Goal: Task Accomplishment & Management: Manage account settings

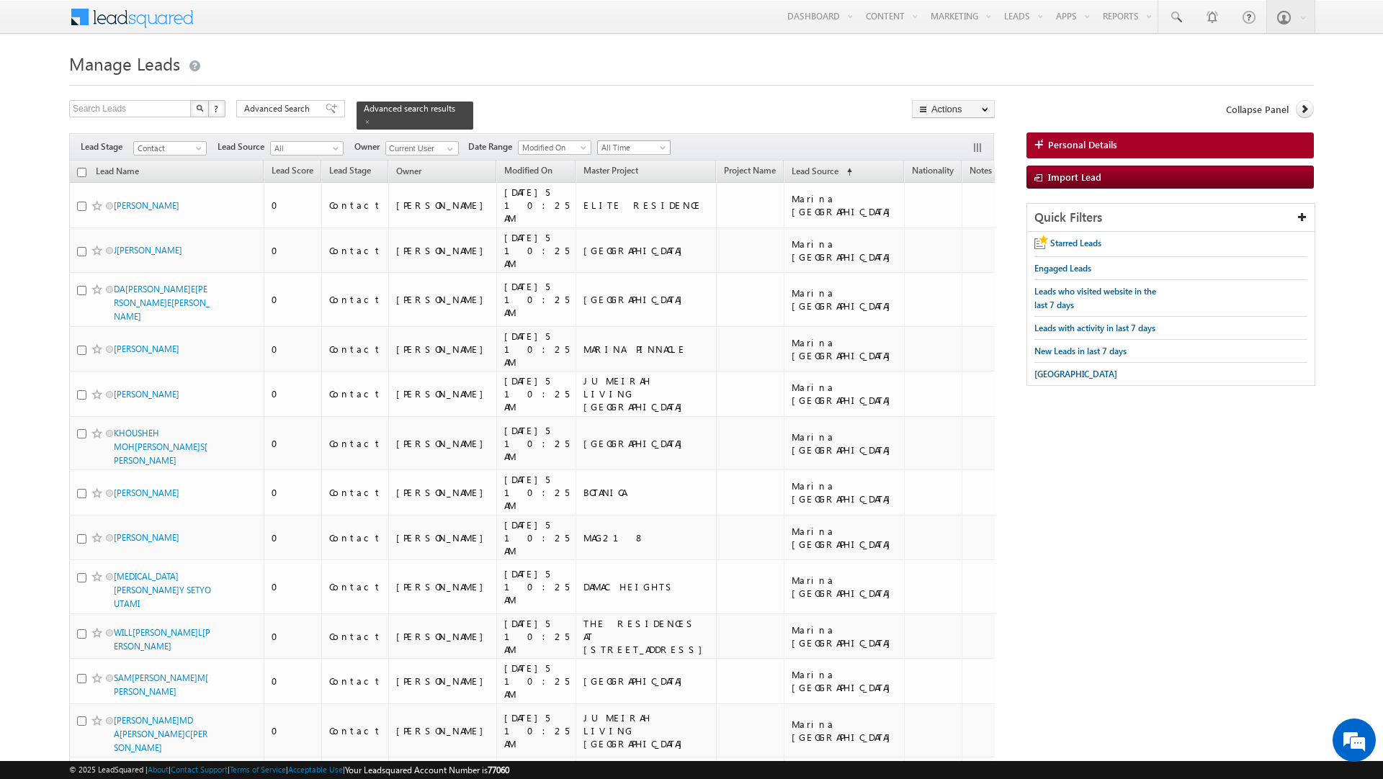
click at [652, 152] on span "All Time" at bounding box center [632, 147] width 68 height 13
click at [627, 210] on link "Today" at bounding box center [630, 211] width 73 height 13
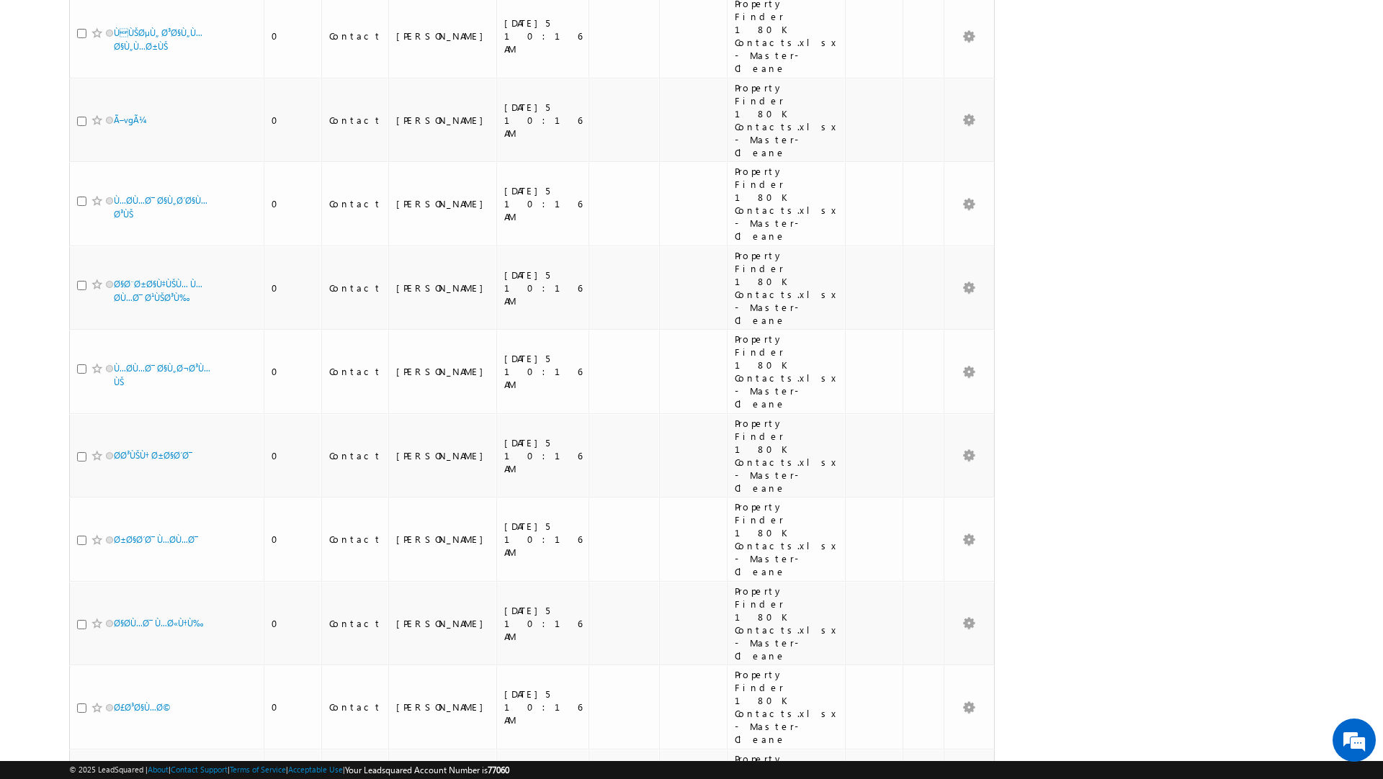
scroll to position [12774, 0]
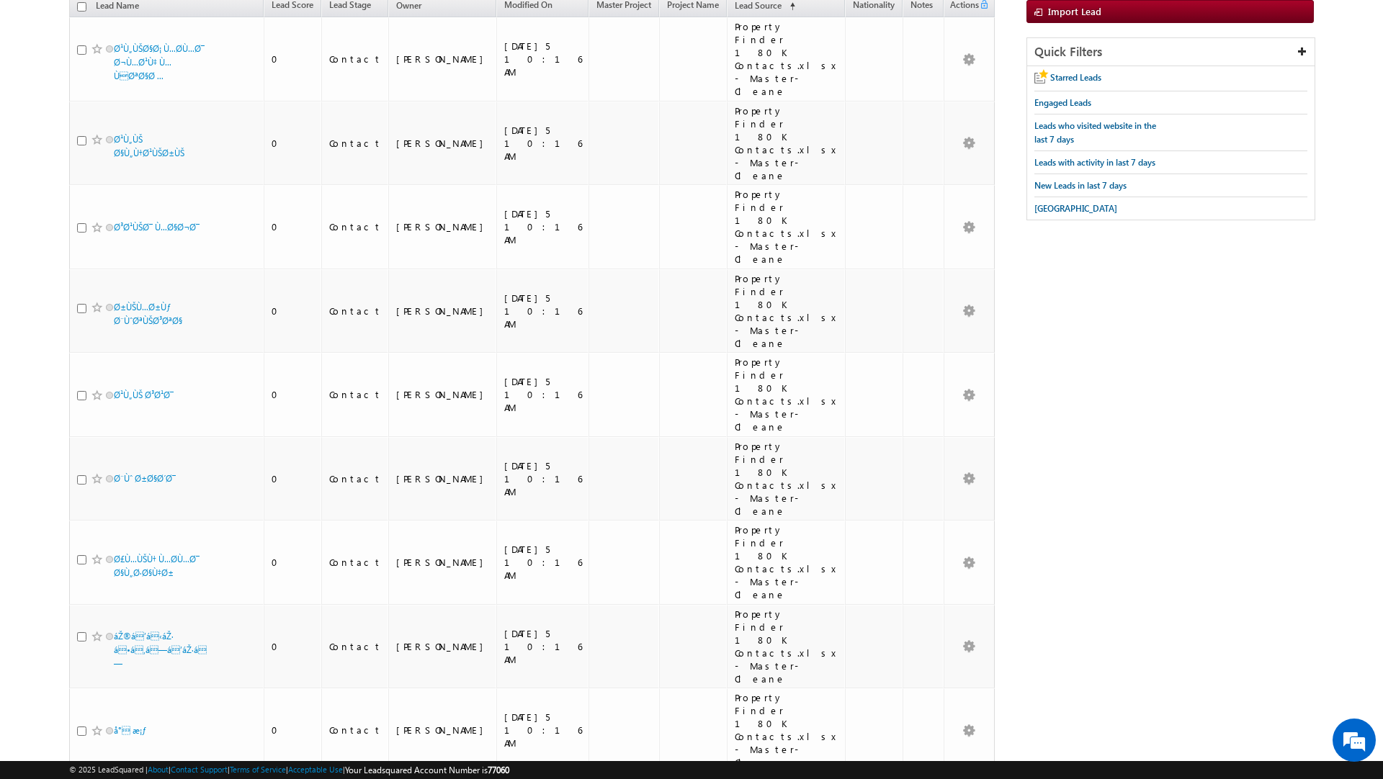
scroll to position [0, 0]
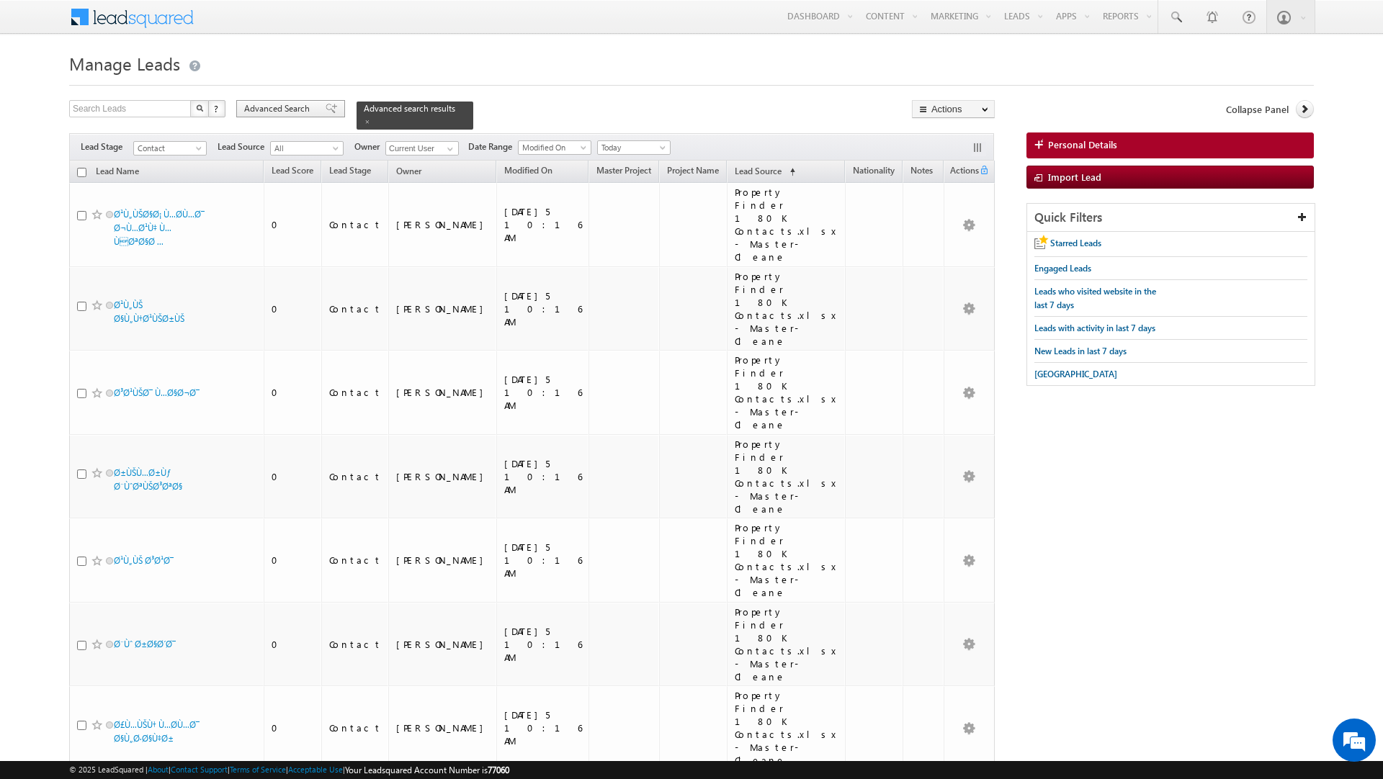
click at [301, 110] on span "Advanced Search" at bounding box center [279, 108] width 70 height 13
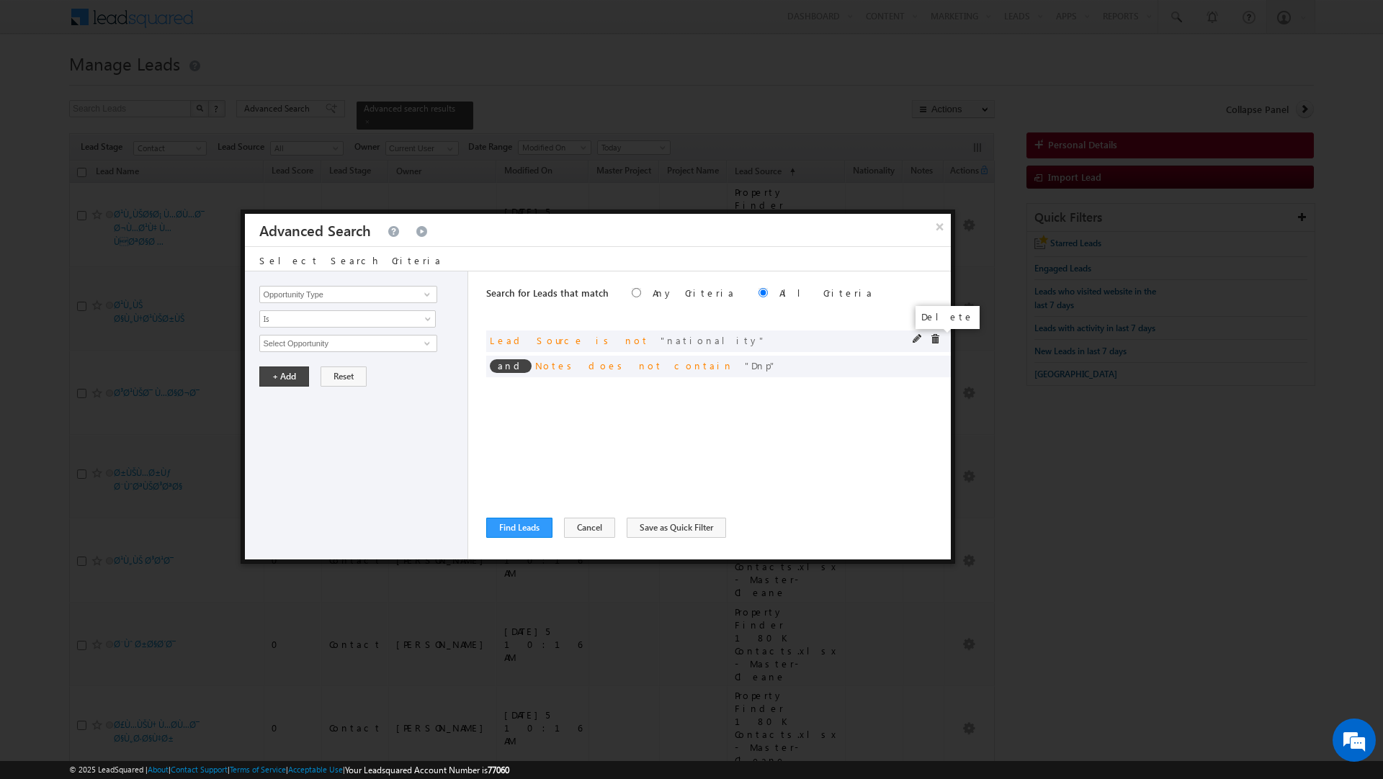
click at [936, 341] on span at bounding box center [935, 339] width 10 height 10
click at [0, 0] on span at bounding box center [0, 0] width 0 height 0
click at [936, 341] on div "No Search Criteria is Selected" at bounding box center [718, 342] width 465 height 22
click at [308, 295] on input "Opportunity Type" at bounding box center [347, 294] width 177 height 17
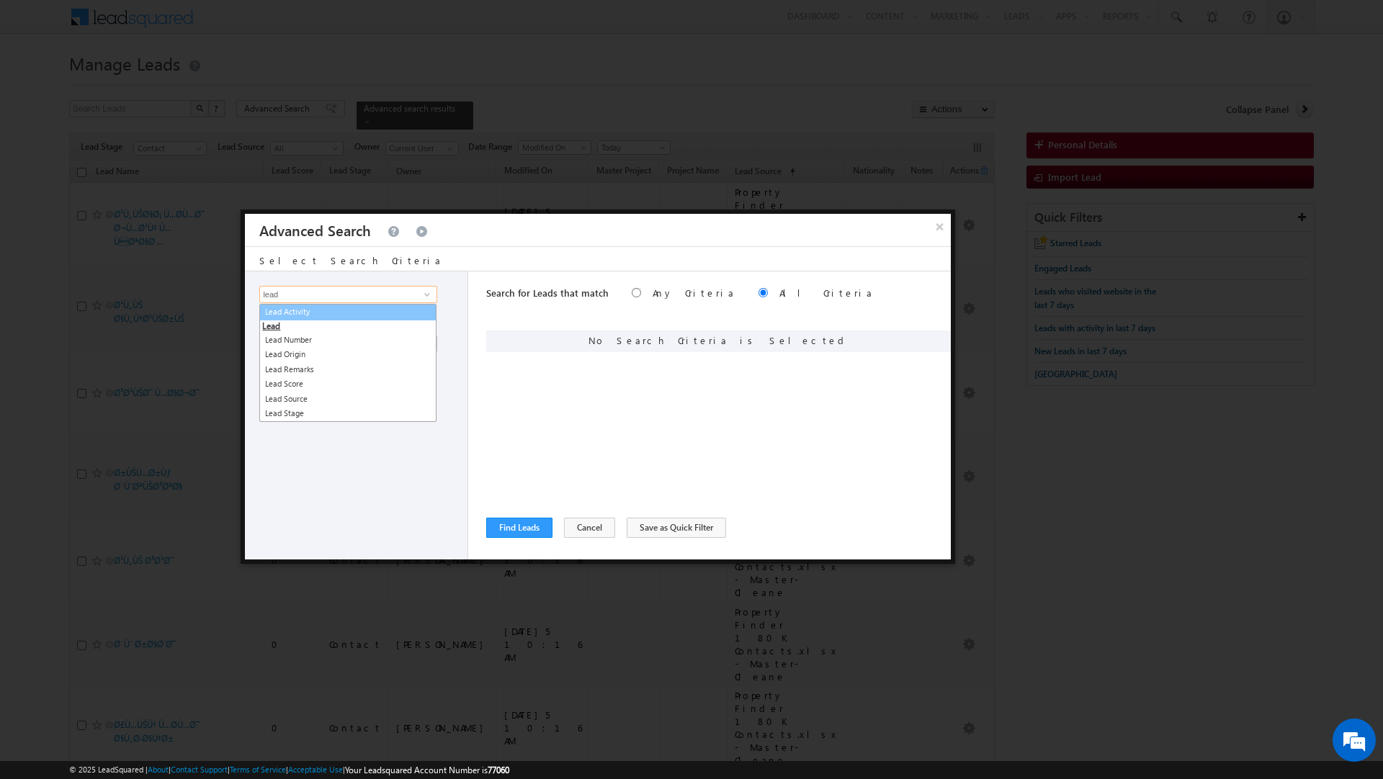
click at [296, 308] on link "Lead Activity" at bounding box center [347, 312] width 177 height 17
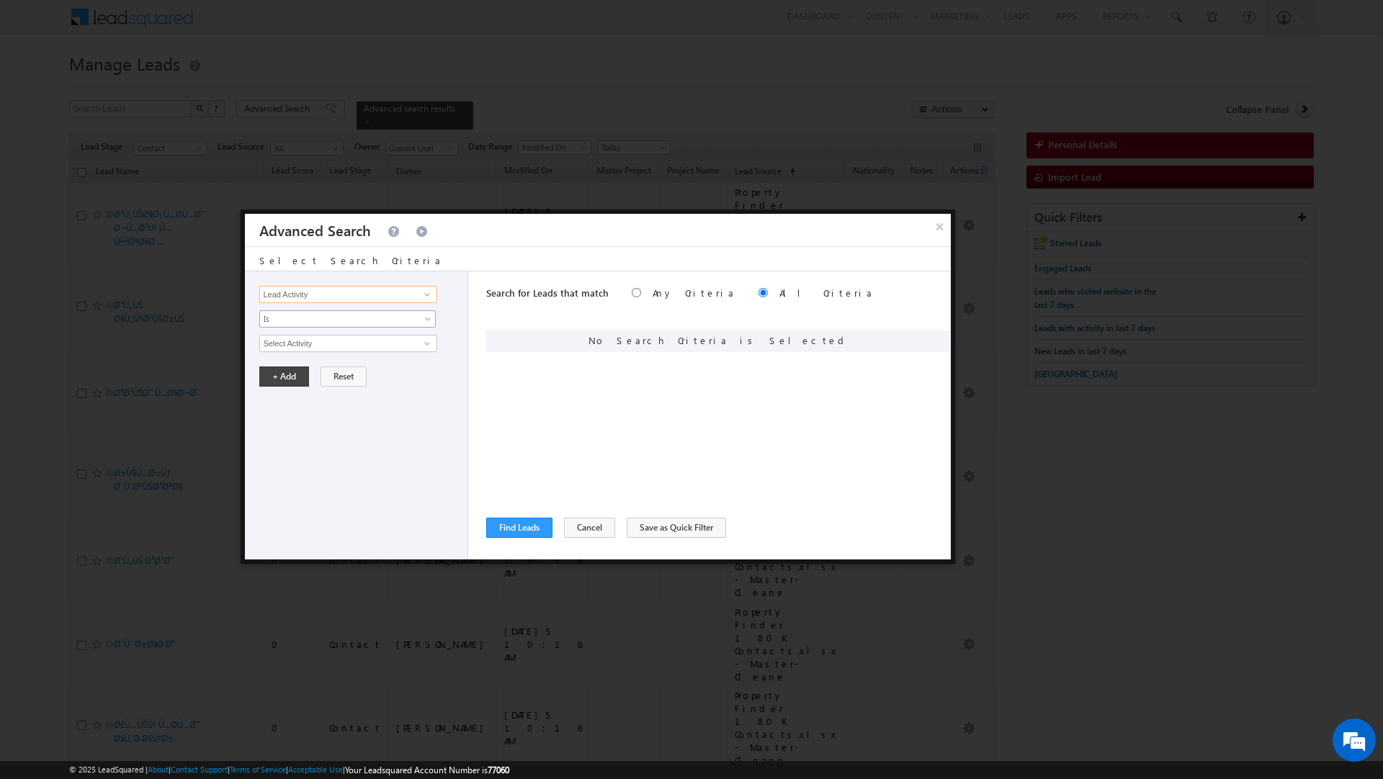
type input "Lead Activity"
click at [293, 318] on span "Is" at bounding box center [338, 319] width 156 height 13
click at [287, 349] on link "Is Not" at bounding box center [348, 351] width 176 height 13
click at [287, 349] on input "Select Activity" at bounding box center [347, 343] width 177 height 17
click at [351, 374] on link "Outbound Phone Call Activity" at bounding box center [347, 374] width 177 height 17
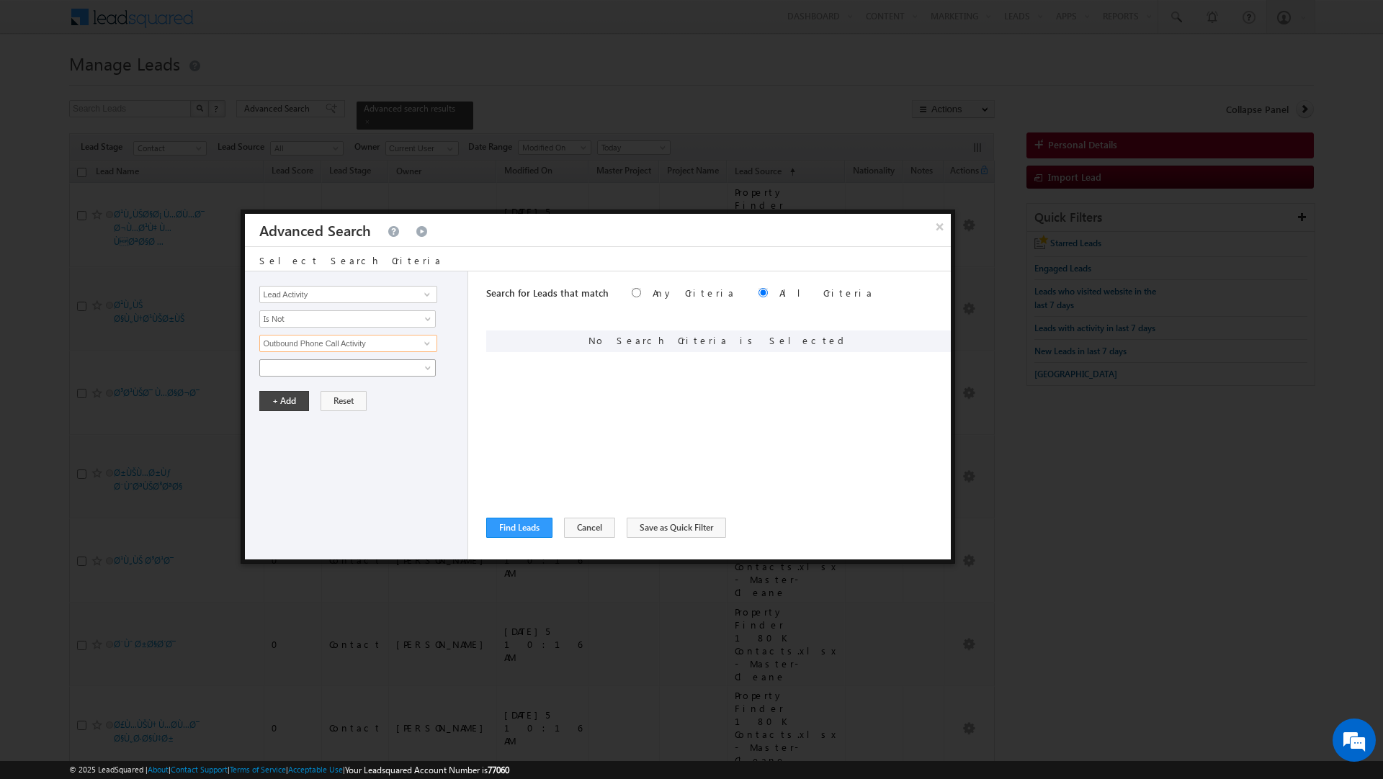
type input "Outbound Phone Call Activity"
click at [351, 374] on span at bounding box center [338, 368] width 156 height 13
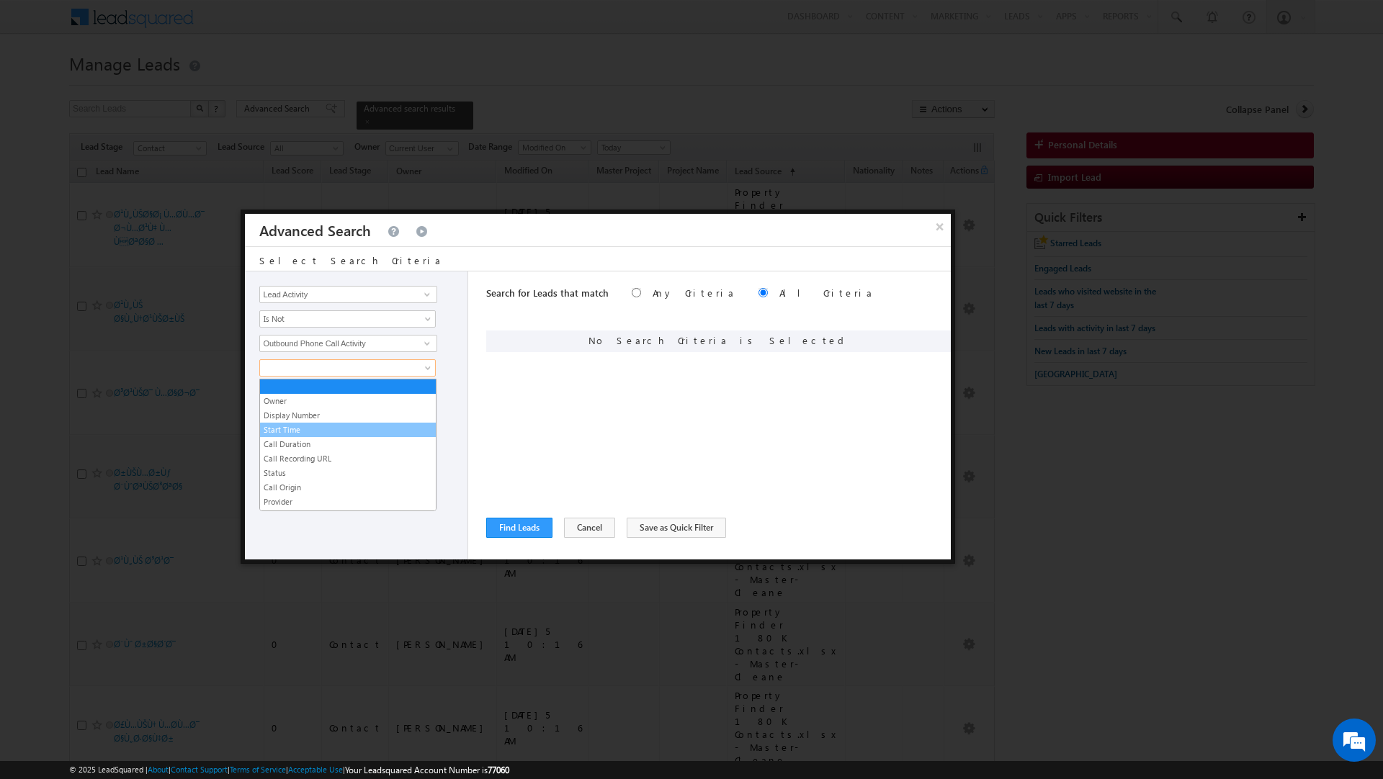
click at [315, 434] on link "Start Time" at bounding box center [348, 429] width 176 height 13
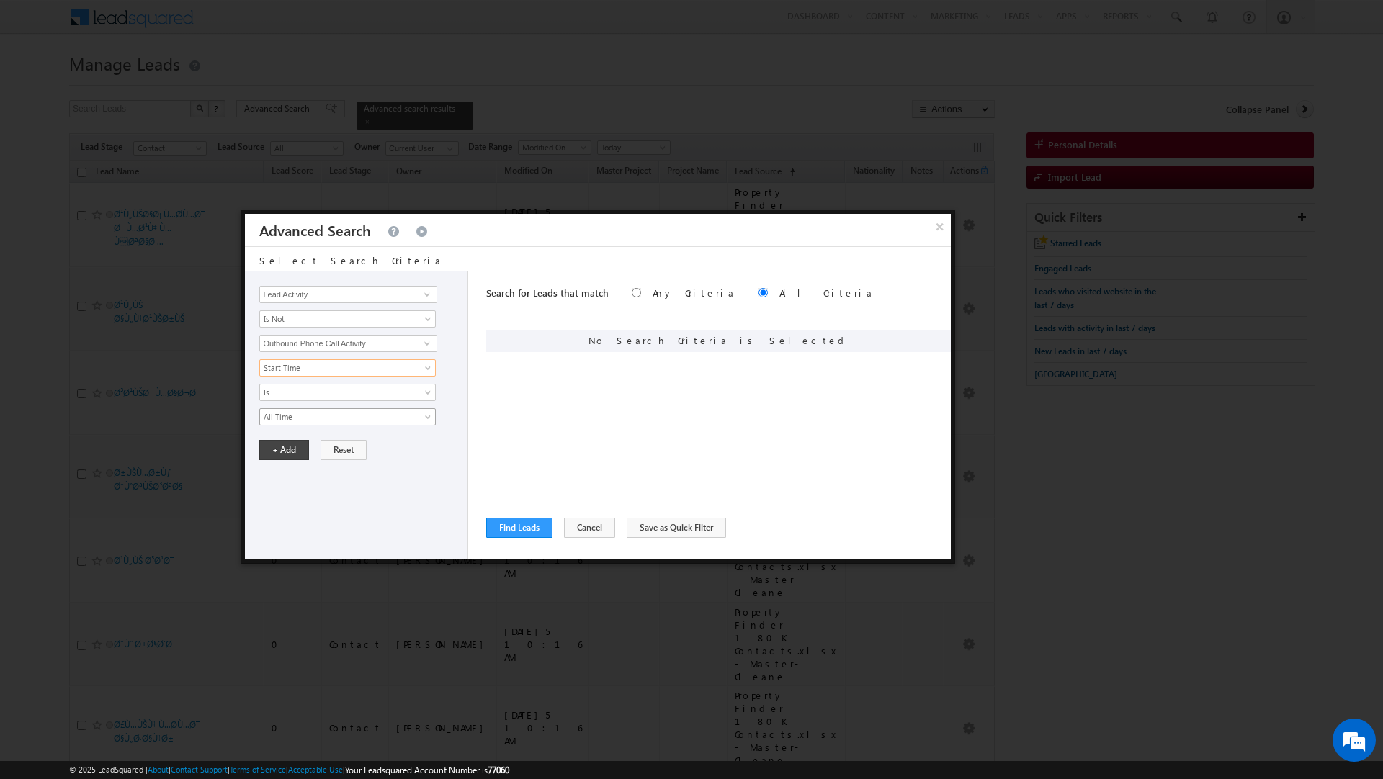
click at [300, 420] on span "All Time" at bounding box center [338, 417] width 156 height 13
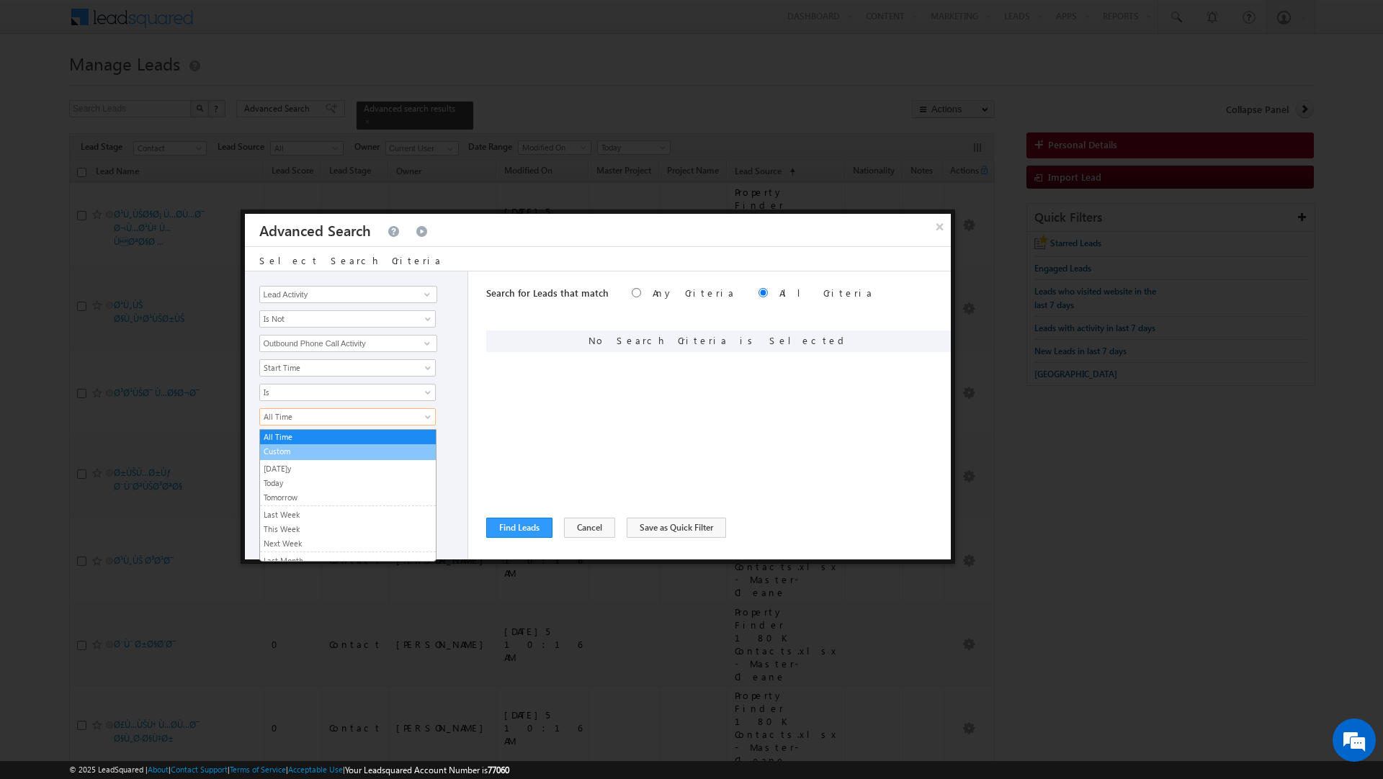
click at [291, 453] on link "Custom" at bounding box center [348, 451] width 176 height 13
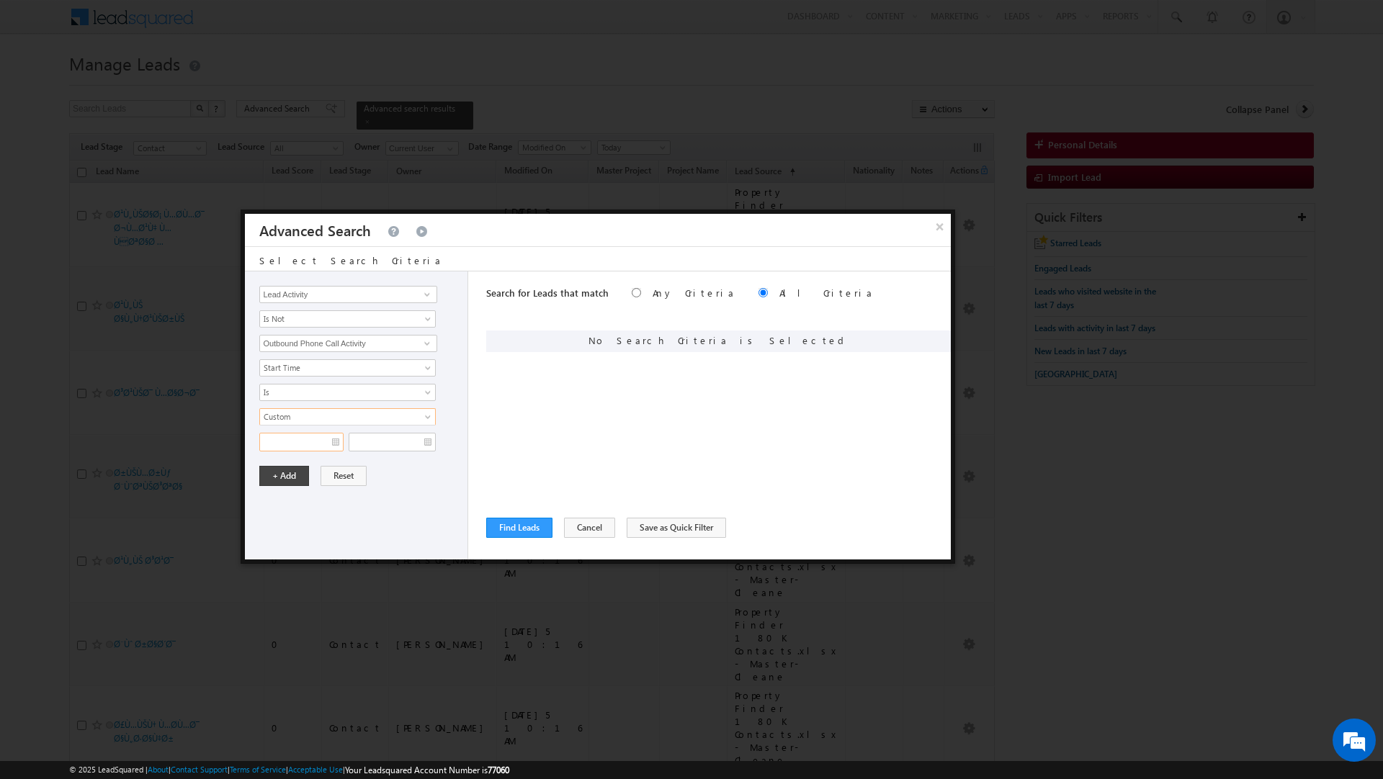
click at [291, 452] on input "text" at bounding box center [301, 442] width 84 height 19
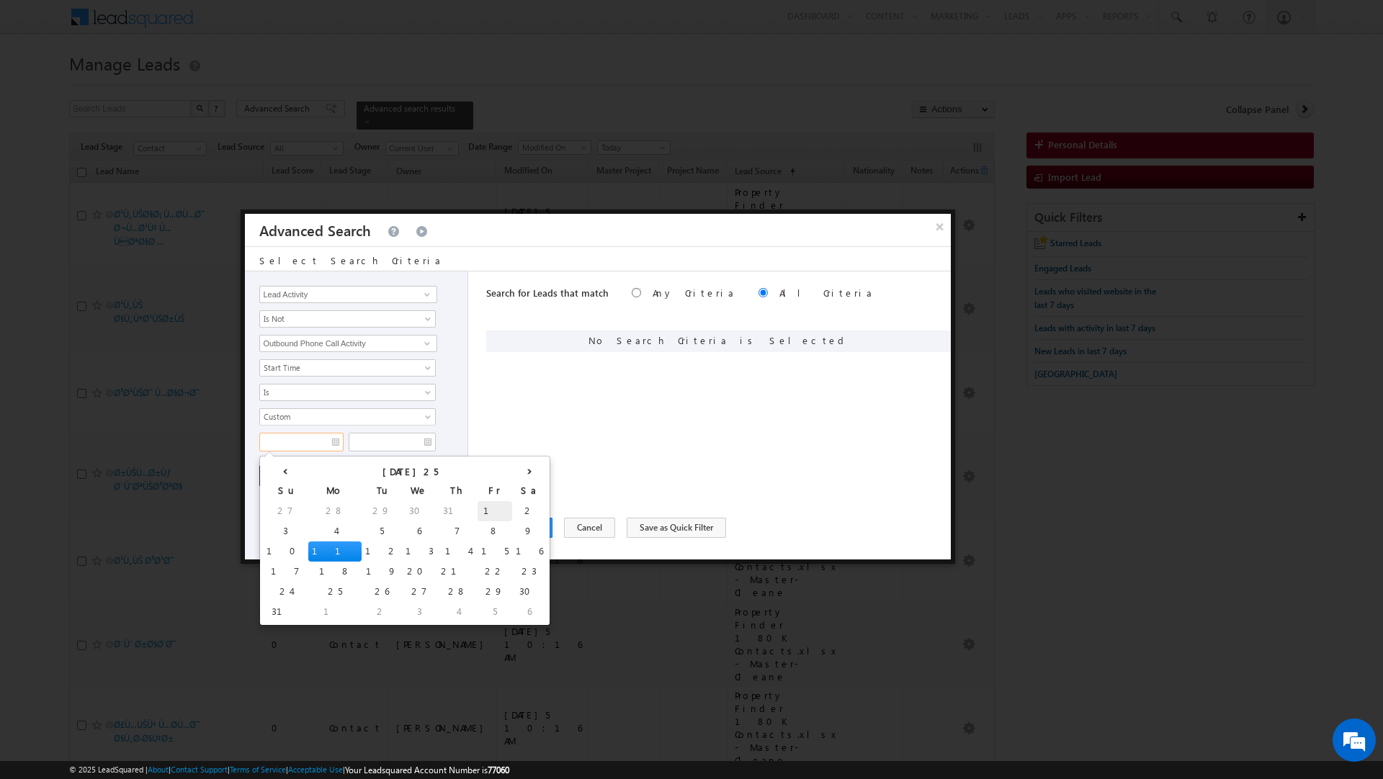
click at [478, 506] on td "1" at bounding box center [495, 511] width 35 height 20
type input "[DATE]8/2025"
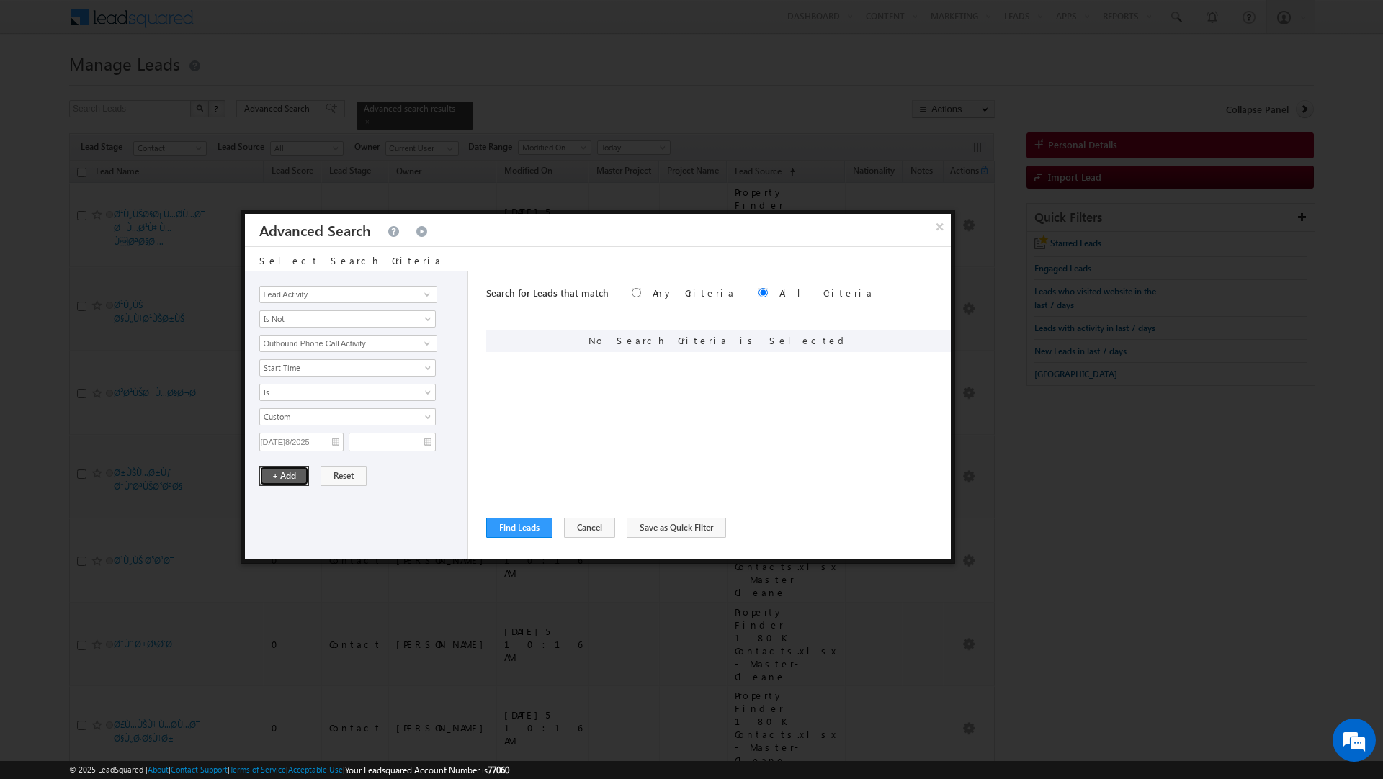
click at [279, 480] on button "+ Add" at bounding box center [284, 476] width 50 height 20
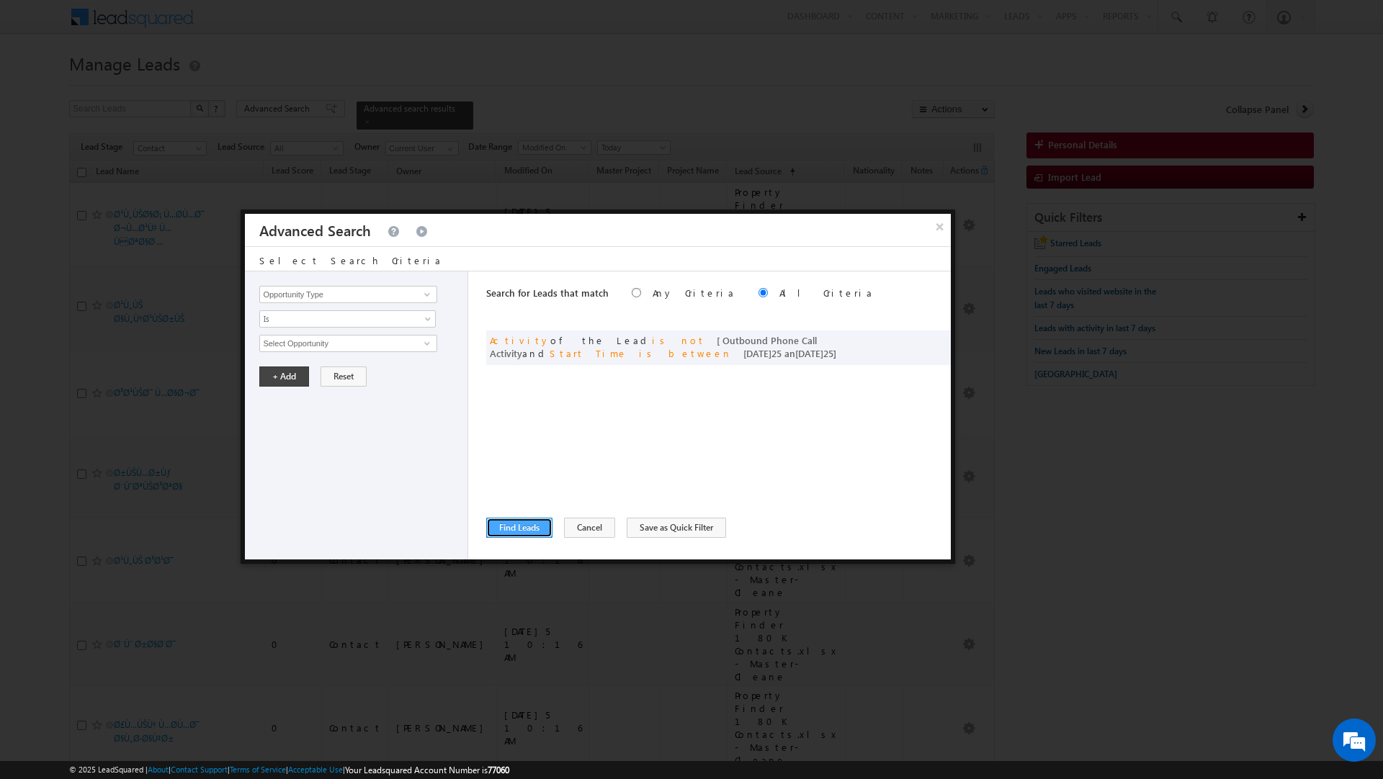
click at [501, 520] on button "Find Leads" at bounding box center [519, 528] width 66 height 20
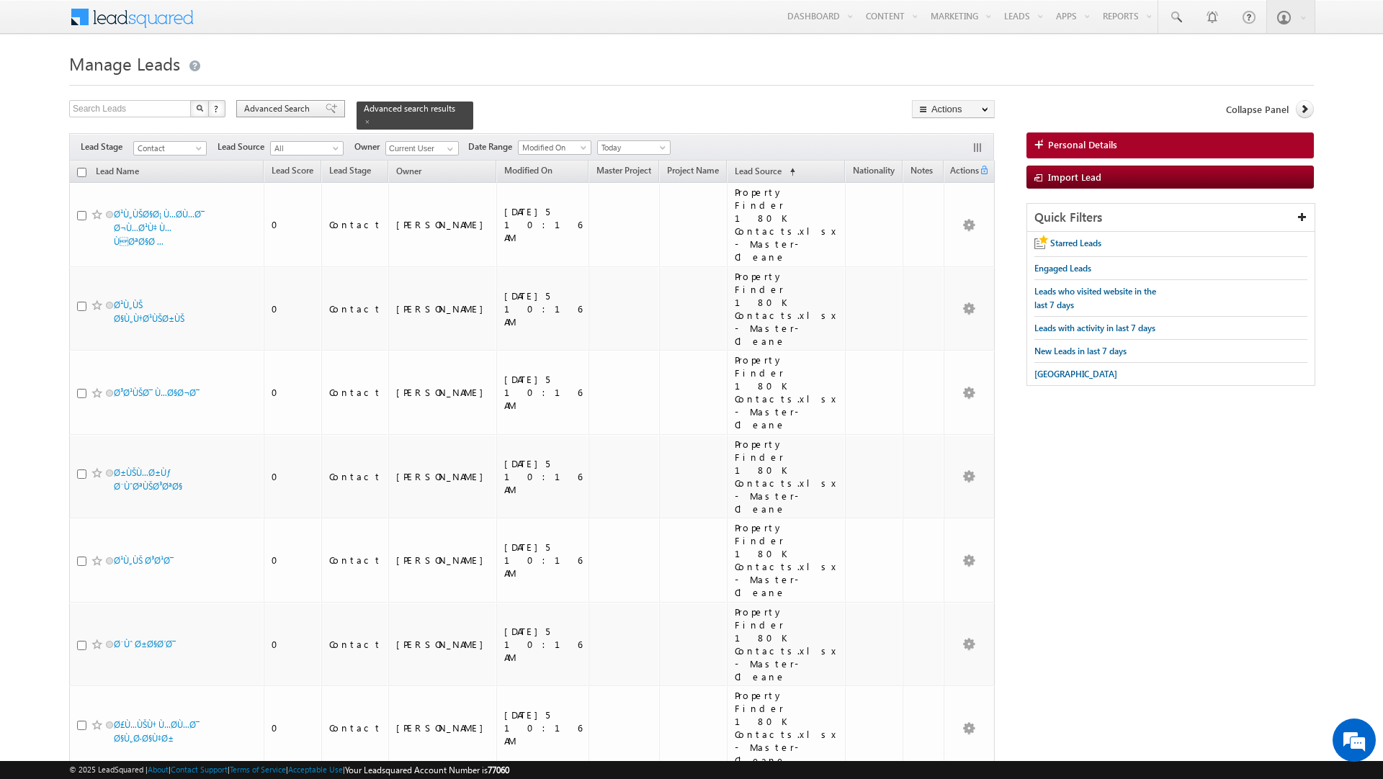
click at [285, 101] on div "Advanced Search" at bounding box center [290, 108] width 109 height 17
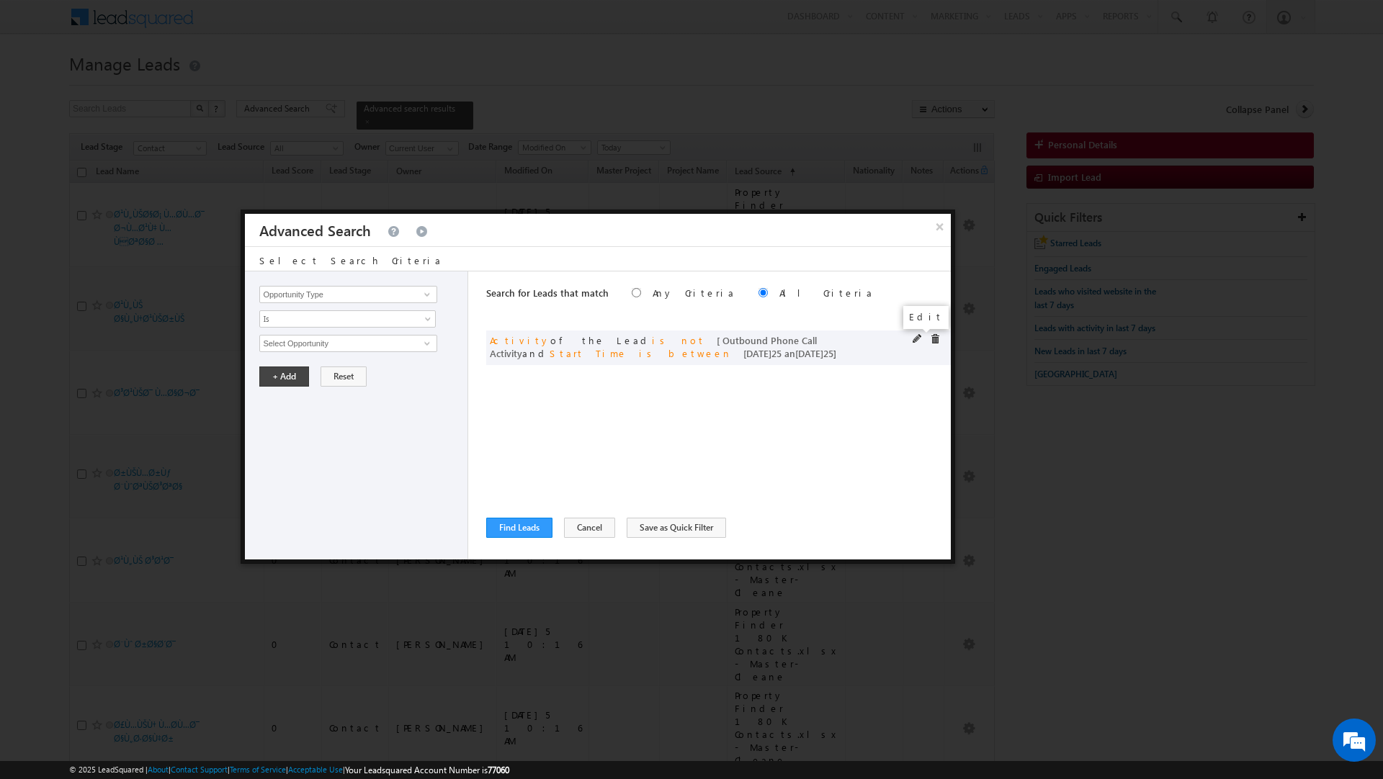
click at [914, 341] on span at bounding box center [918, 339] width 10 height 10
click at [317, 444] on input "[DATE]8/2025" at bounding box center [301, 442] width 84 height 19
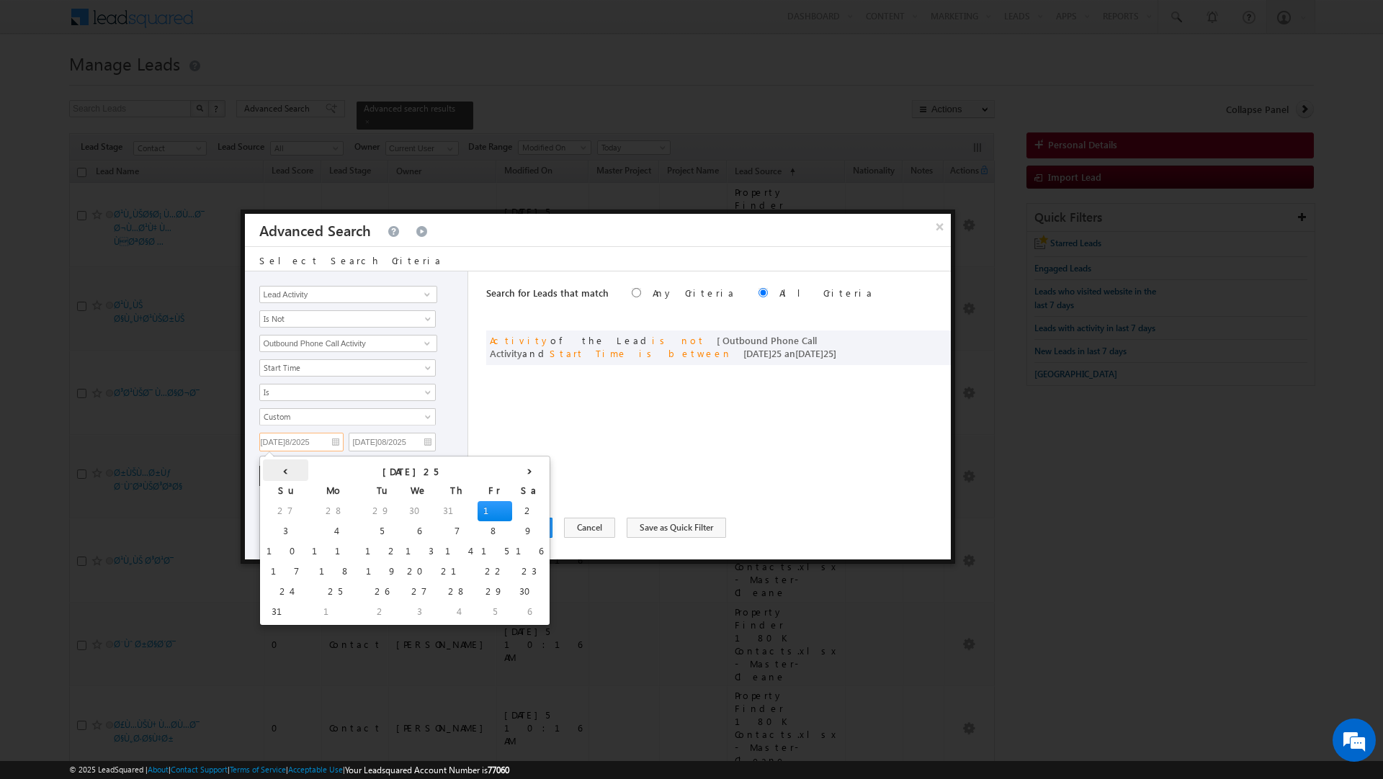
click at [275, 473] on th "‹" at bounding box center [285, 471] width 45 height 22
click at [278, 591] on td "27" at bounding box center [280, 592] width 35 height 20
type input "[DATE]5"
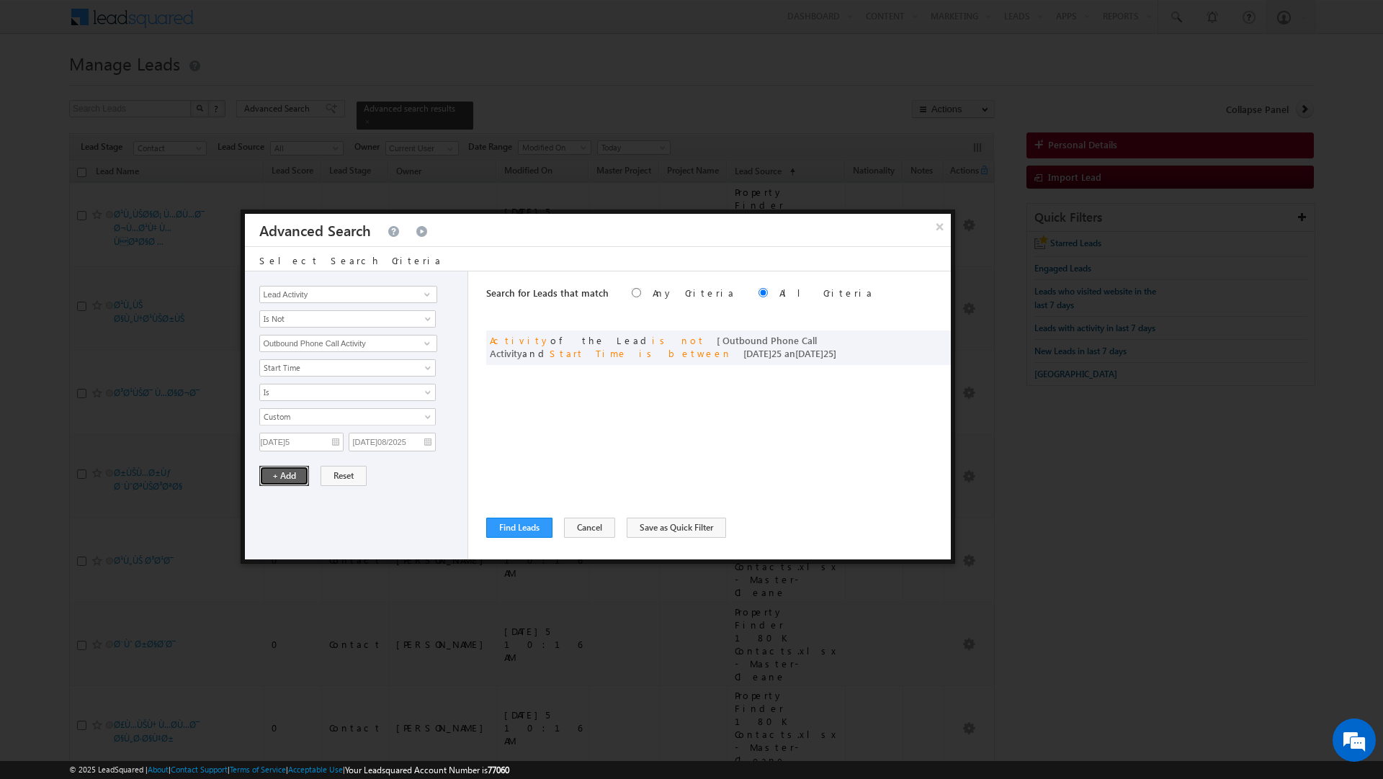
click at [272, 483] on button "+ Add" at bounding box center [284, 476] width 50 height 20
click at [506, 528] on button "Find Leads" at bounding box center [519, 528] width 66 height 20
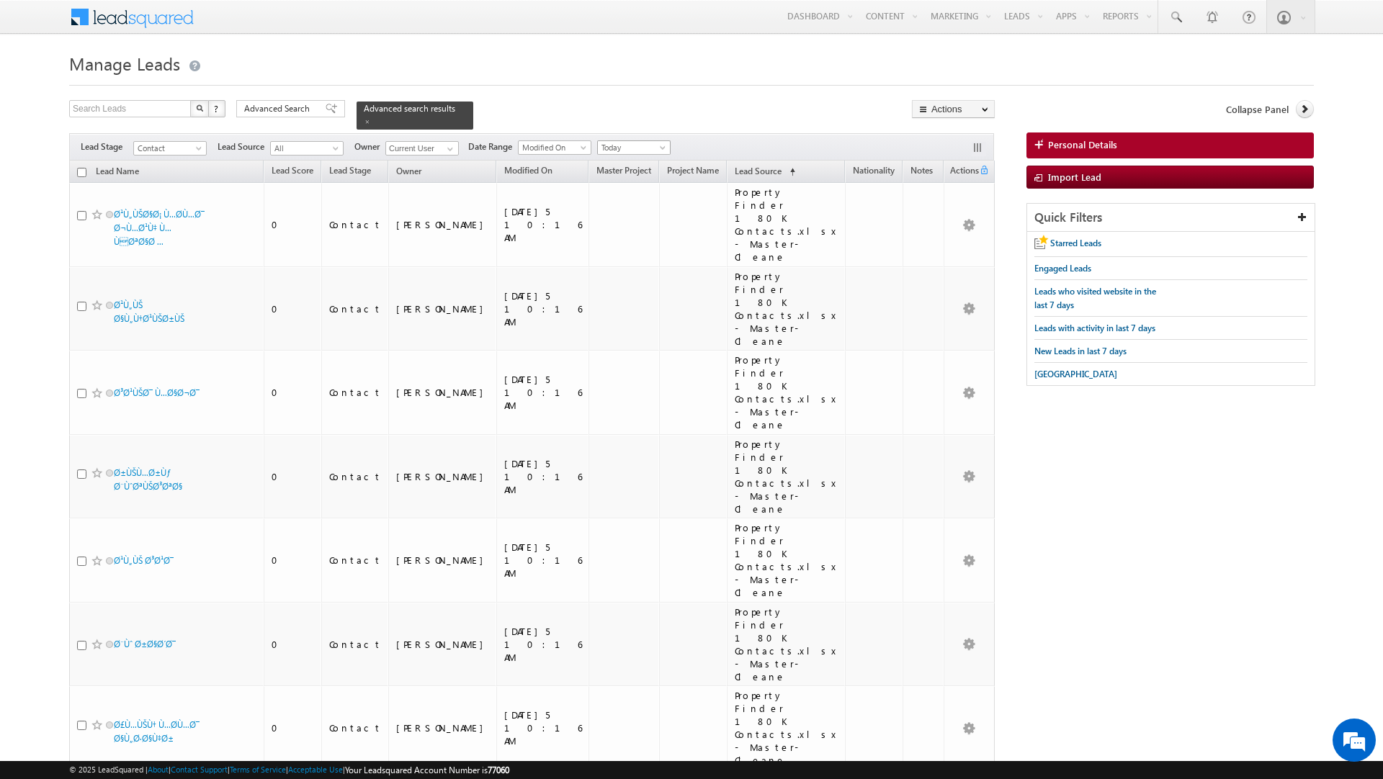
click at [635, 152] on span "Today" at bounding box center [632, 147] width 68 height 13
click at [629, 169] on link "All Time" at bounding box center [630, 164] width 73 height 13
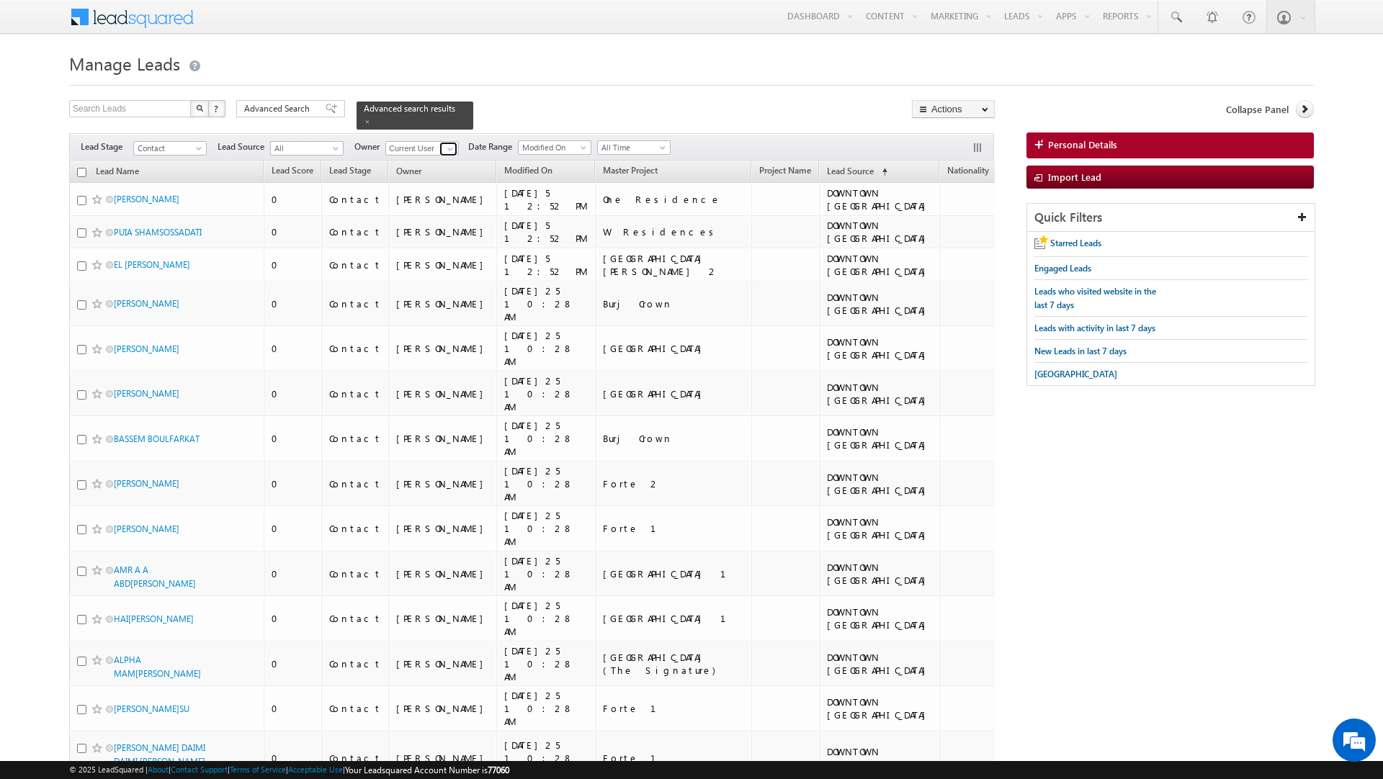
click at [445, 147] on span at bounding box center [450, 149] width 12 height 12
click at [448, 205] on span "[EMAIL_ADDRESS][PERSON_NAME][DOMAIN_NAME]" at bounding box center [456, 205] width 130 height 11
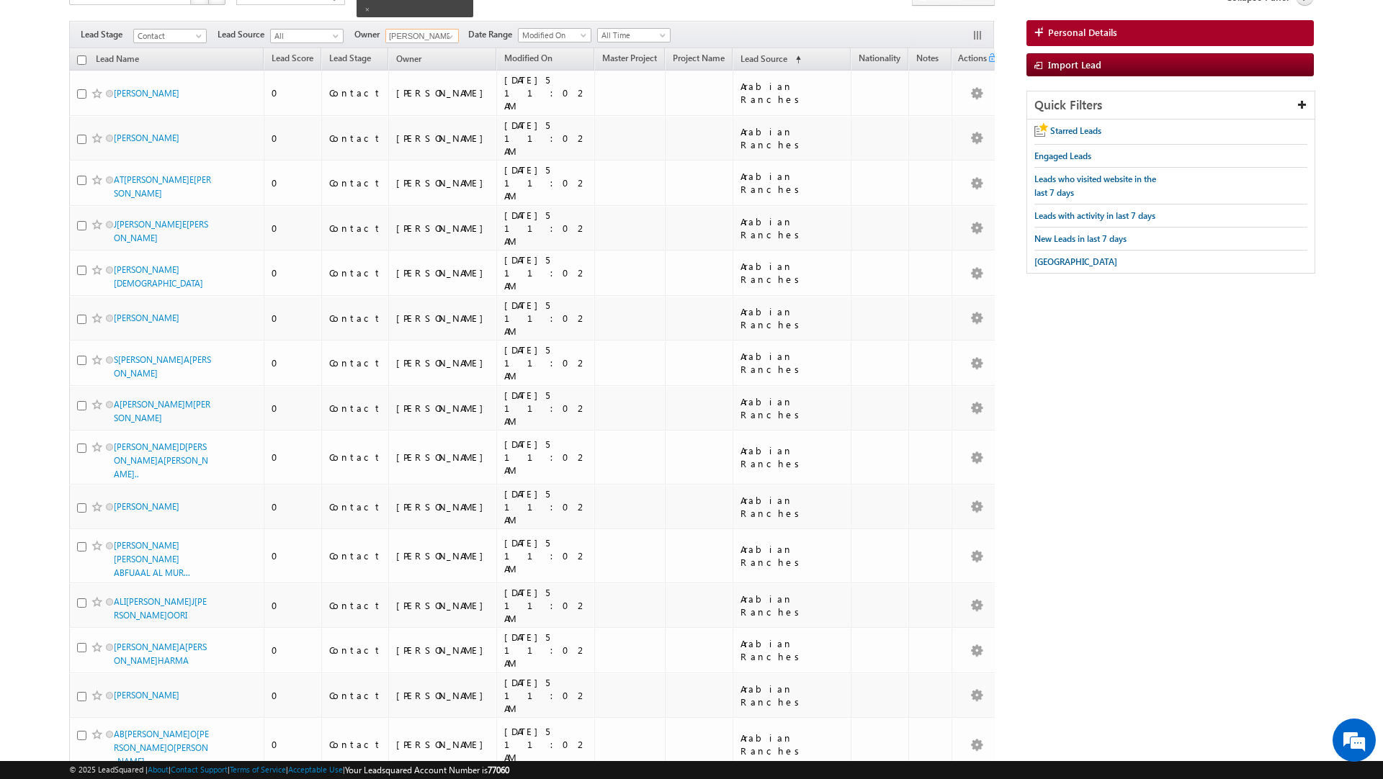
scroll to position [0, 0]
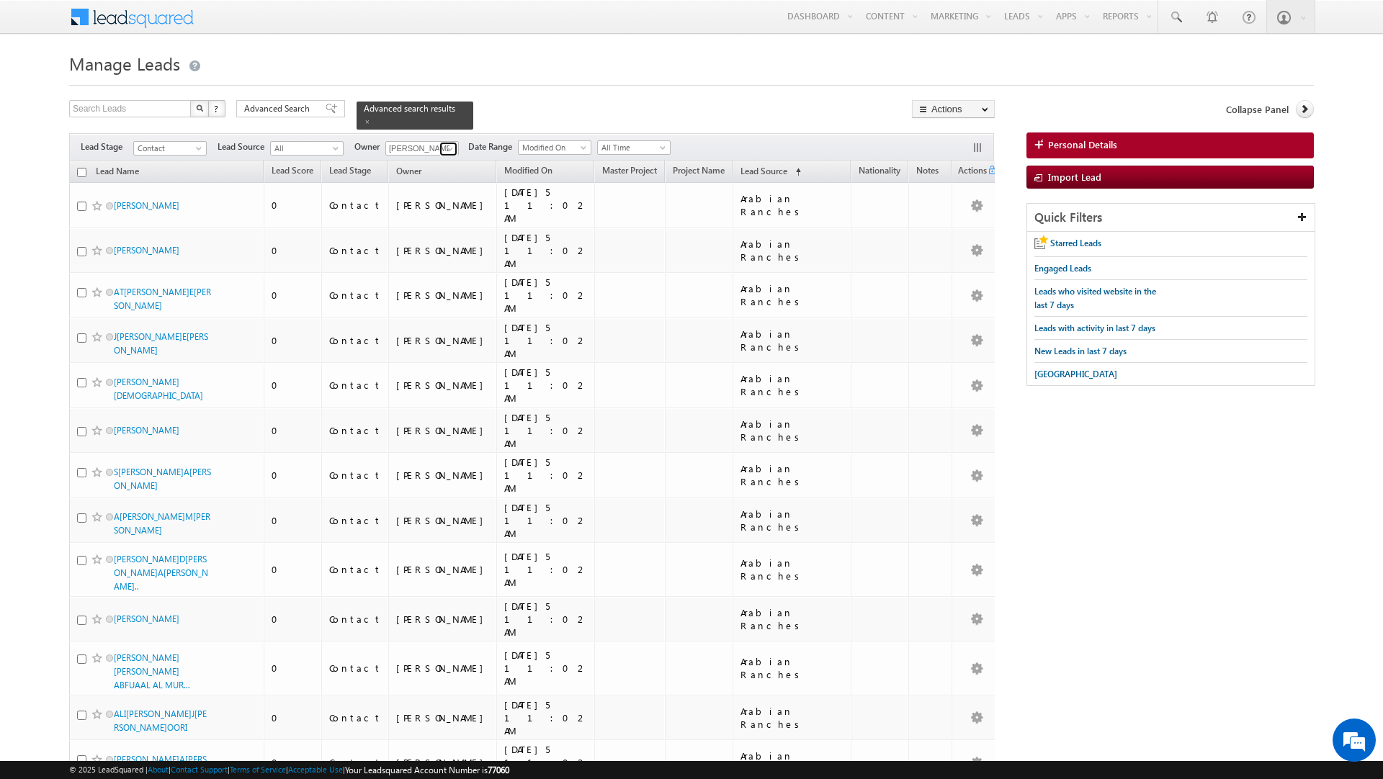
click at [446, 148] on span at bounding box center [450, 149] width 12 height 12
click at [442, 239] on link "[PERSON_NAME] [PERSON_NAME][EMAIL_ADDRESS][DOMAIN_NAME]" at bounding box center [457, 242] width 144 height 27
type input "[PERSON_NAME]"
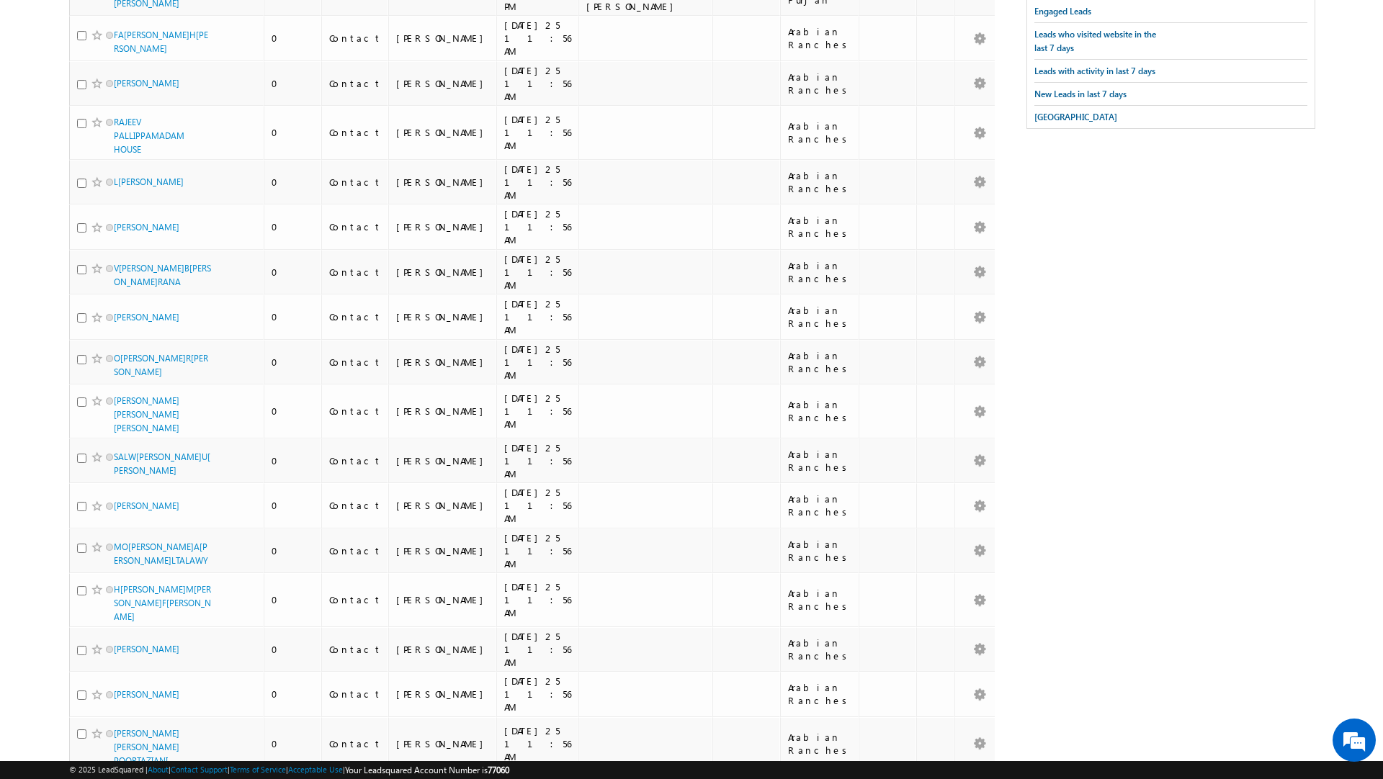
scroll to position [0, 0]
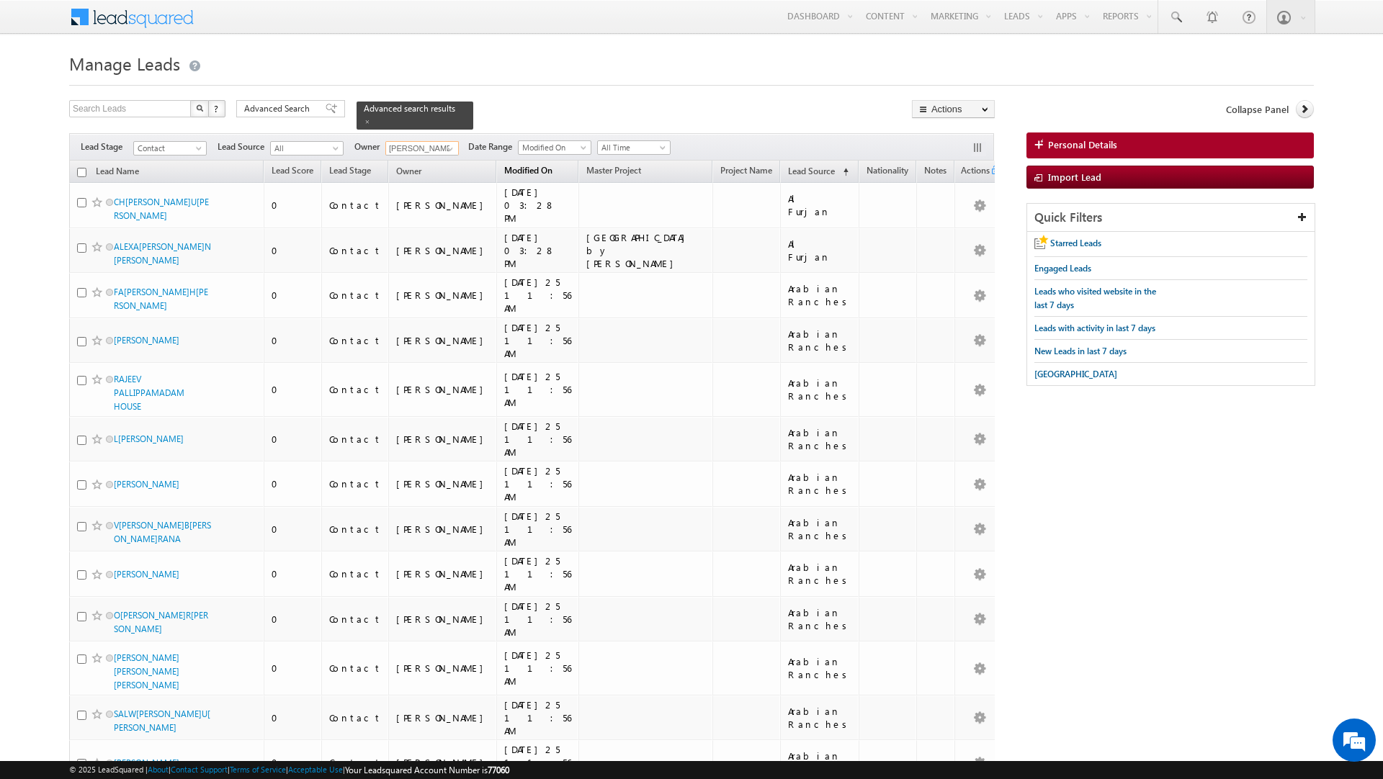
click at [504, 174] on span "Modified On" at bounding box center [528, 170] width 48 height 11
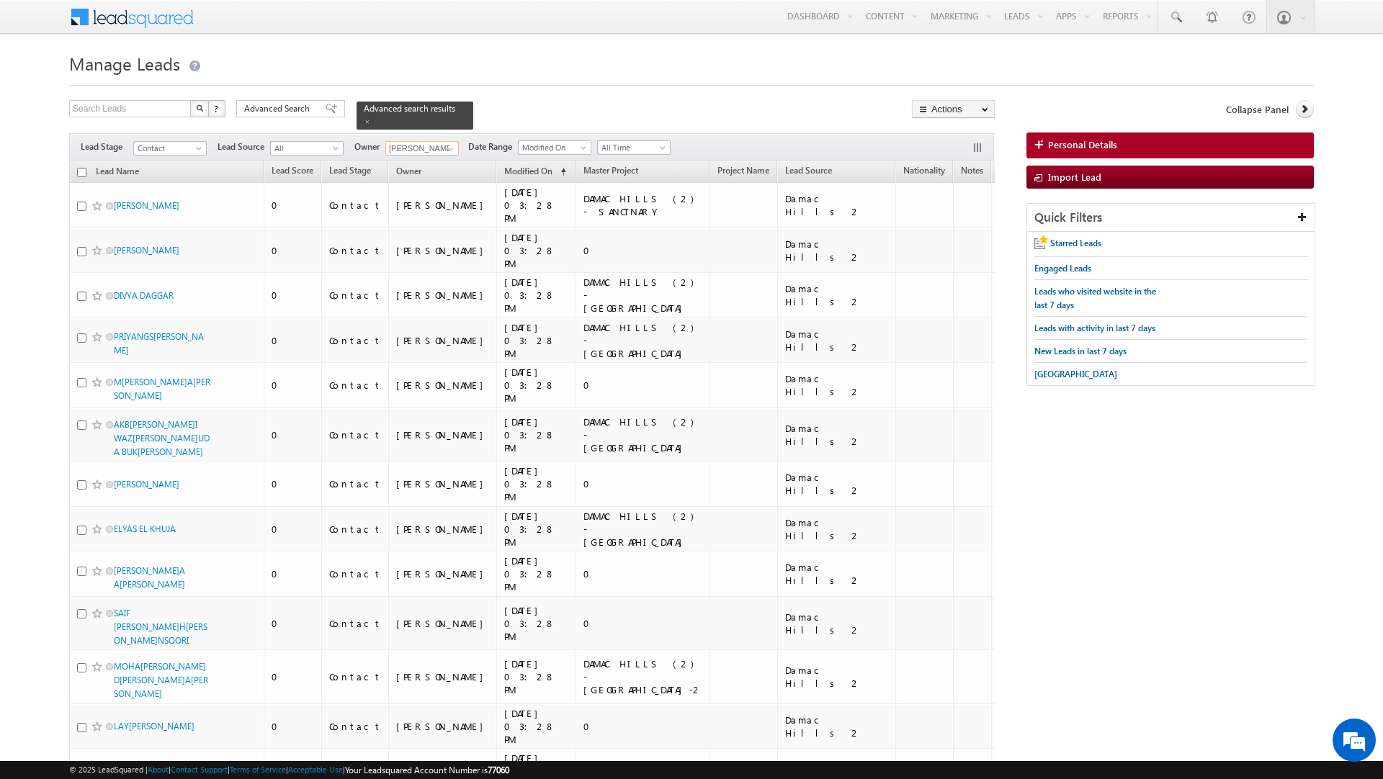
click at [81, 172] on input "checkbox" at bounding box center [81, 172] width 9 height 9
checkbox input "true"
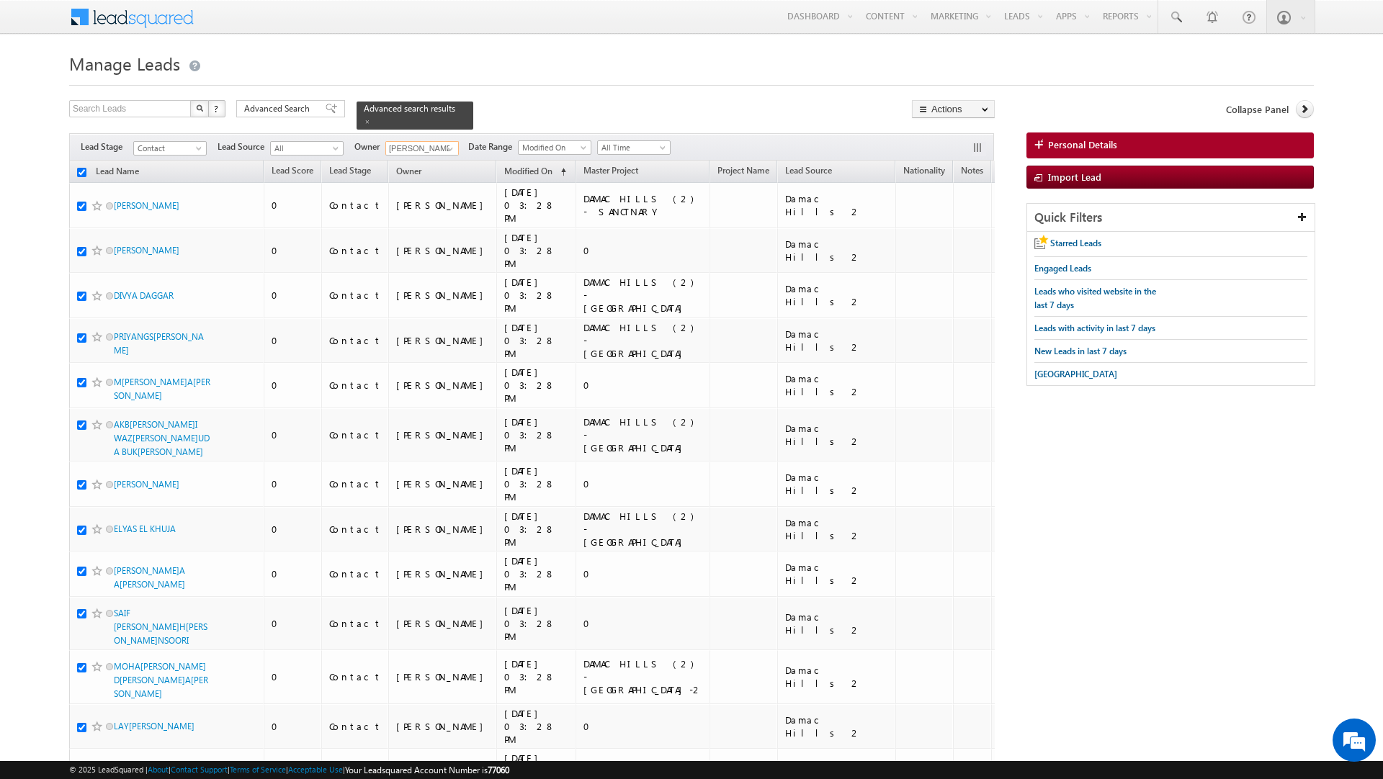
checkbox input "true"
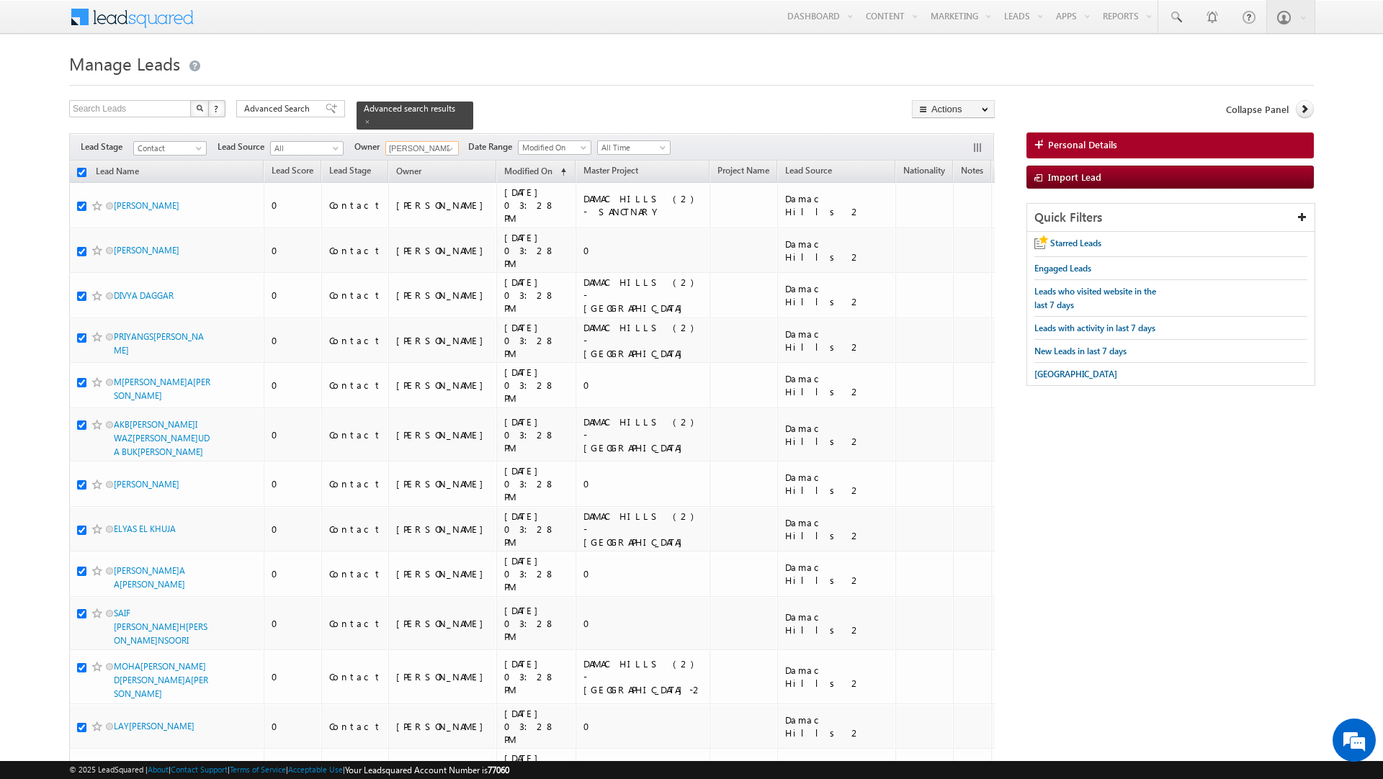
checkbox input "true"
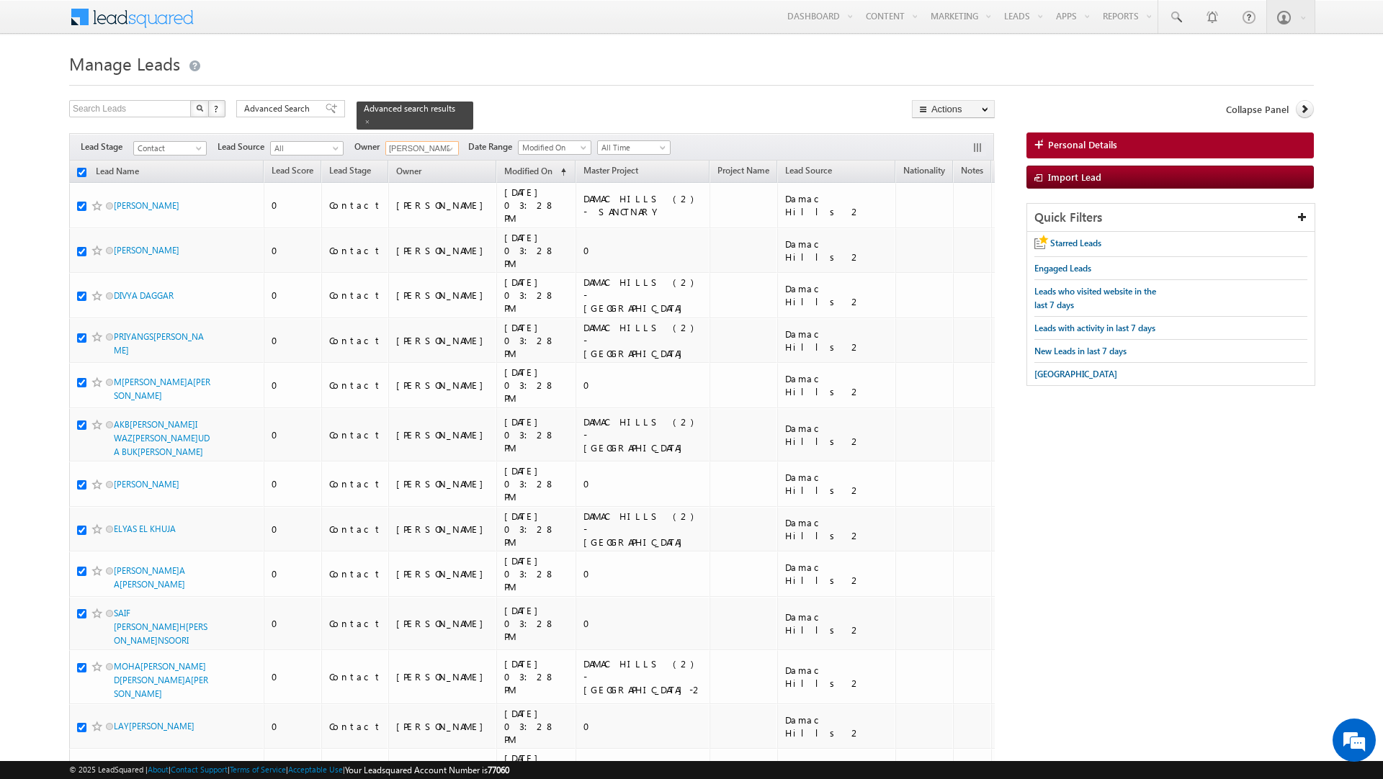
checkbox input "true"
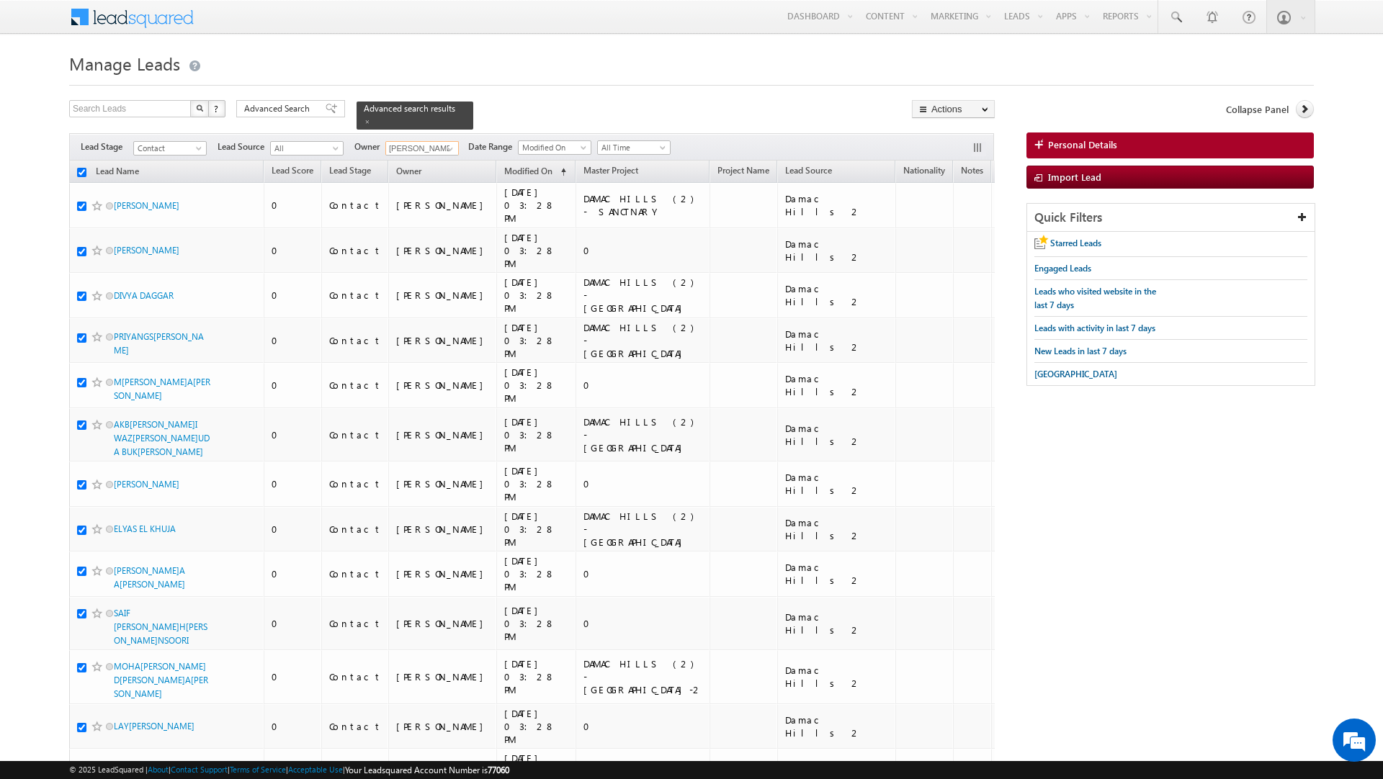
checkbox input "true"
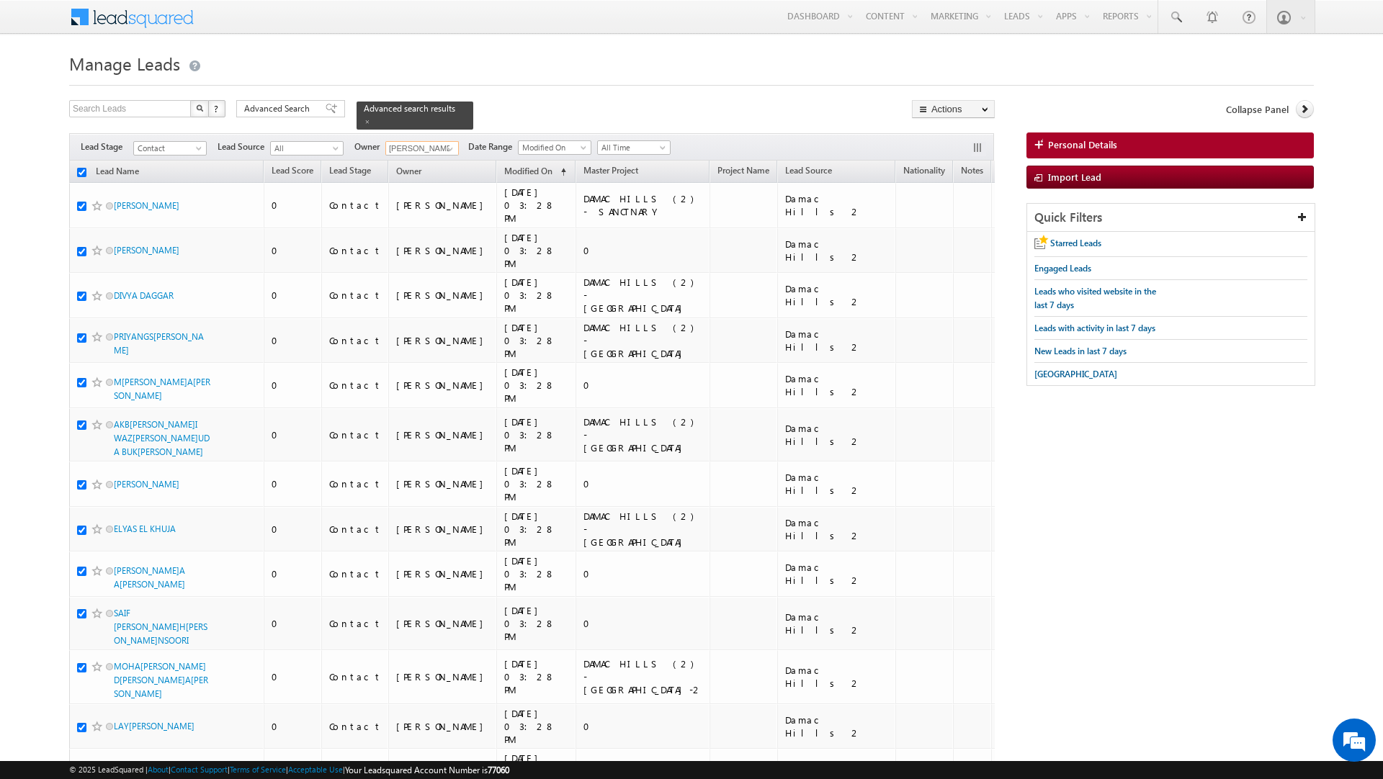
checkbox input "true"
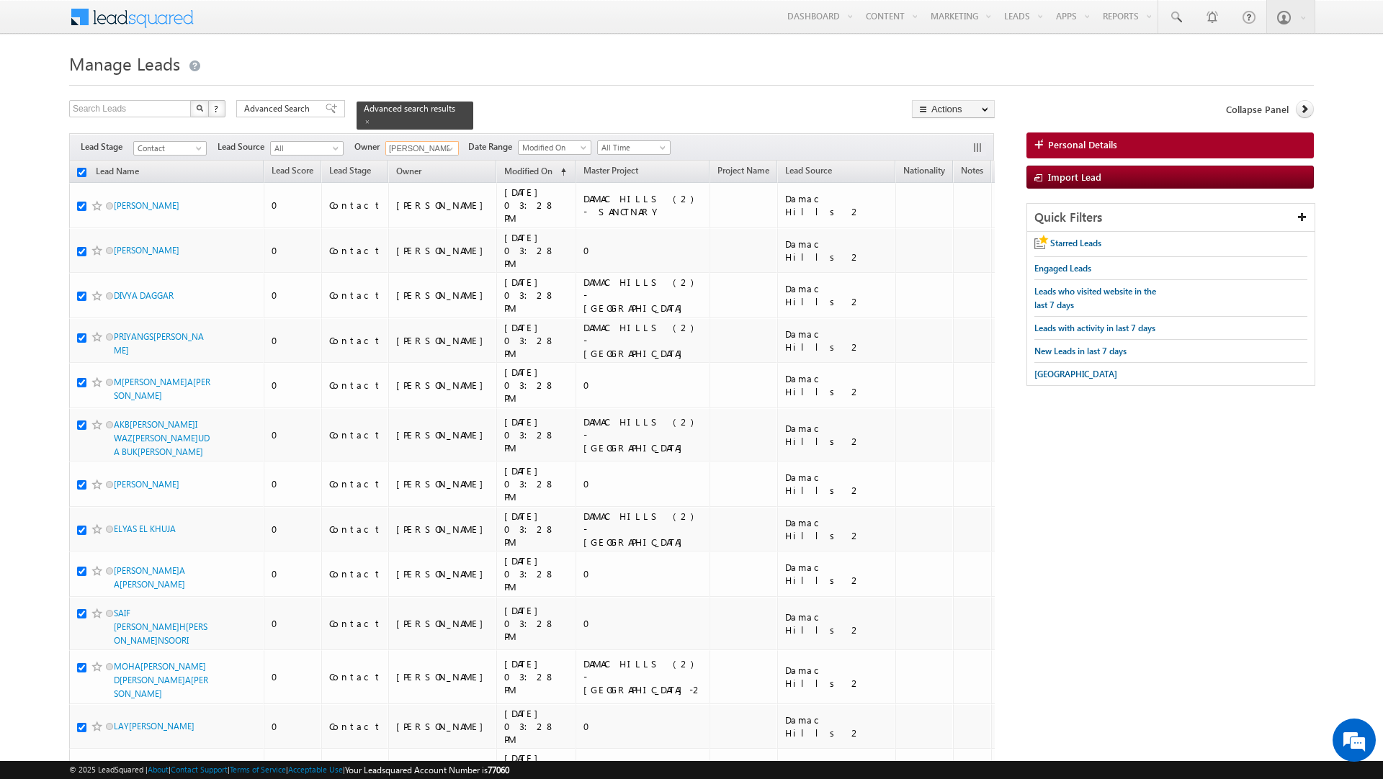
checkbox input "true"
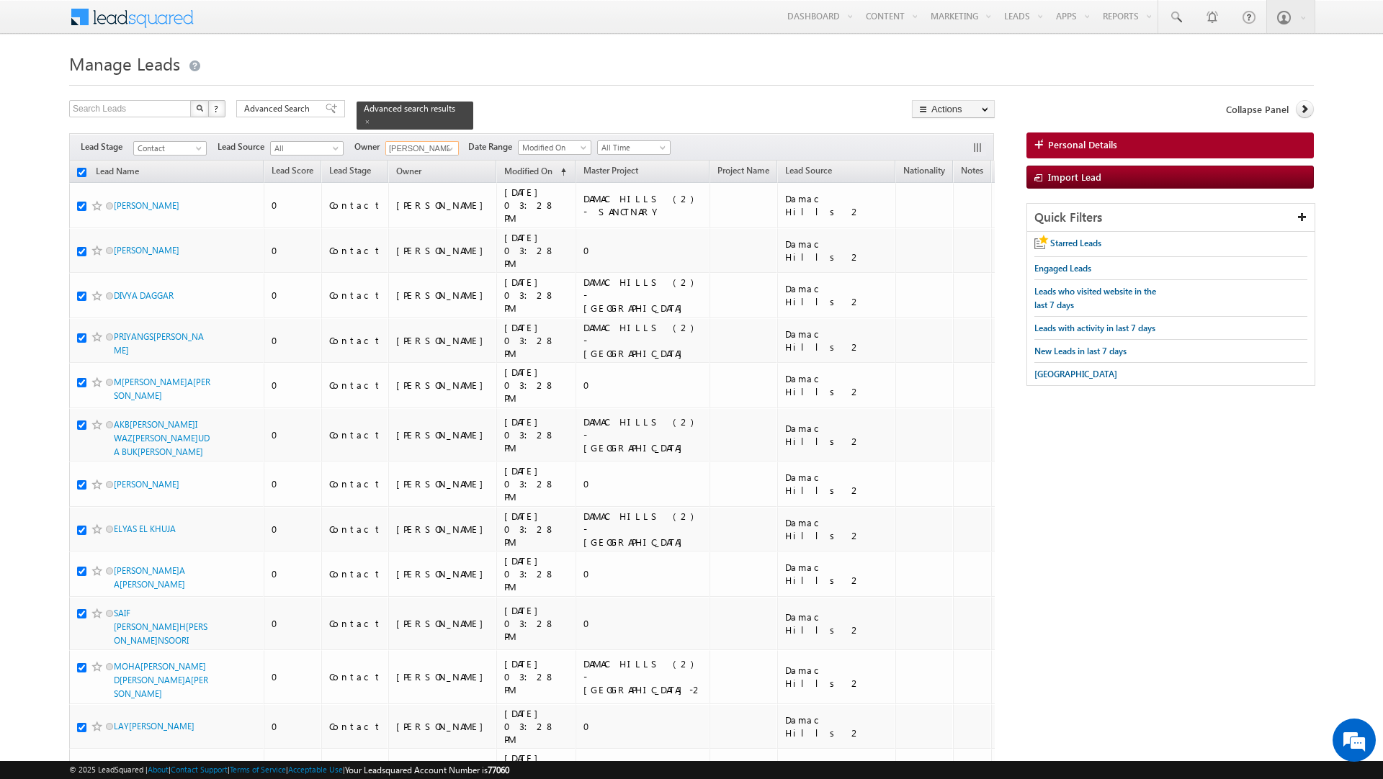
checkbox input "true"
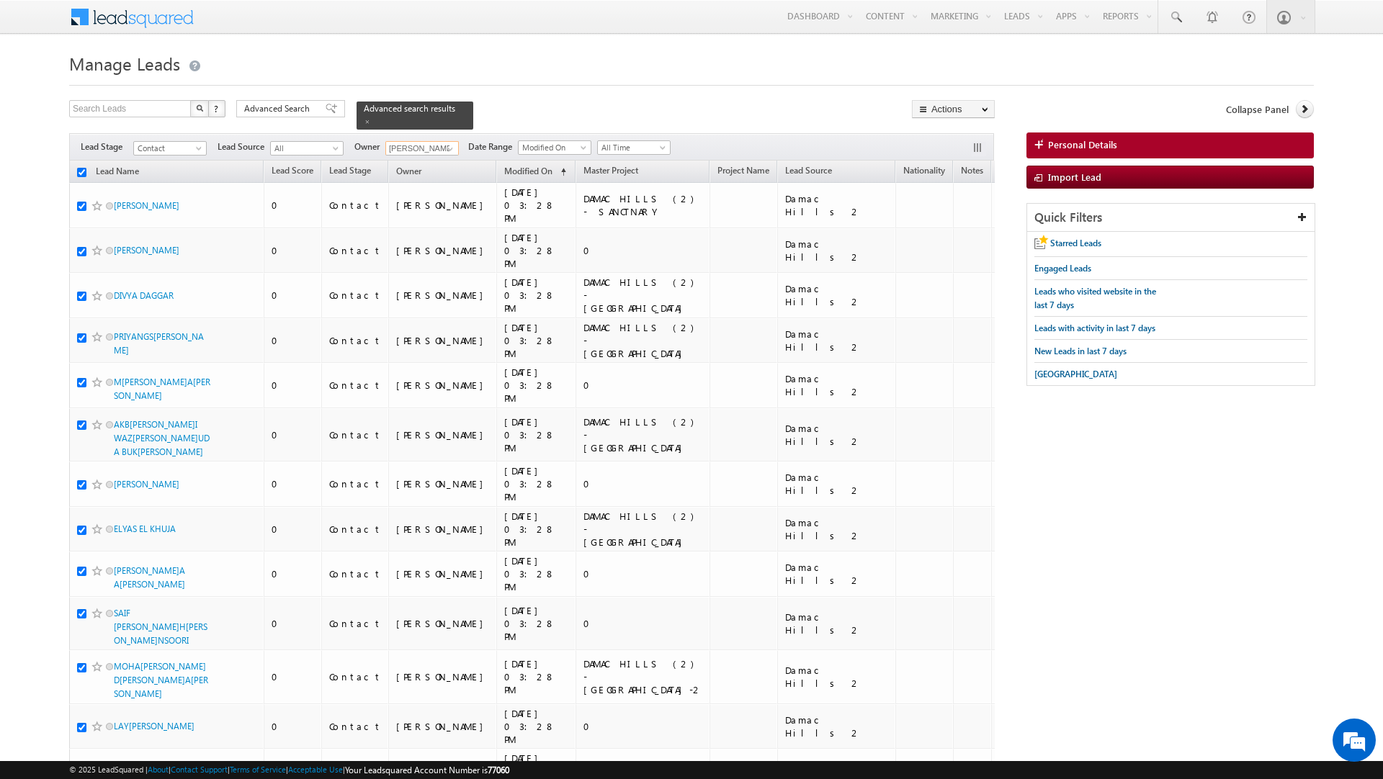
checkbox input "true"
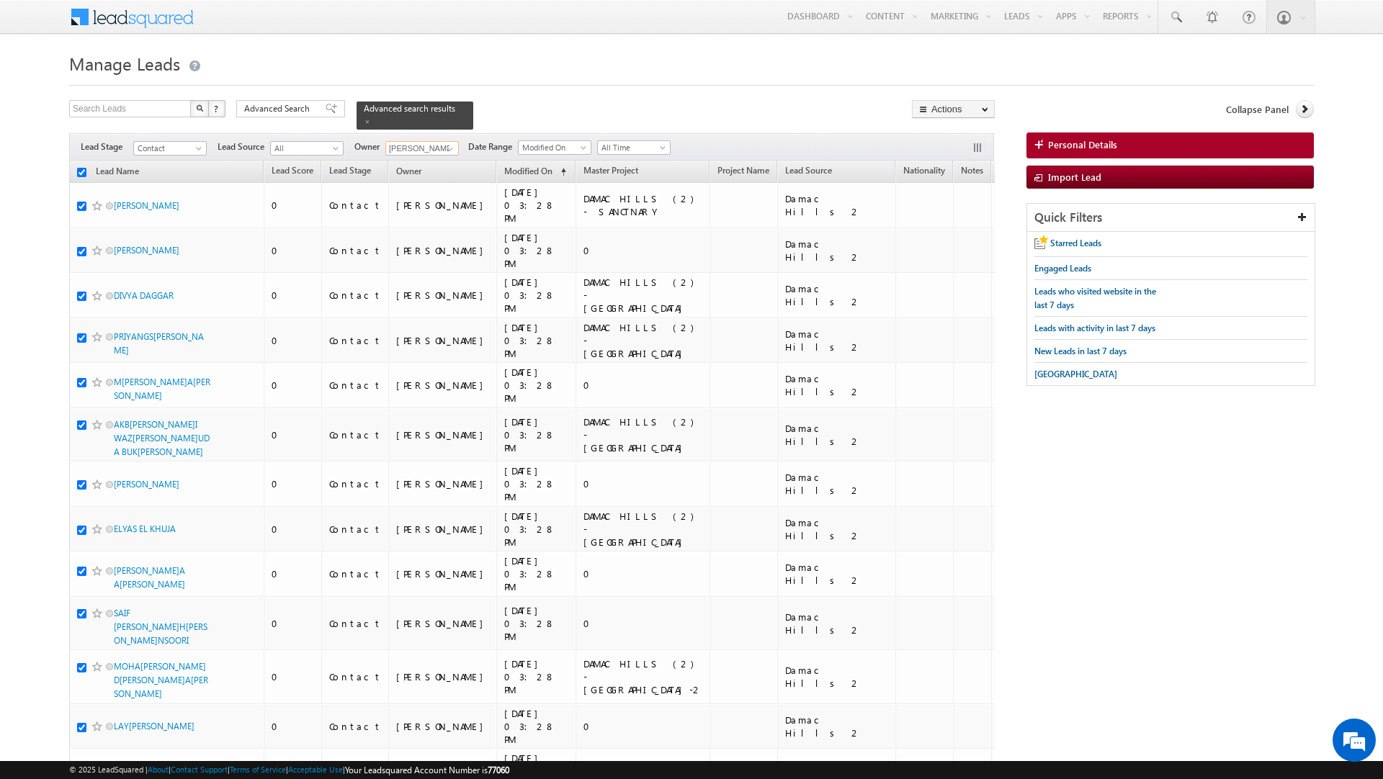
checkbox input "true"
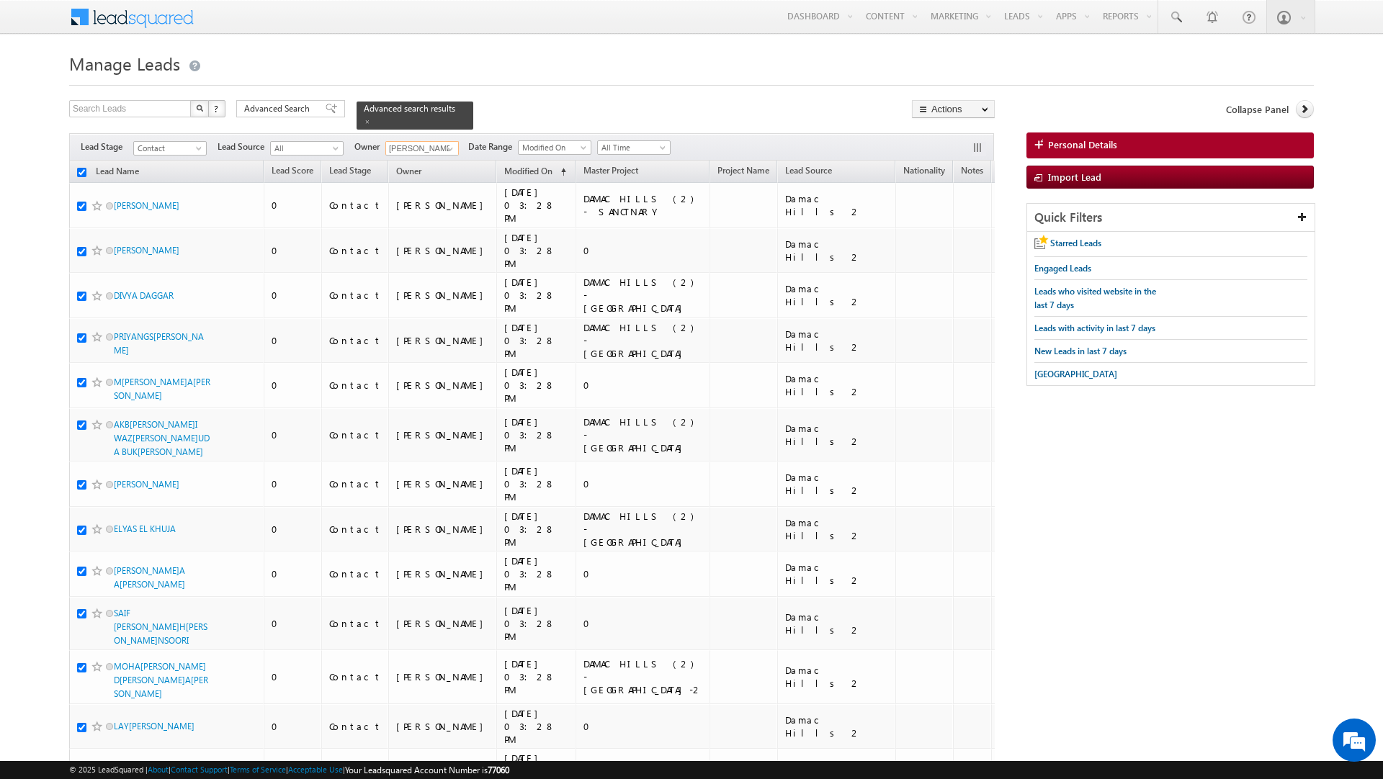
checkbox input "true"
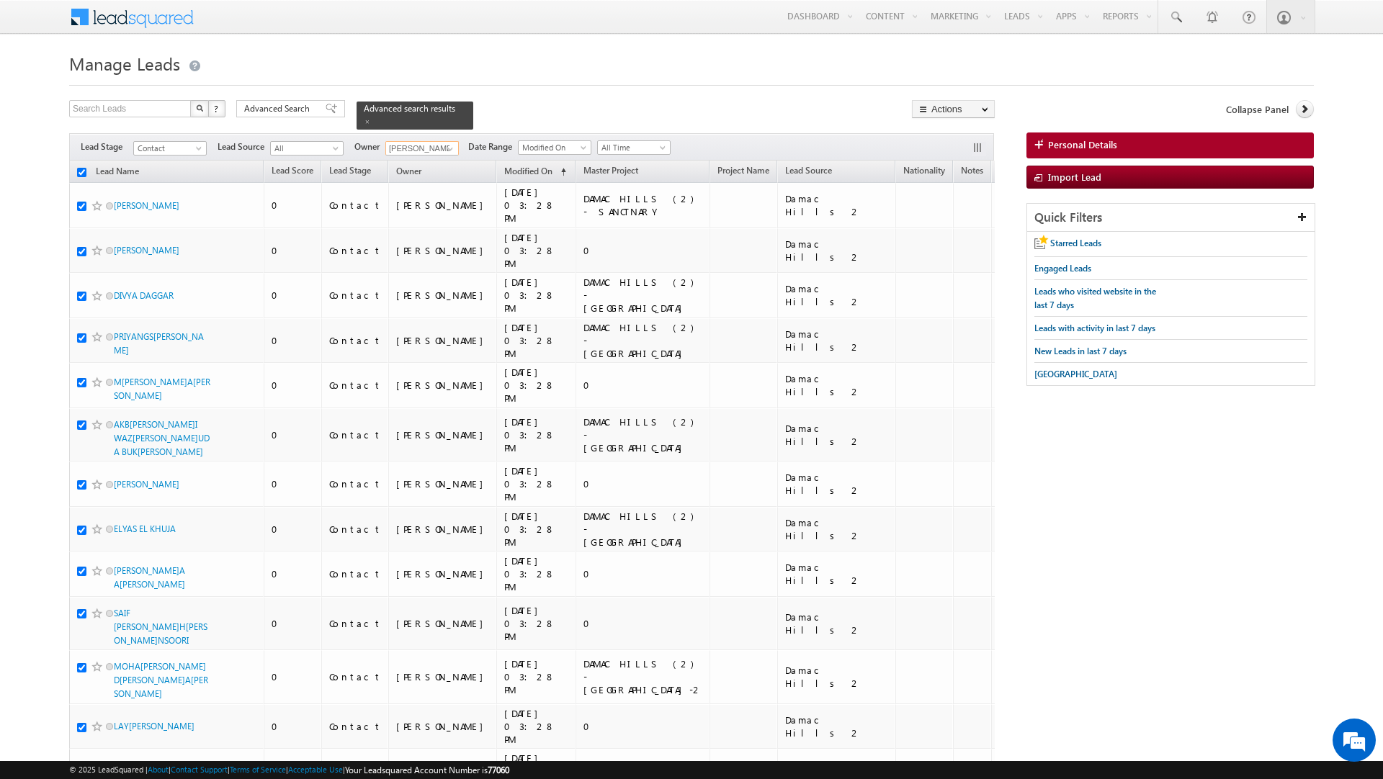
checkbox input "true"
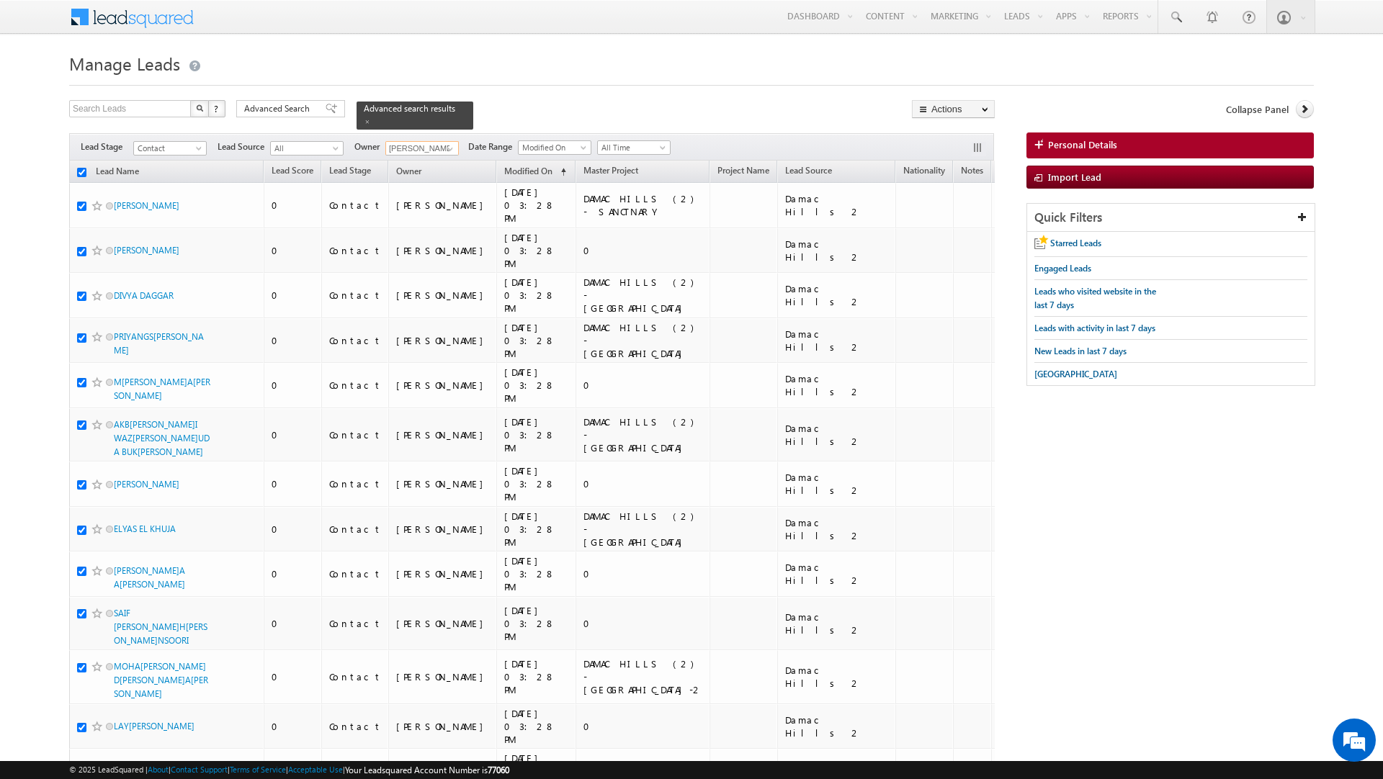
checkbox input "true"
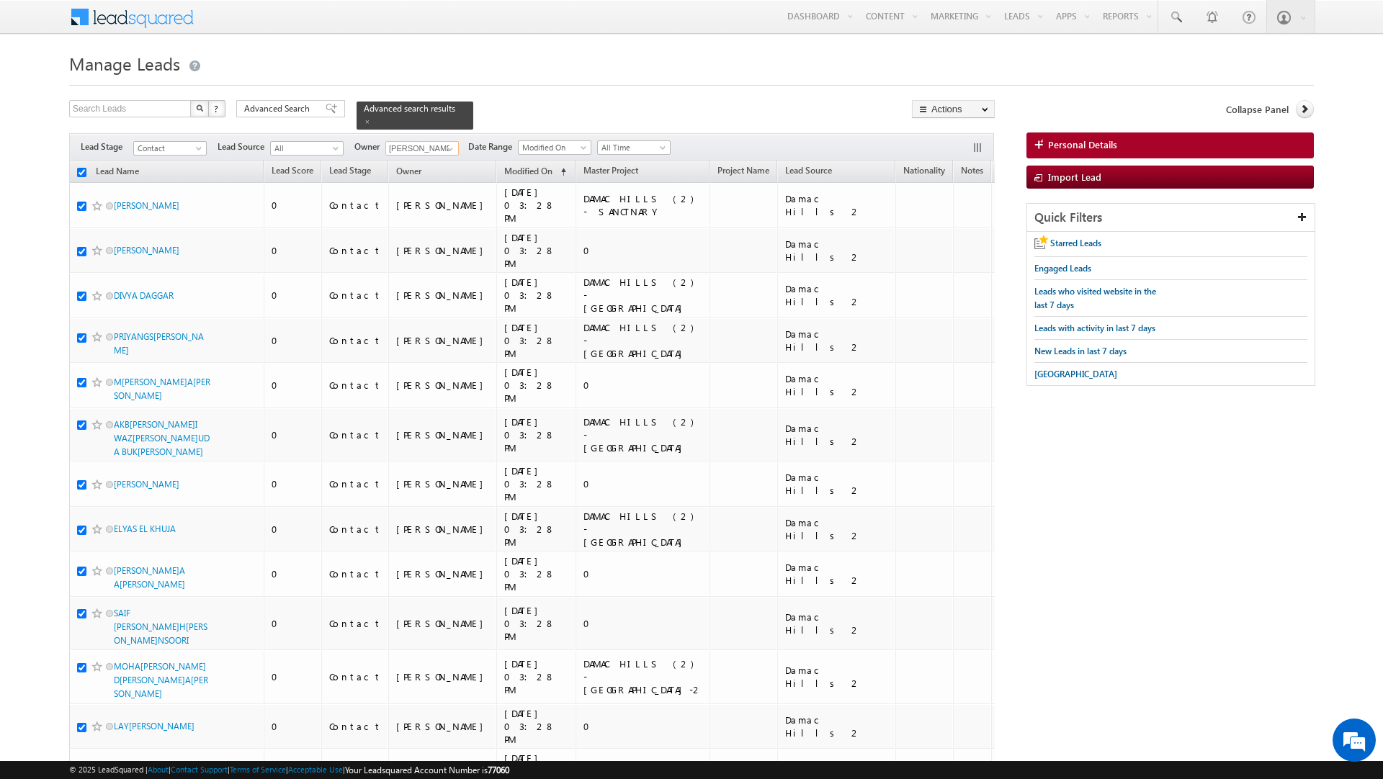
checkbox input "true"
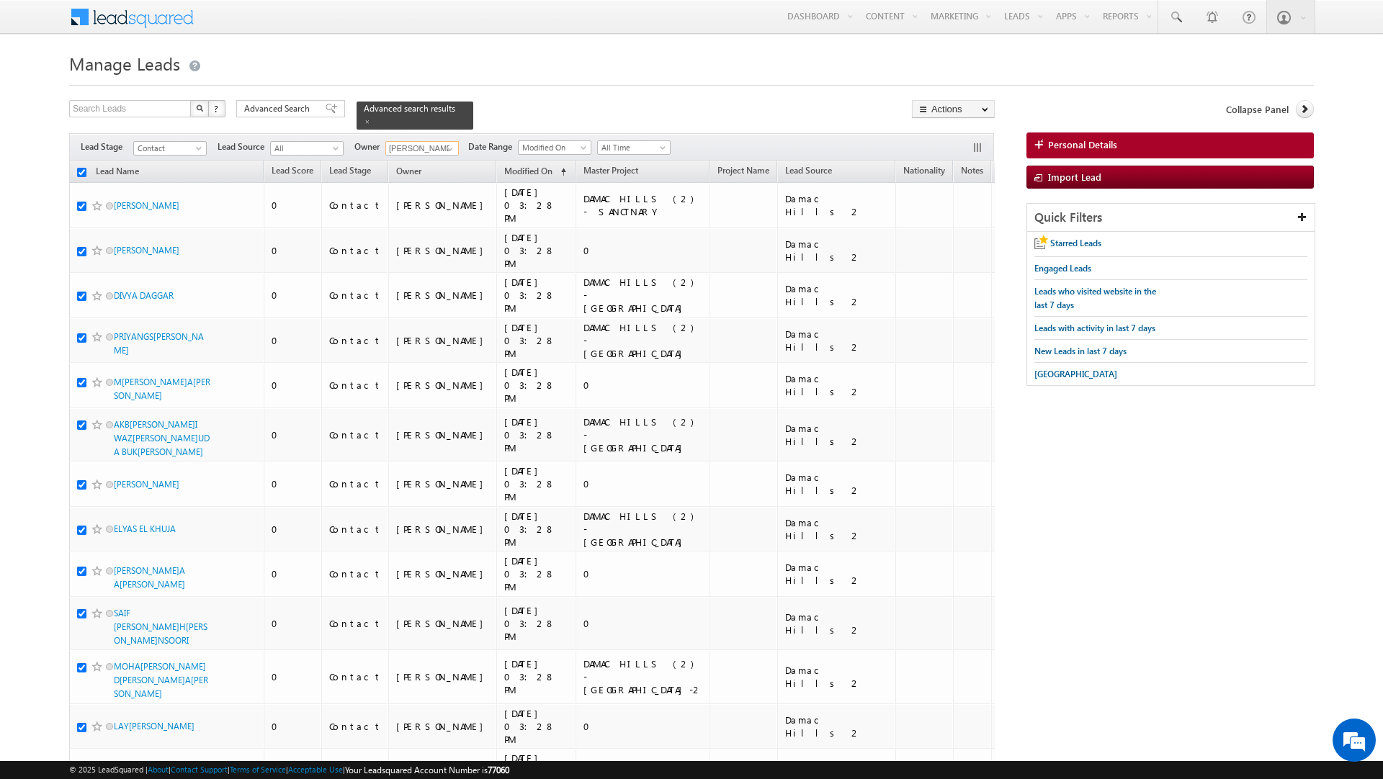
checkbox input "true"
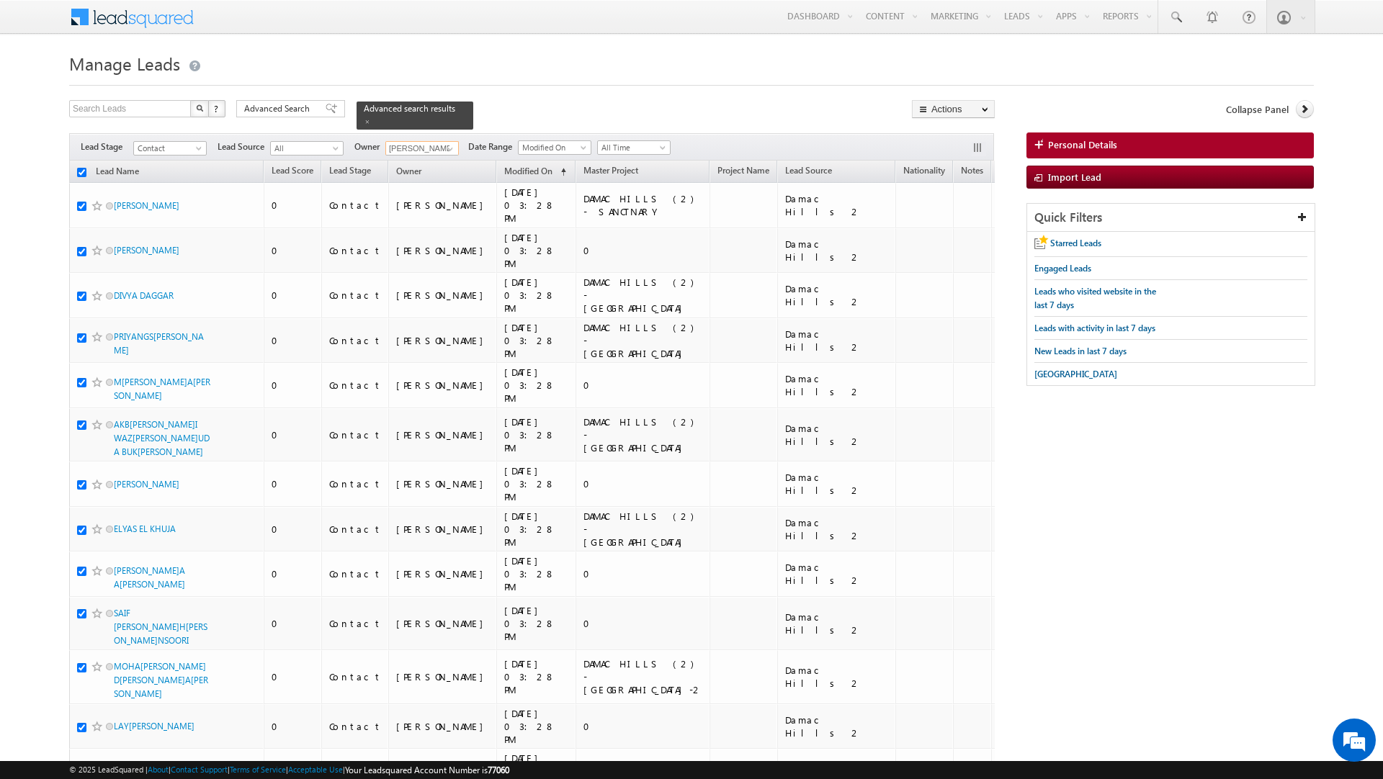
checkbox input "true"
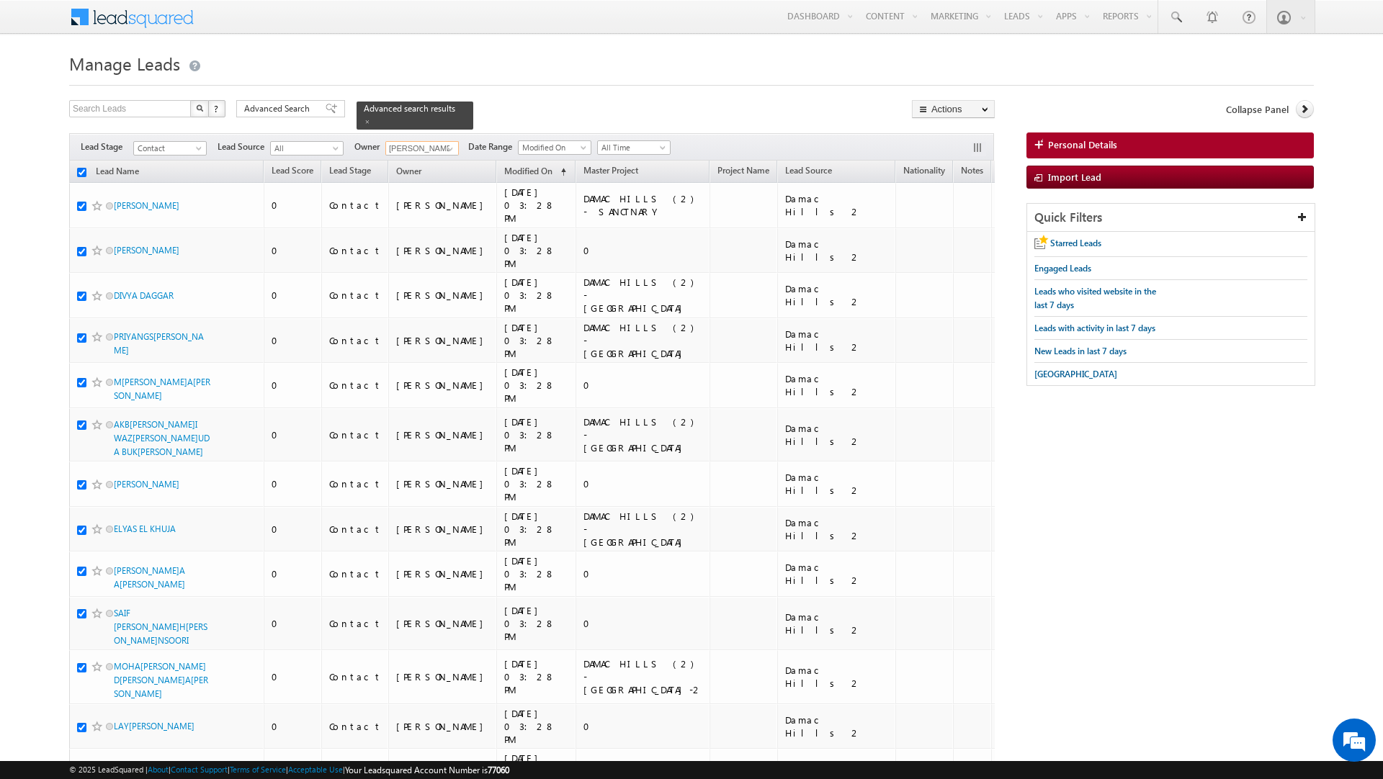
checkbox input "true"
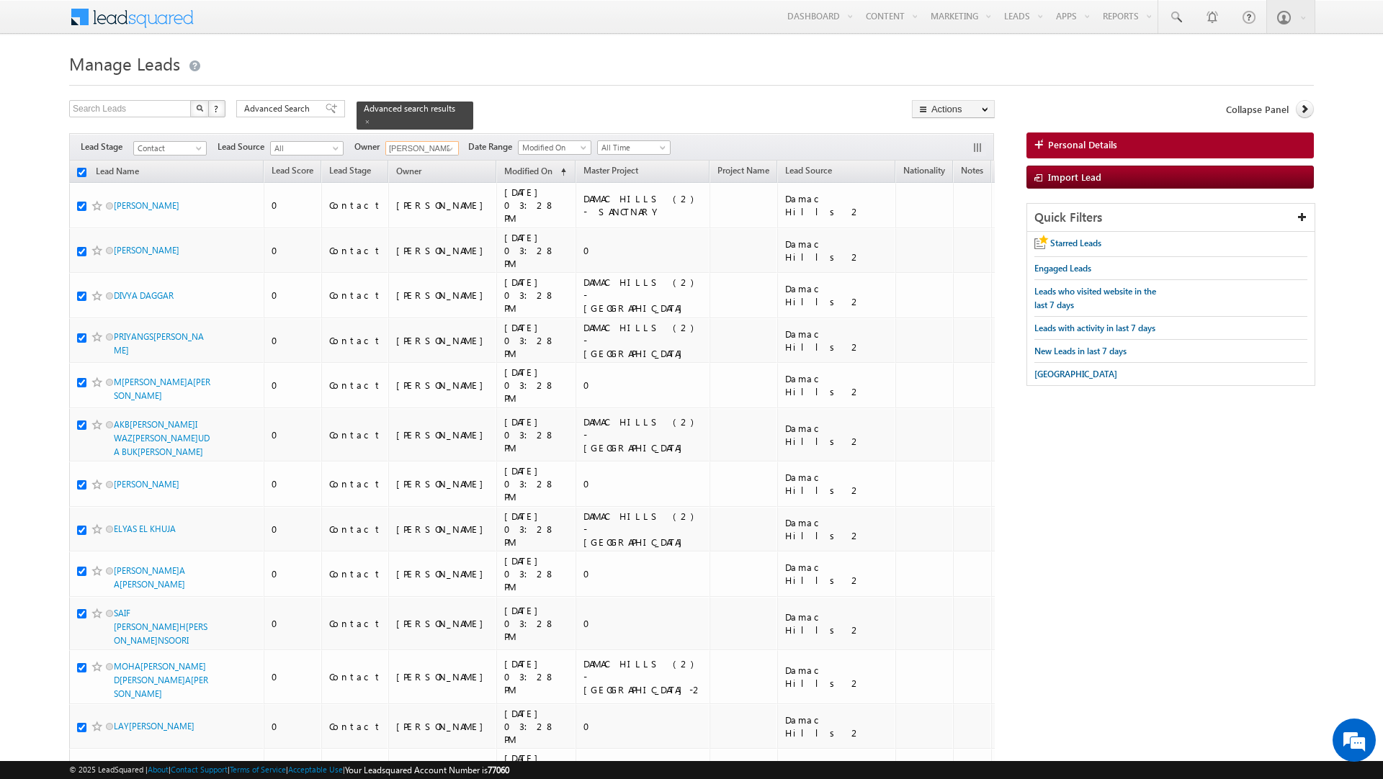
checkbox input "true"
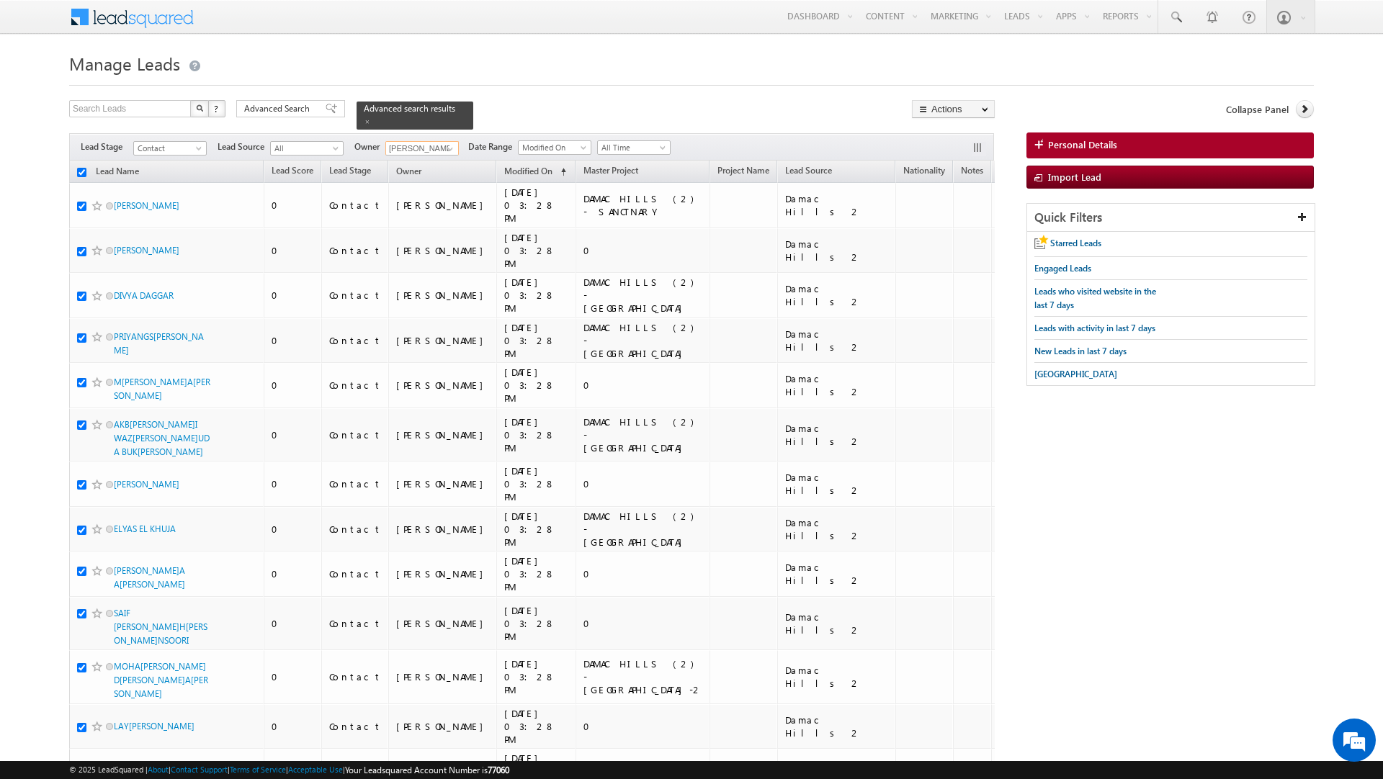
checkbox input "true"
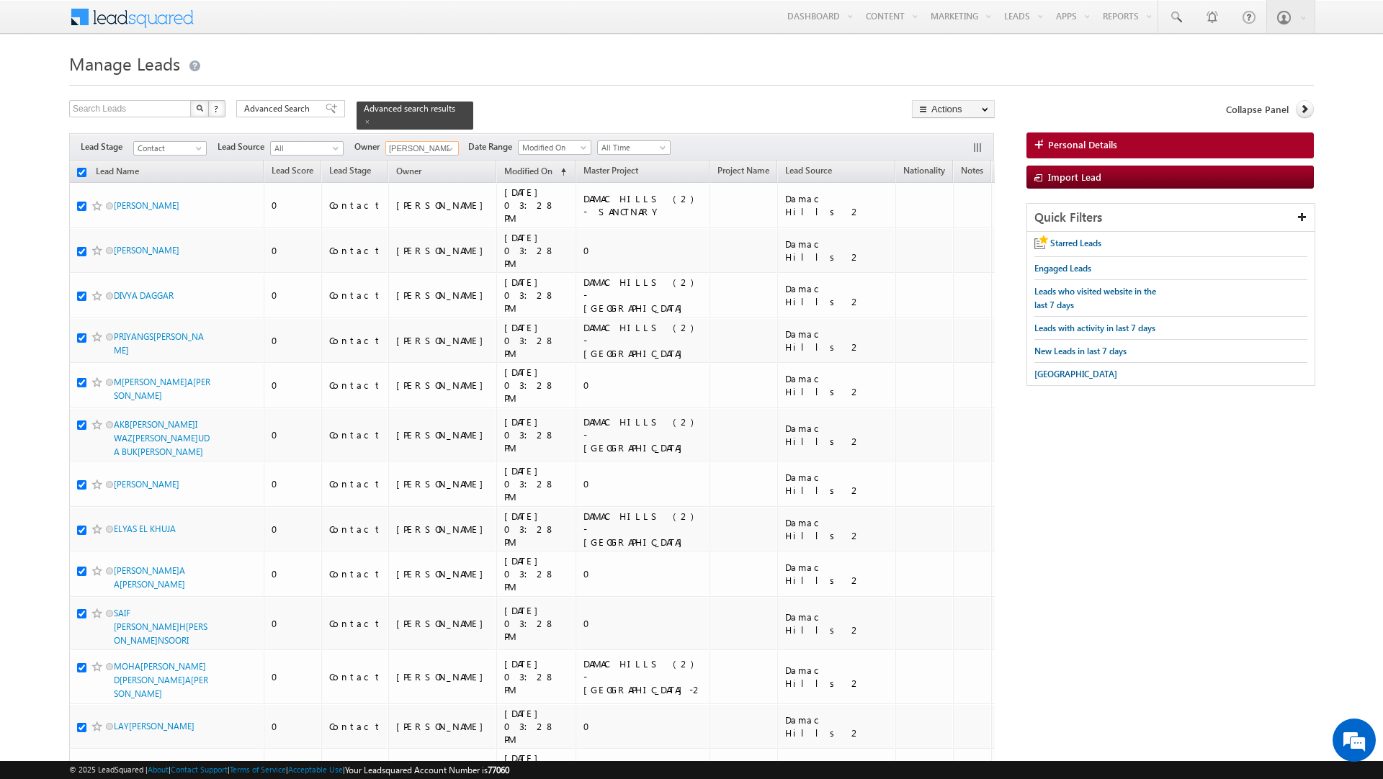
checkbox input "true"
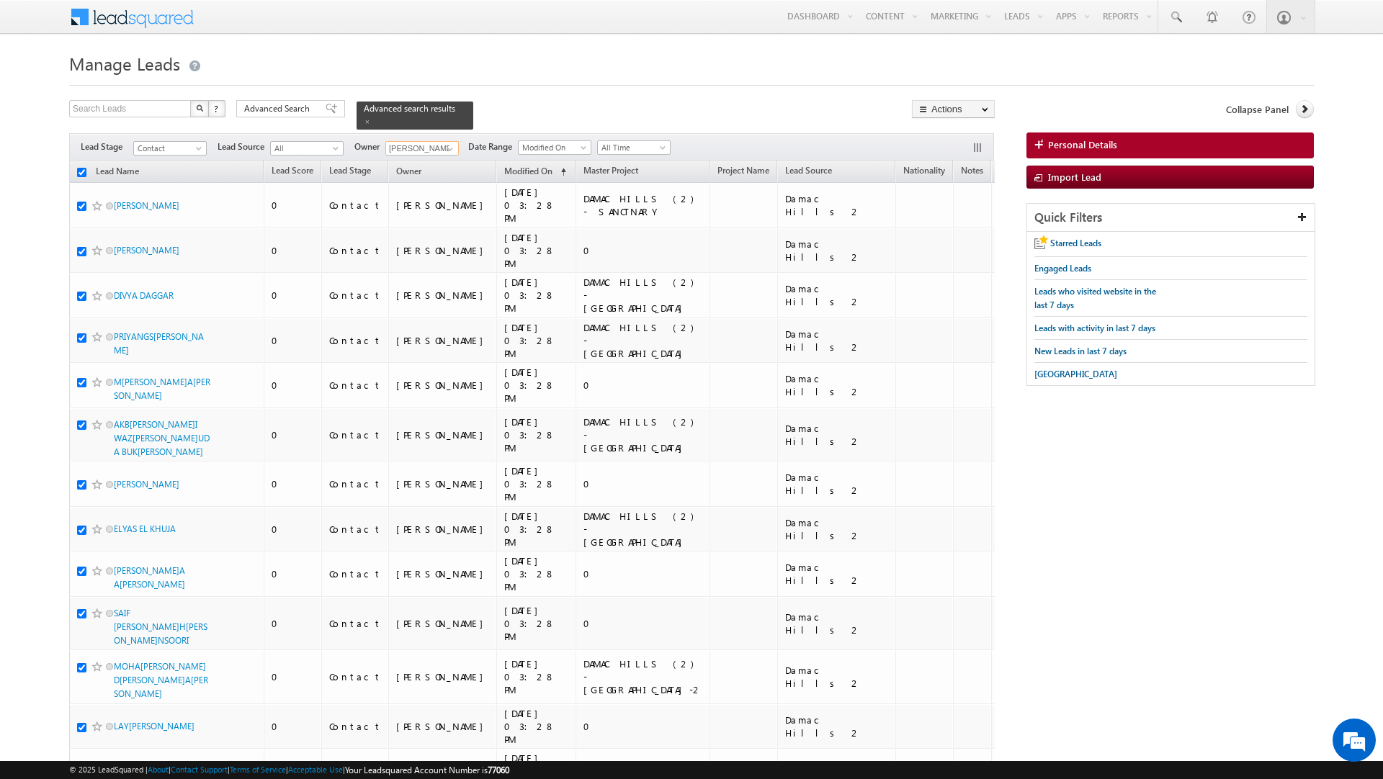
checkbox input "true"
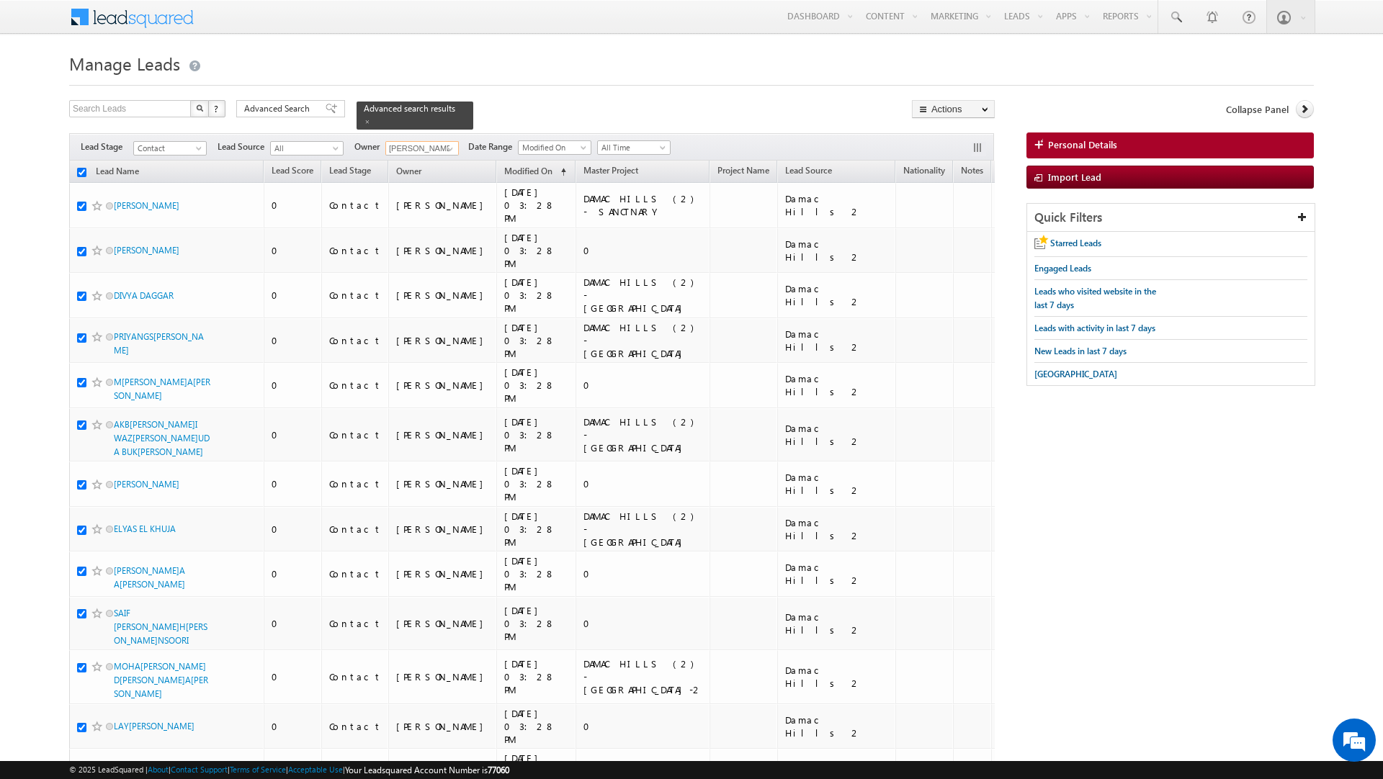
checkbox input "true"
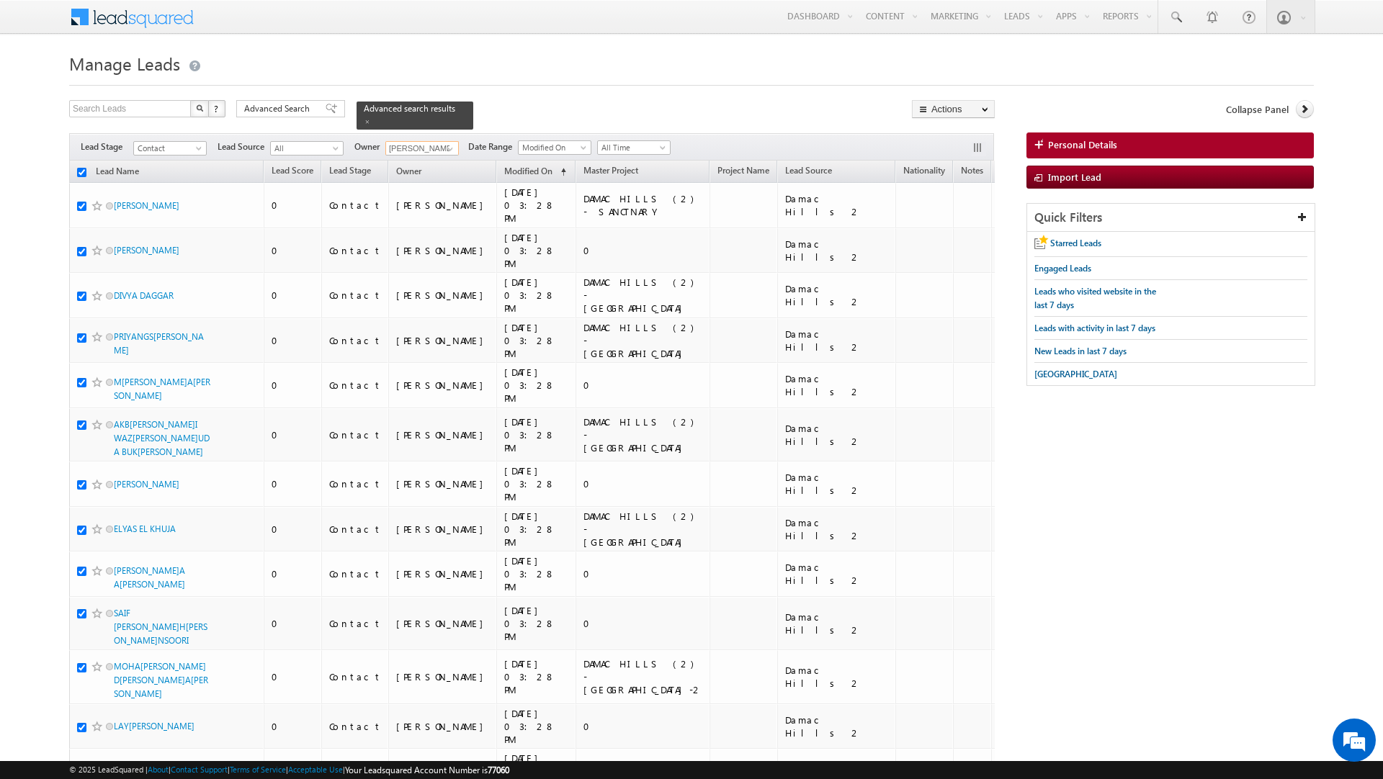
checkbox input "true"
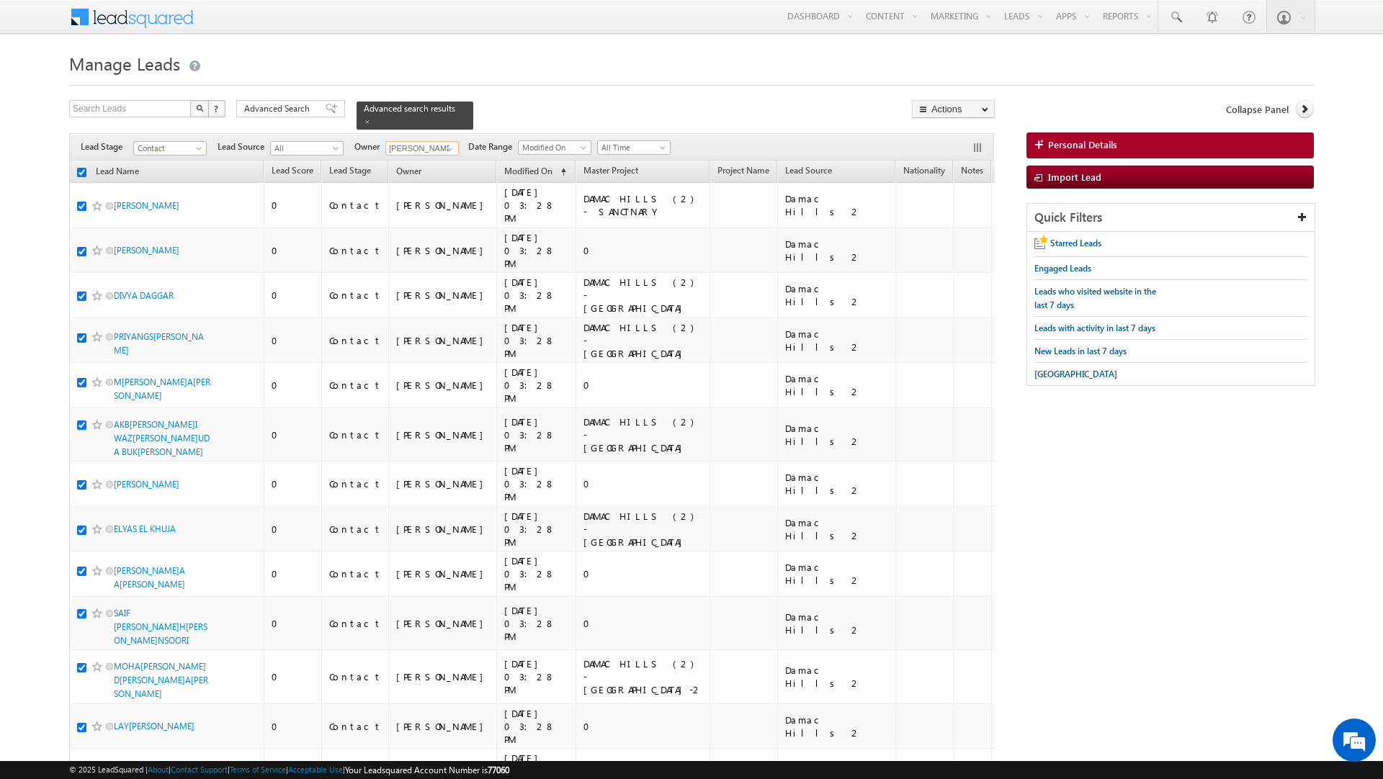
checkbox input "true"
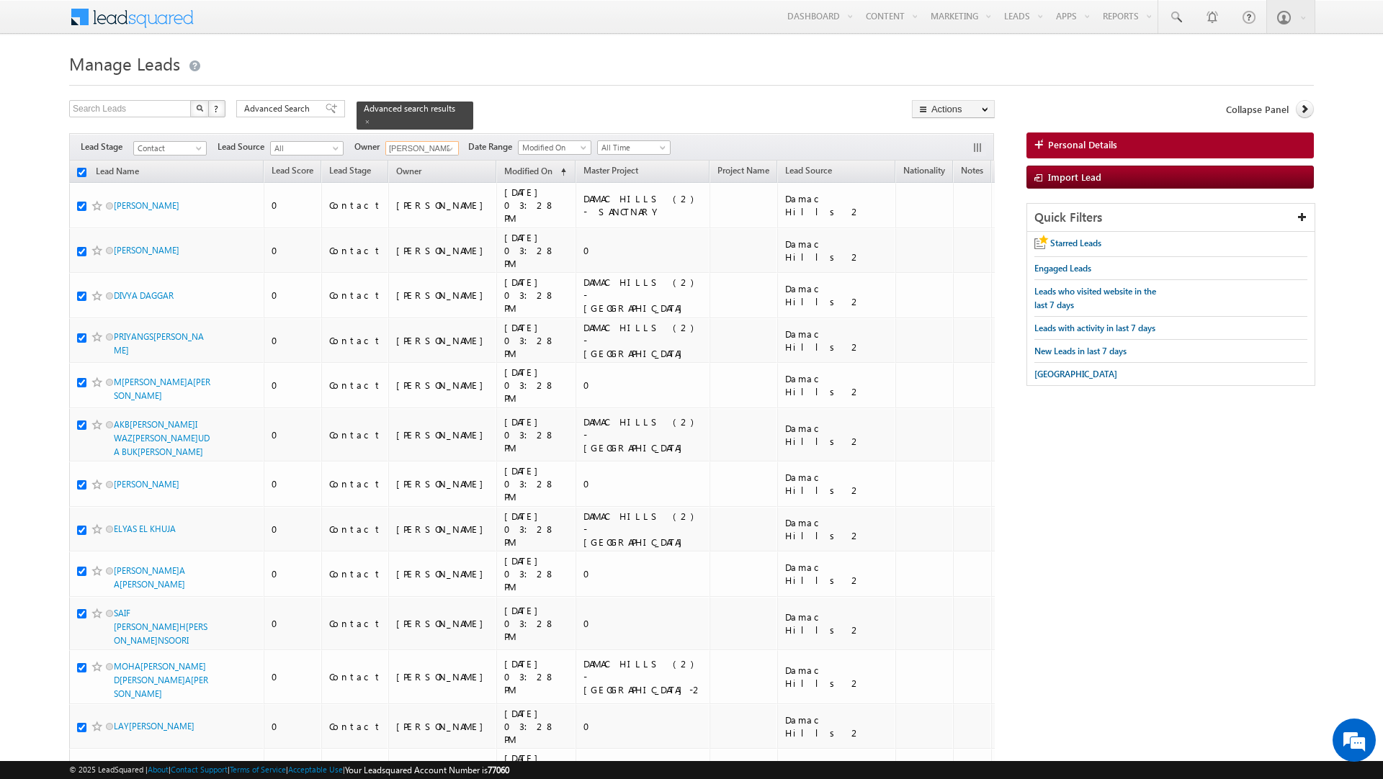
checkbox input "true"
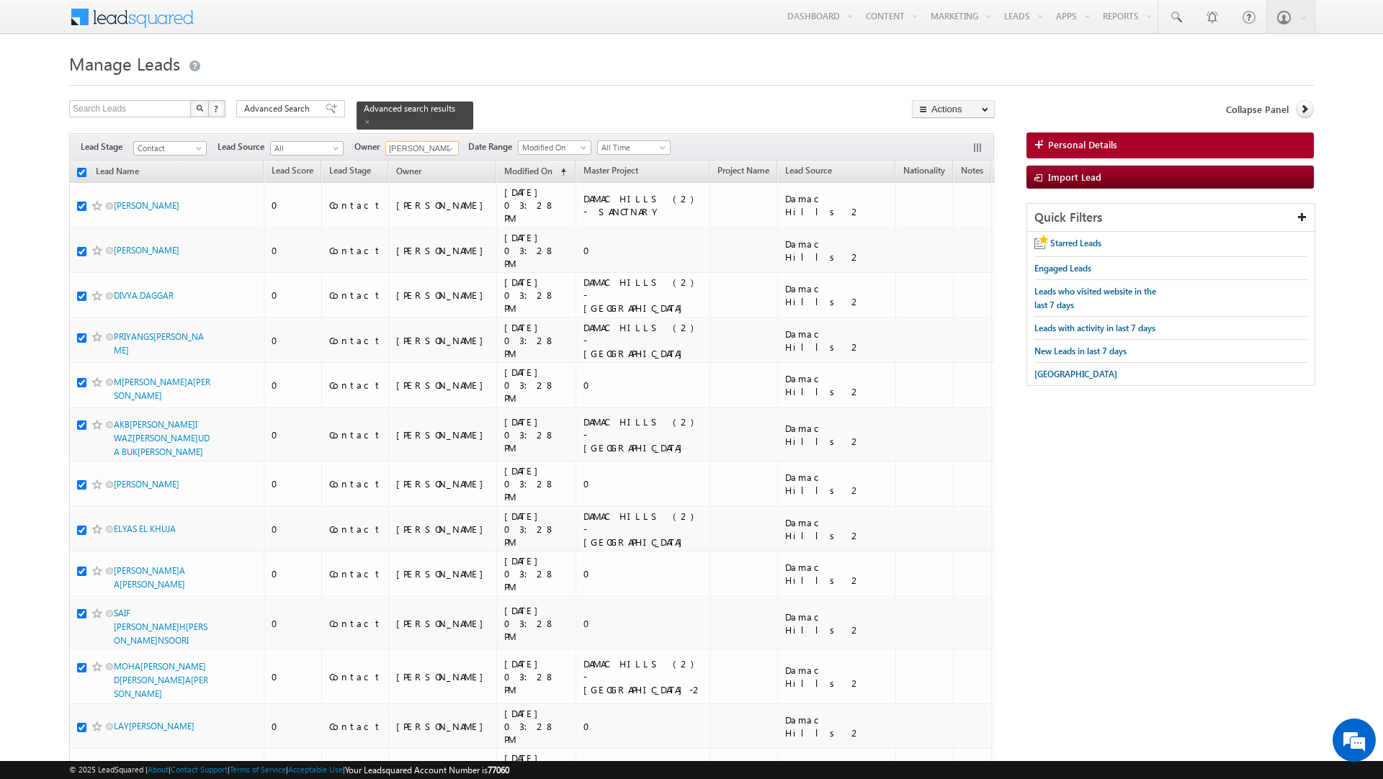
checkbox input "true"
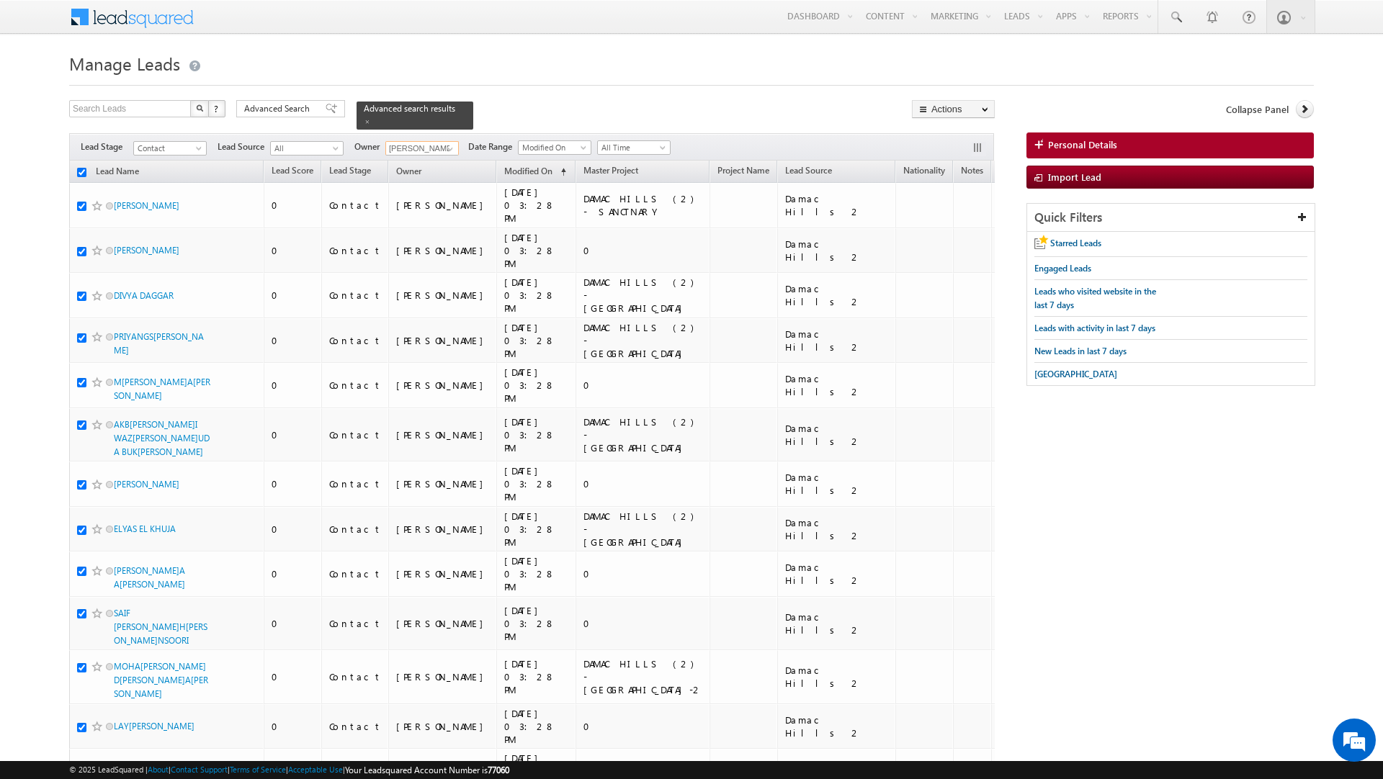
checkbox input "true"
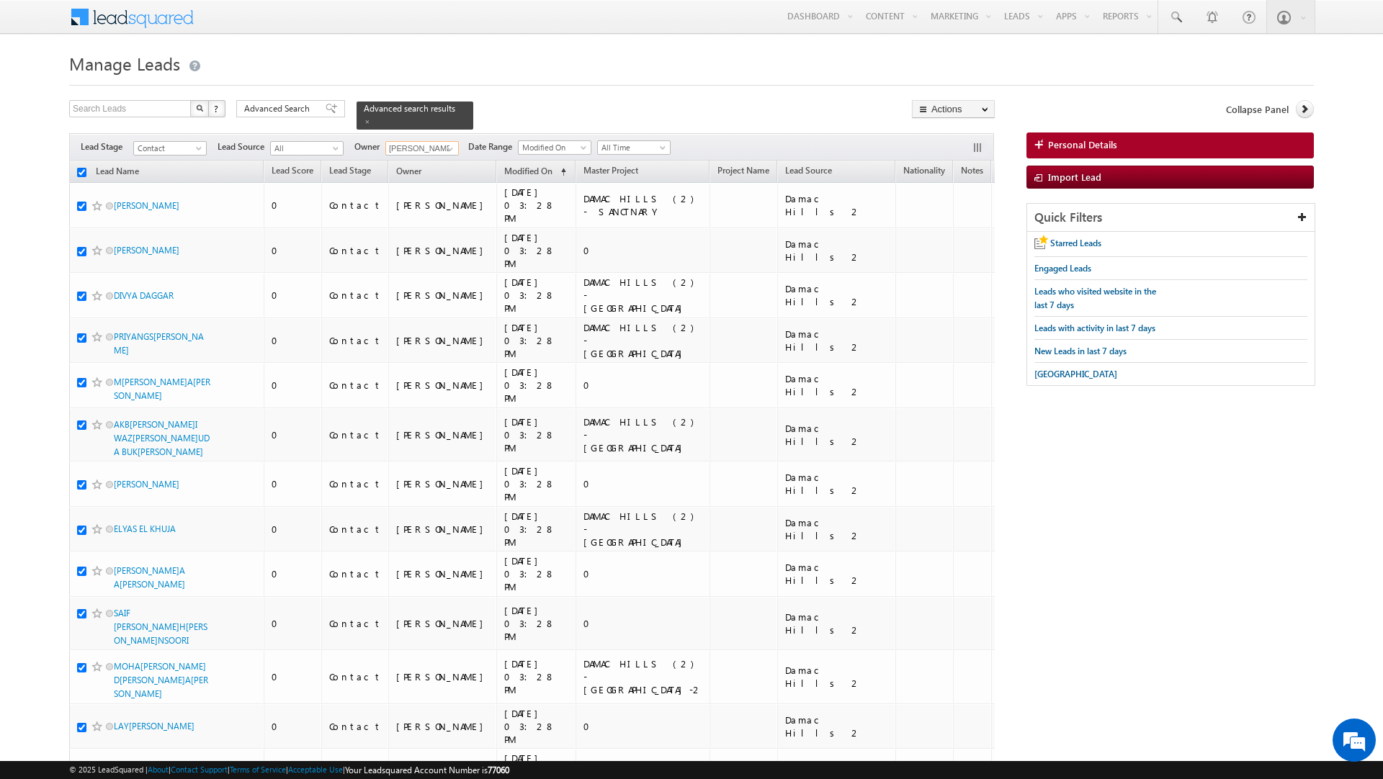
checkbox input "true"
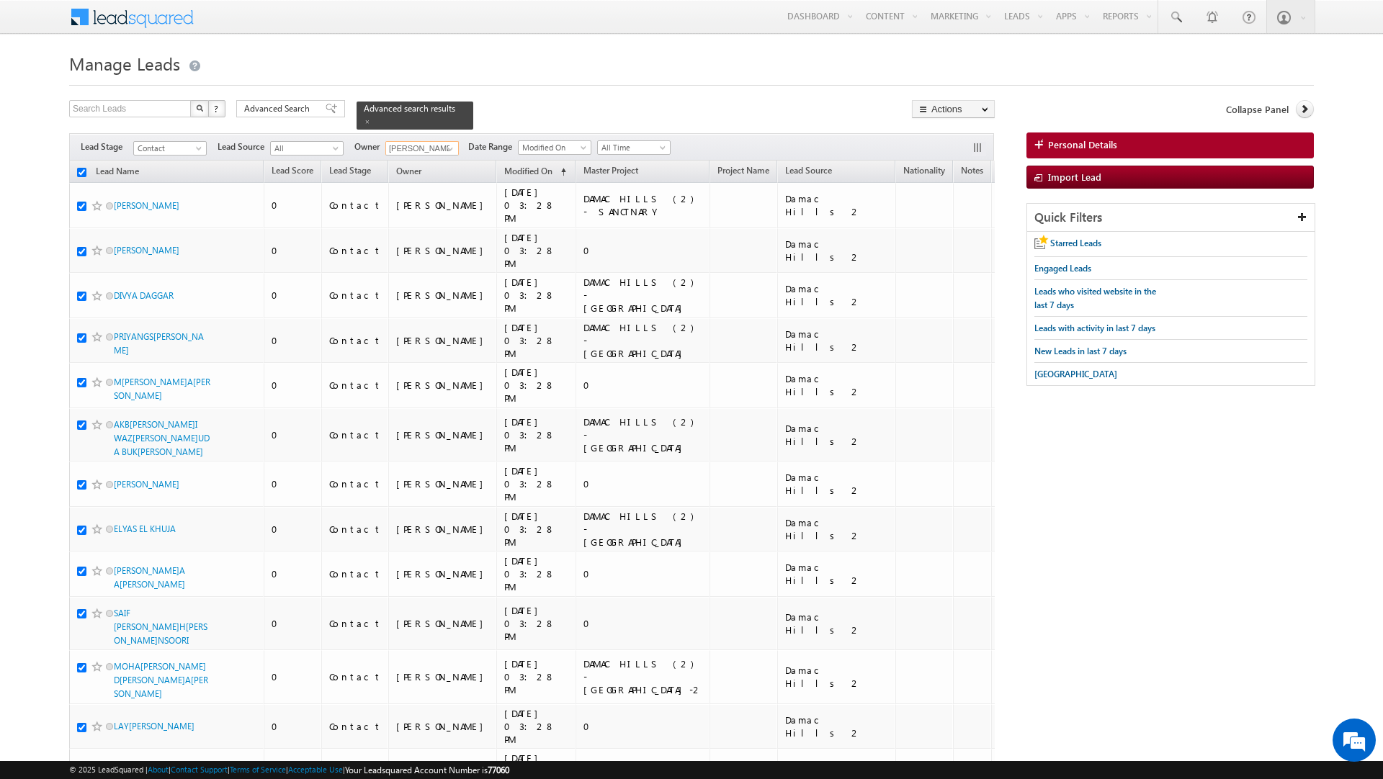
checkbox input "true"
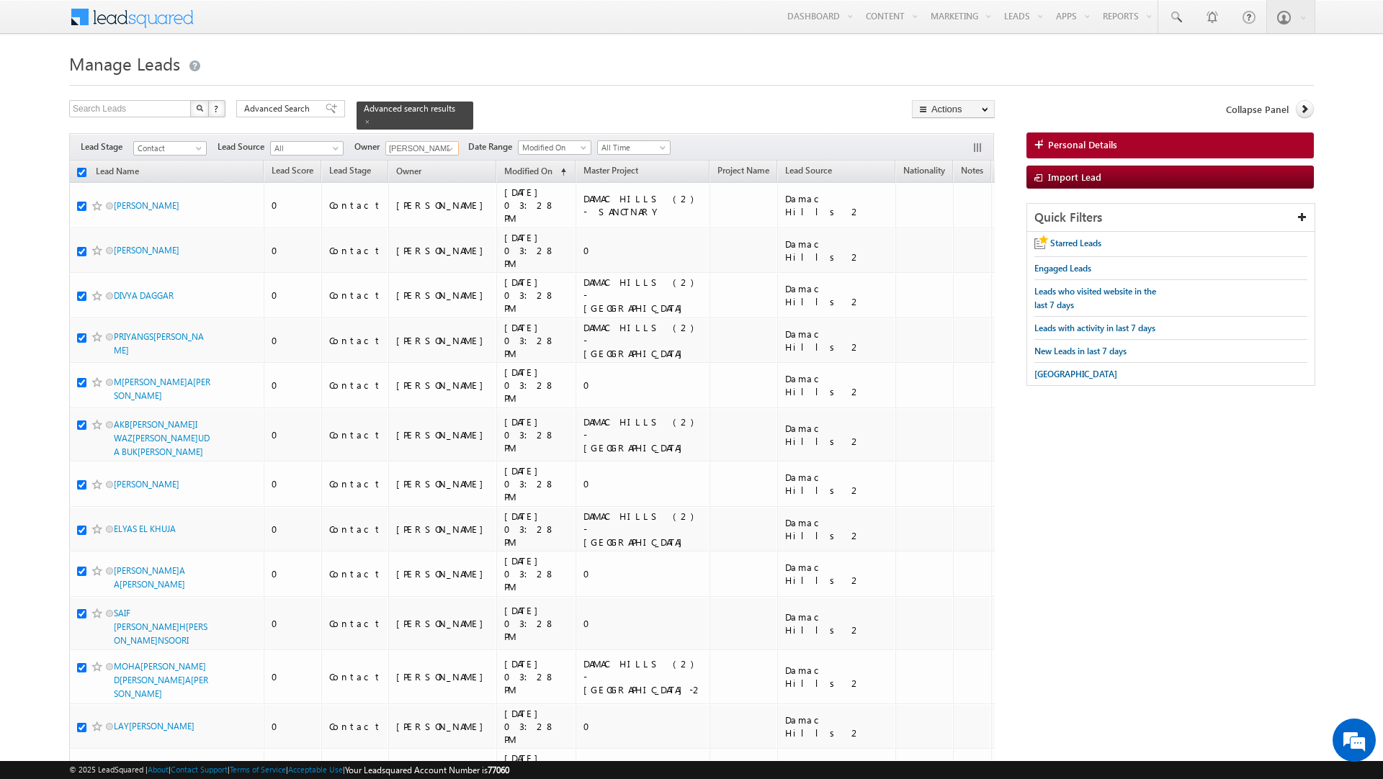
checkbox input "true"
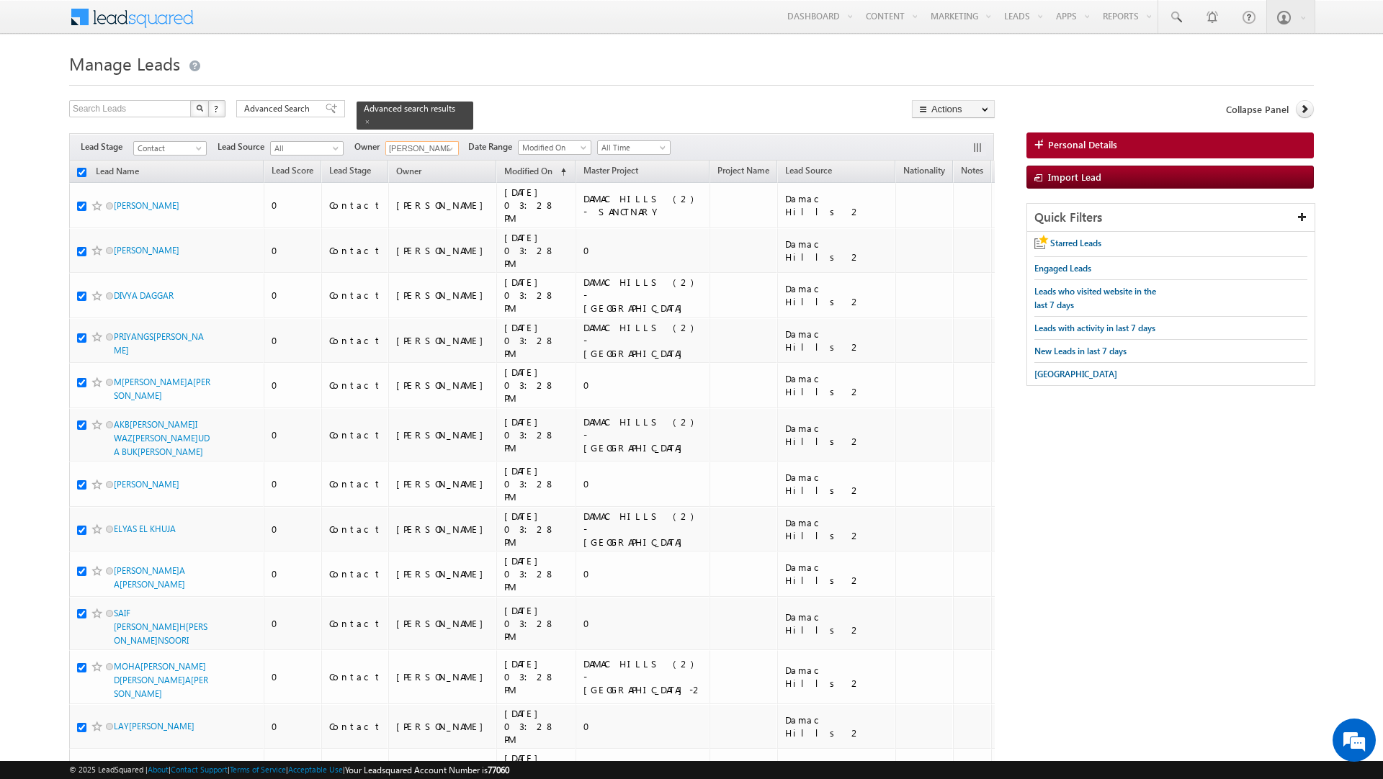
checkbox input "true"
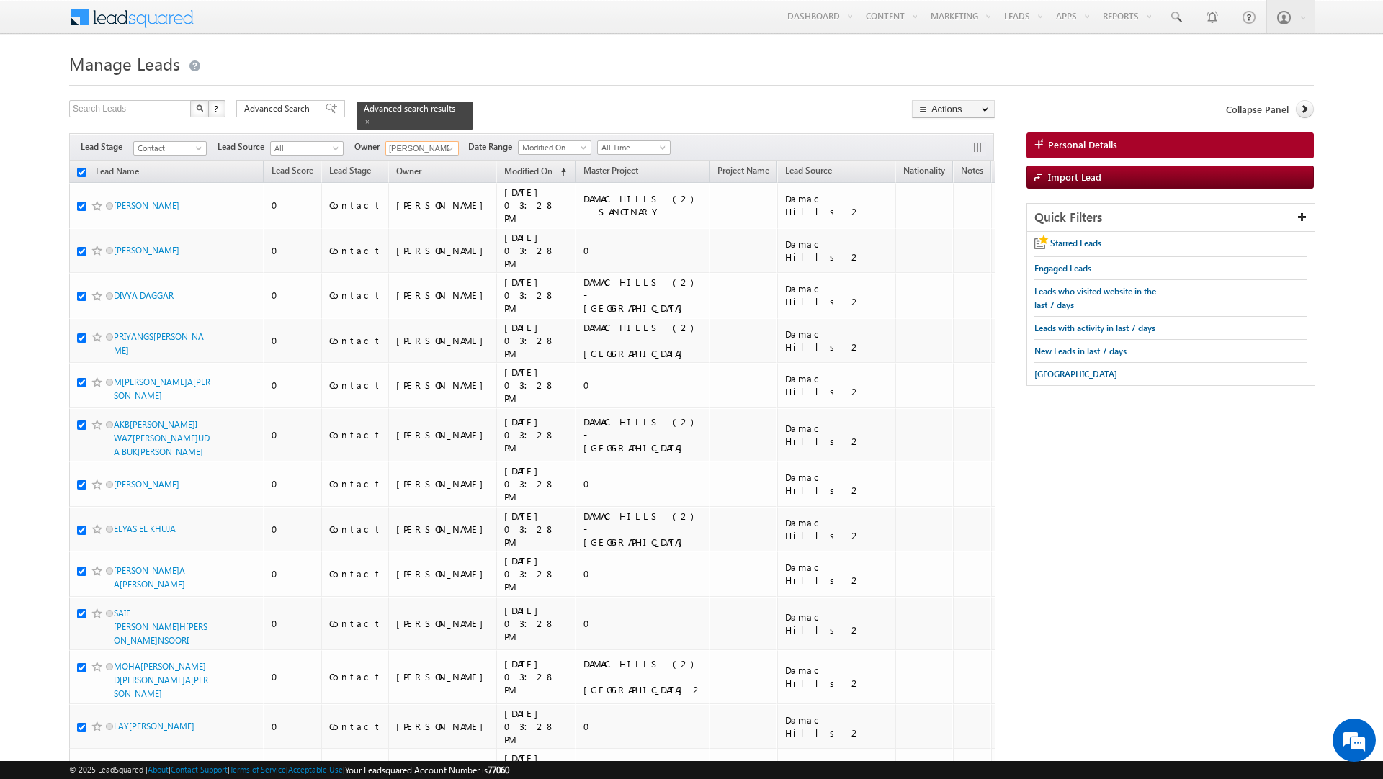
checkbox input "true"
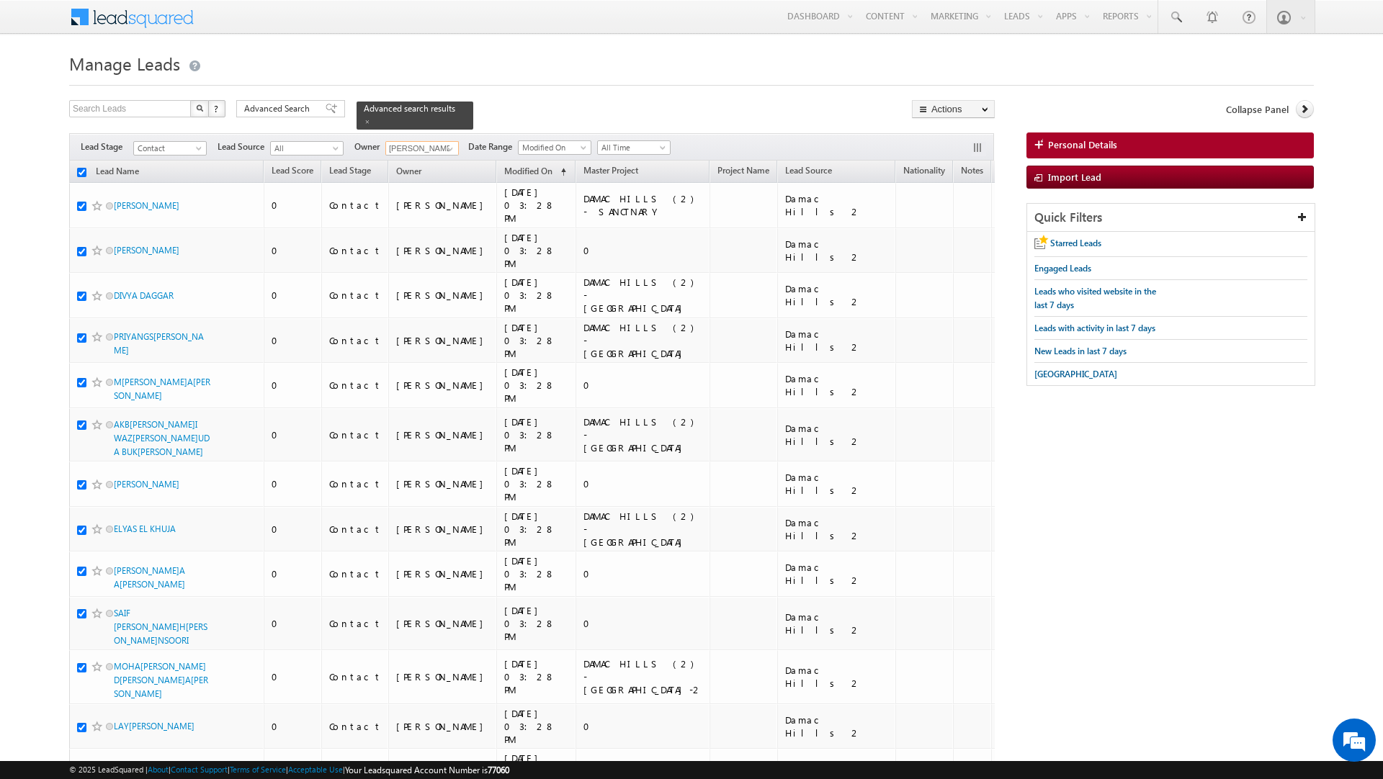
checkbox input "true"
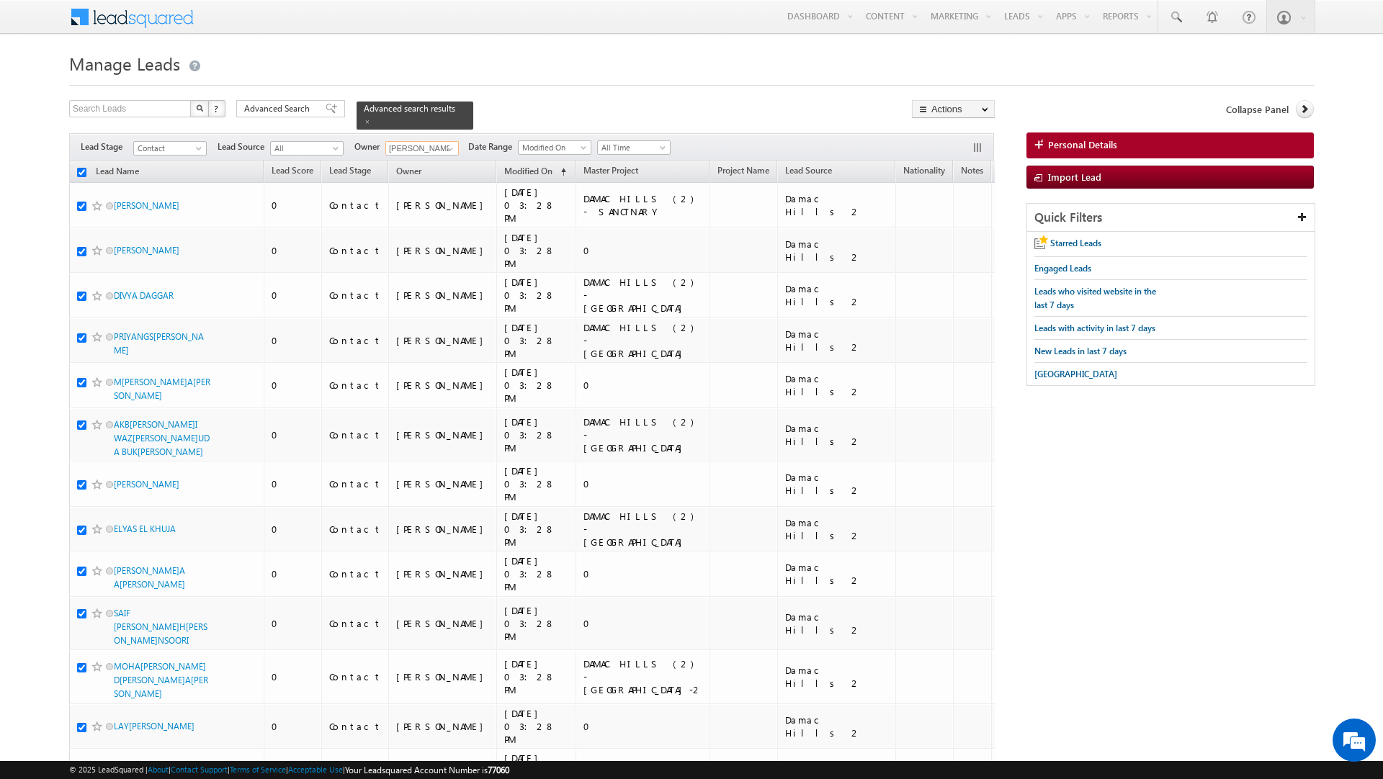
checkbox input "true"
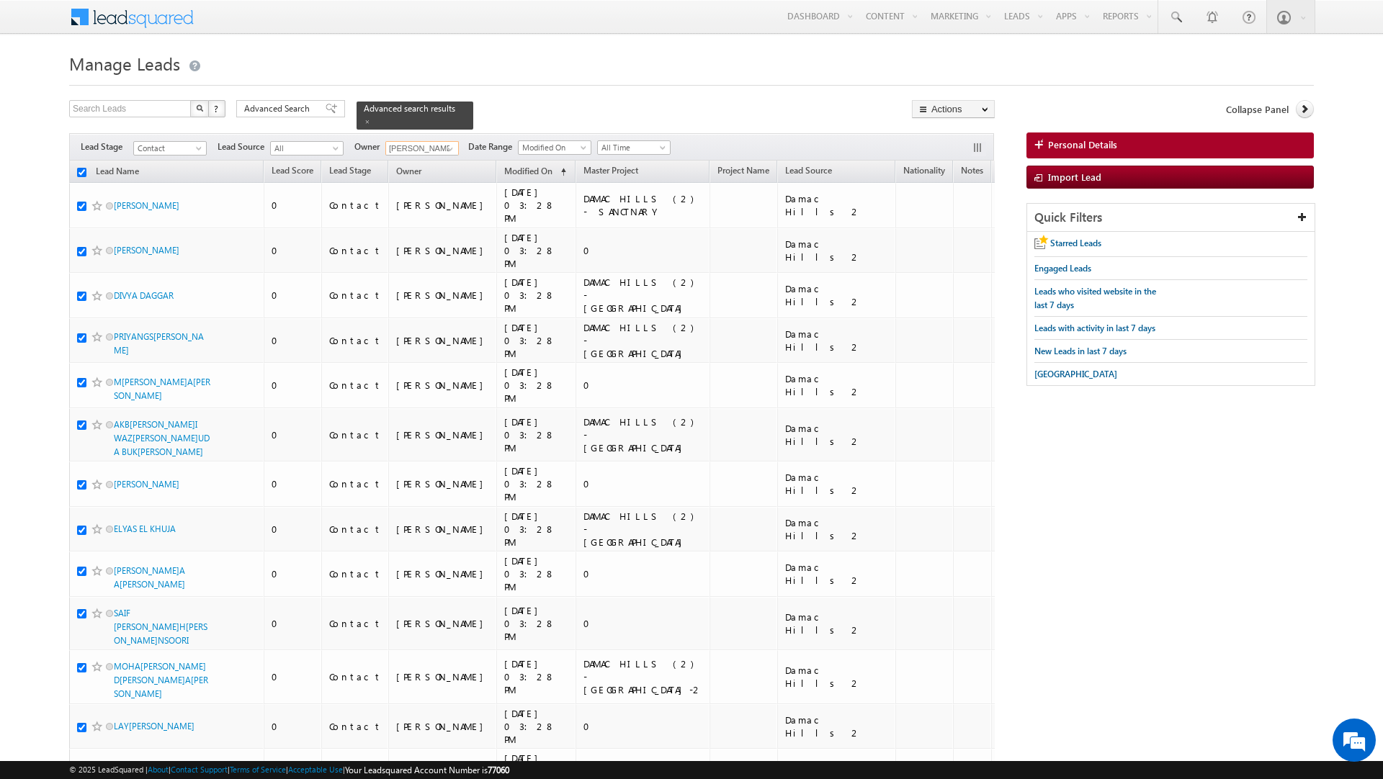
checkbox input "true"
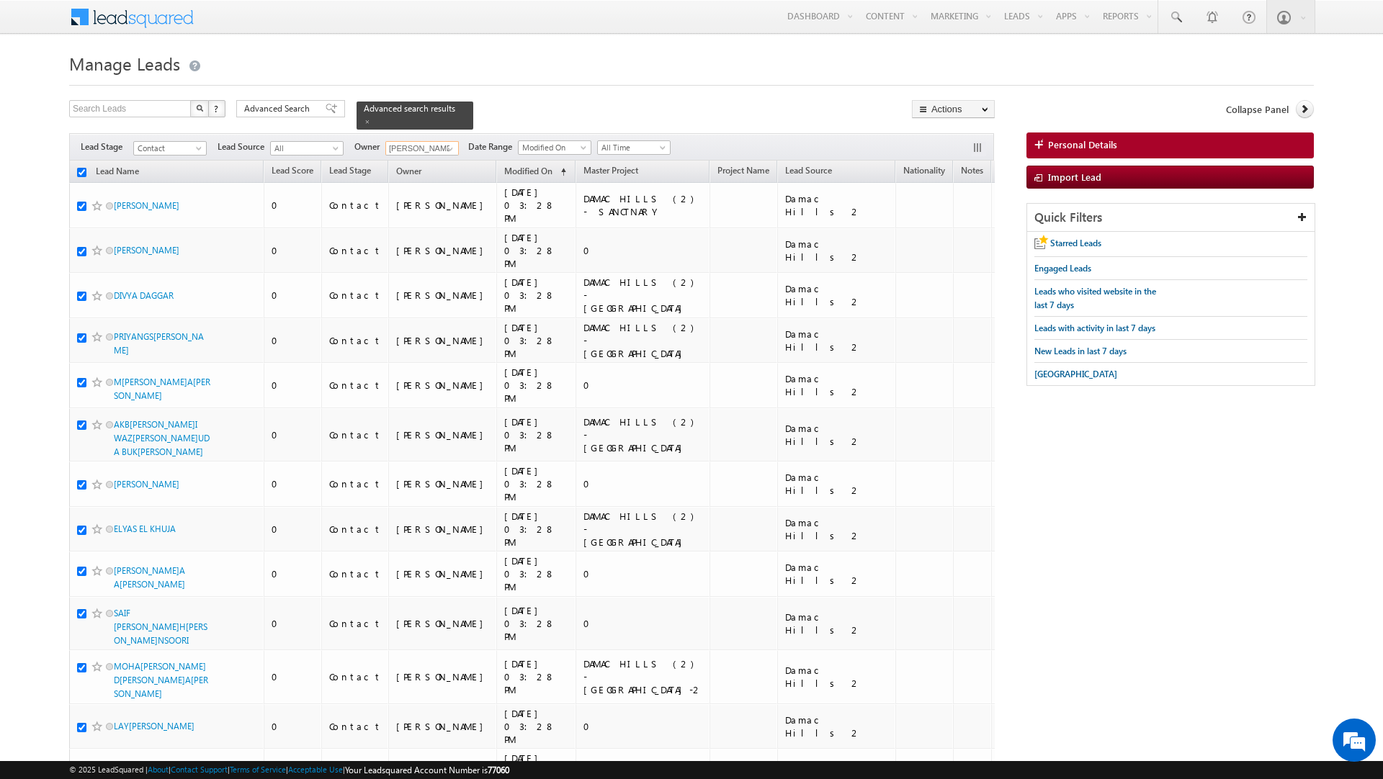
checkbox input "true"
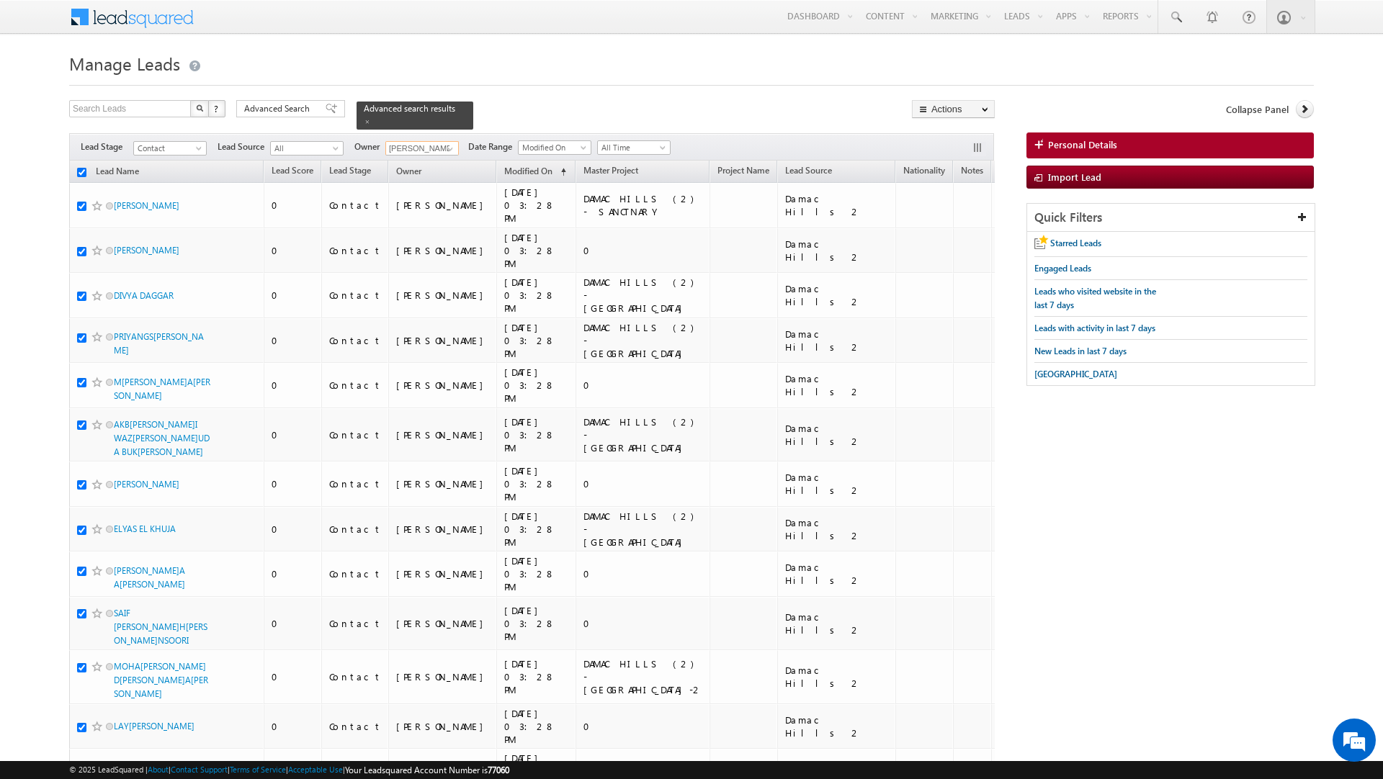
checkbox input "true"
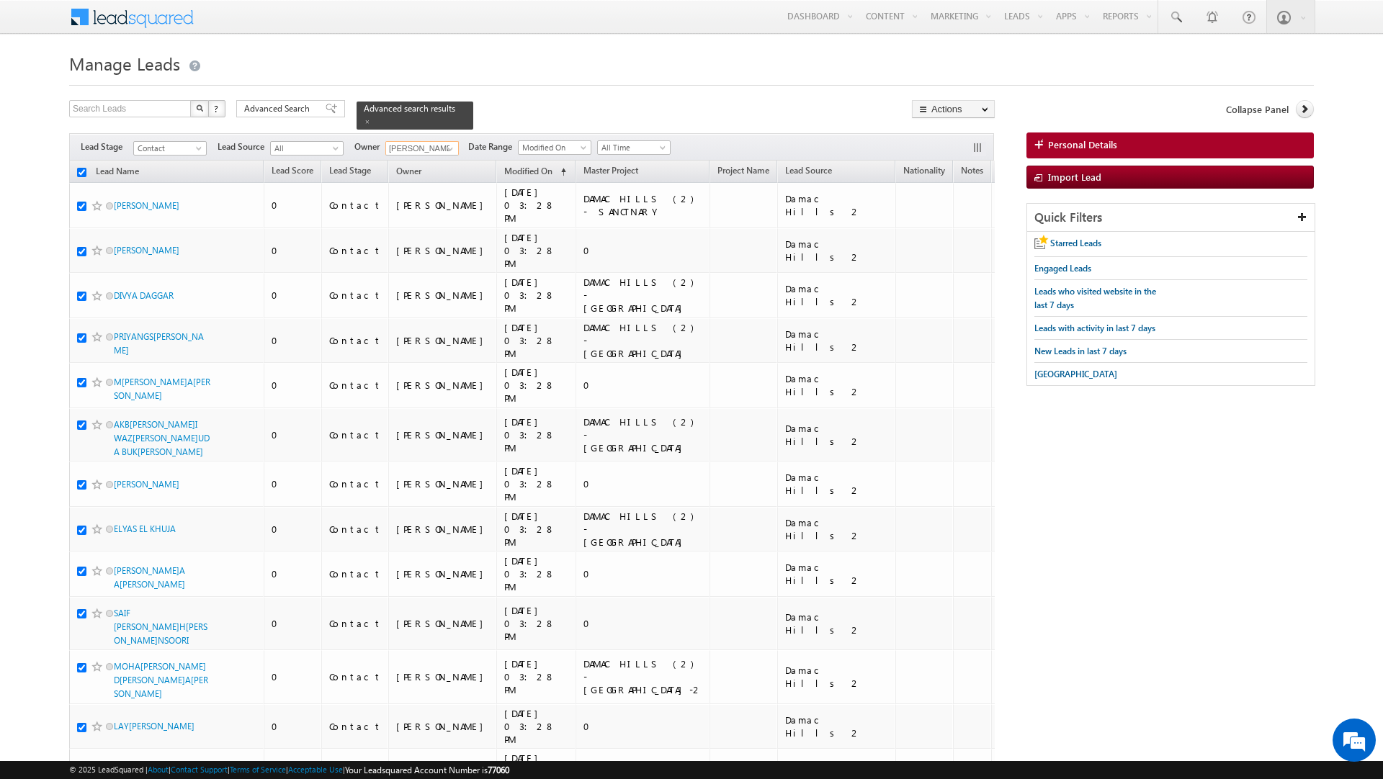
checkbox input "true"
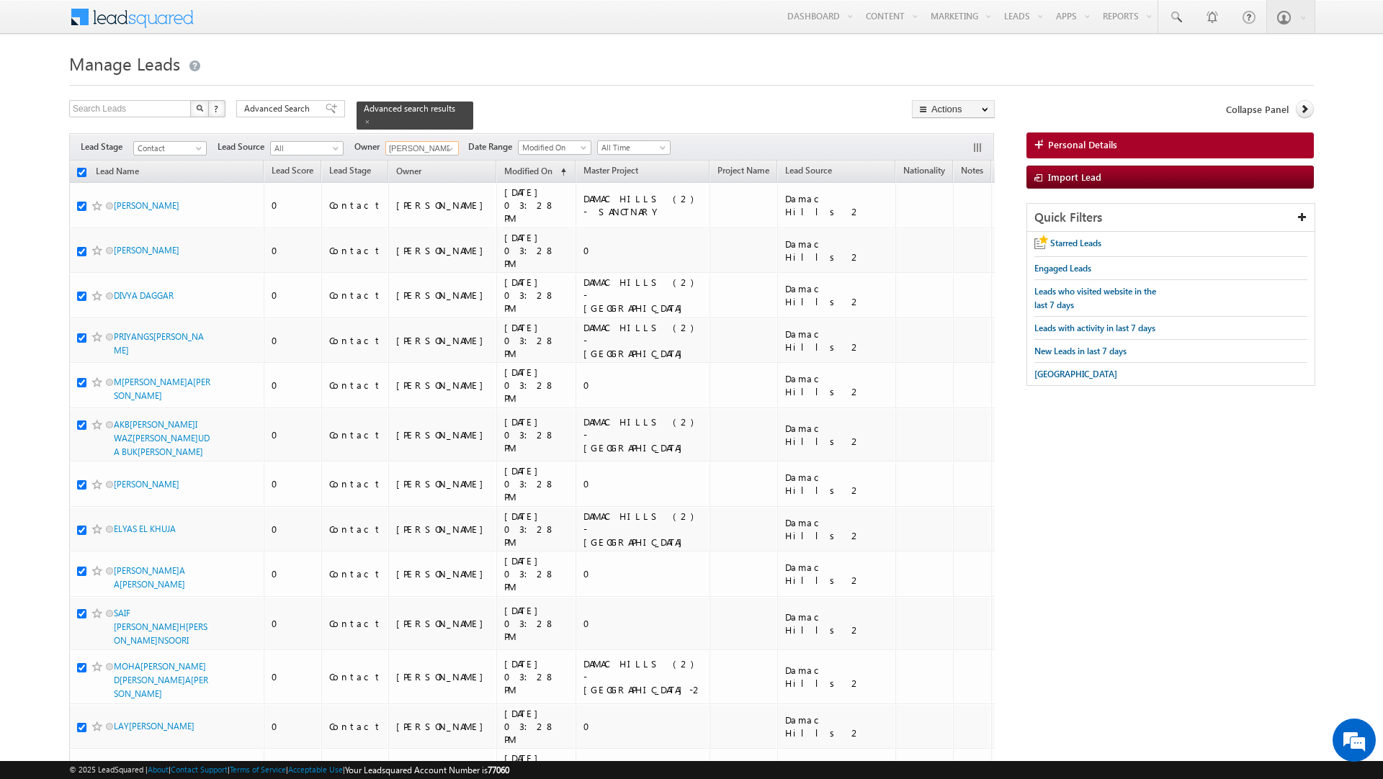
checkbox input "true"
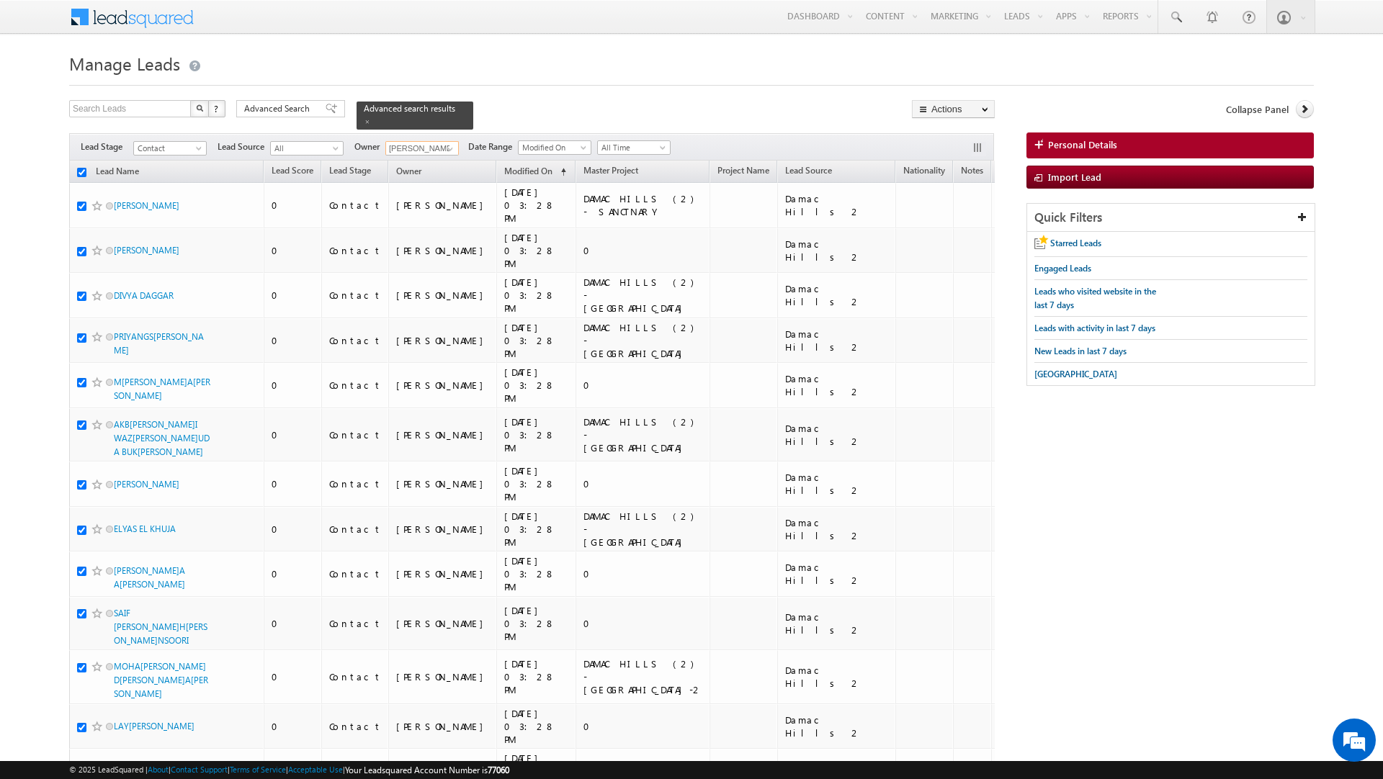
checkbox input "true"
click at [944, 236] on link "Change Owner" at bounding box center [953, 233] width 81 height 17
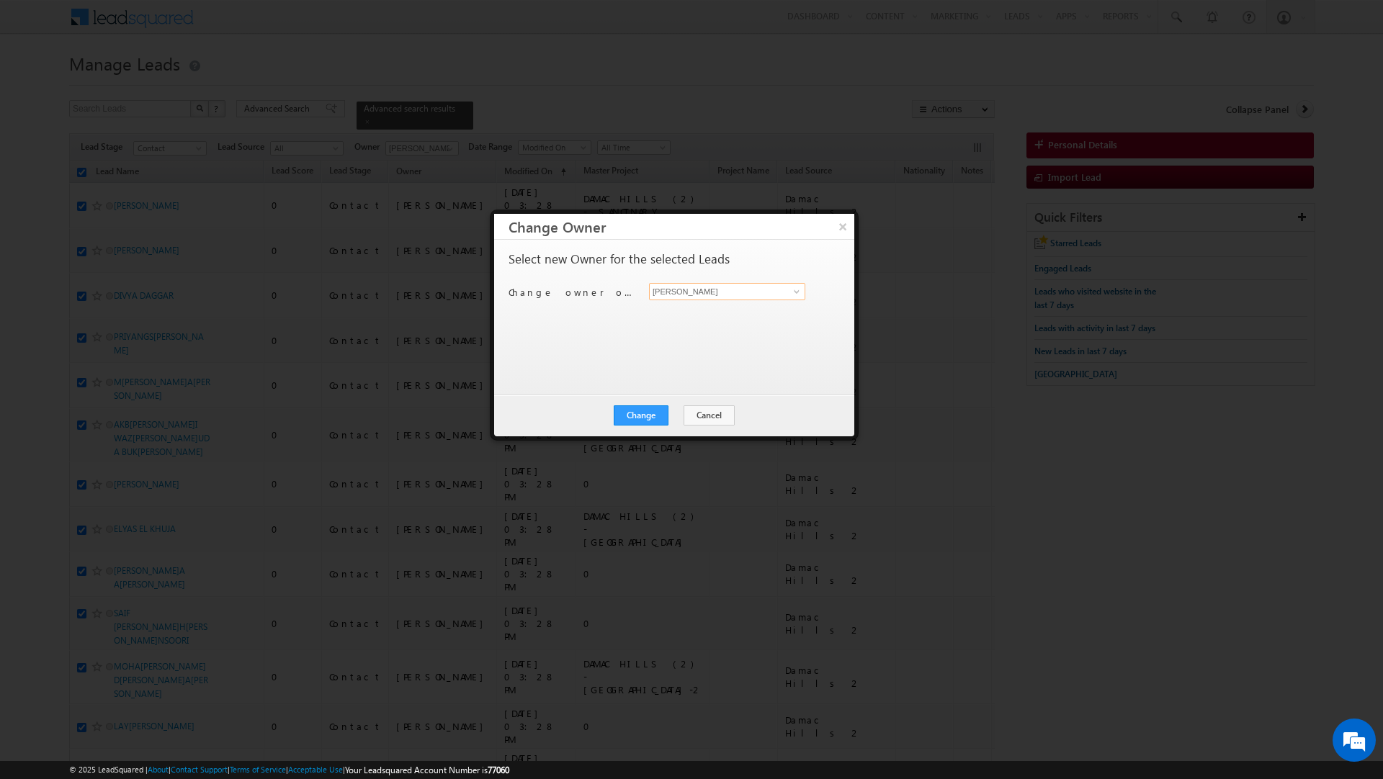
click at [724, 283] on input "[PERSON_NAME]" at bounding box center [727, 291] width 156 height 17
click at [709, 306] on link "[PERSON_NAME] [PERSON_NAME][EMAIL_ADDRESS][DOMAIN_NAME]" at bounding box center [727, 314] width 156 height 27
click at [649, 421] on button "Change" at bounding box center [641, 415] width 55 height 20
click at [676, 421] on button "Close" at bounding box center [676, 415] width 46 height 20
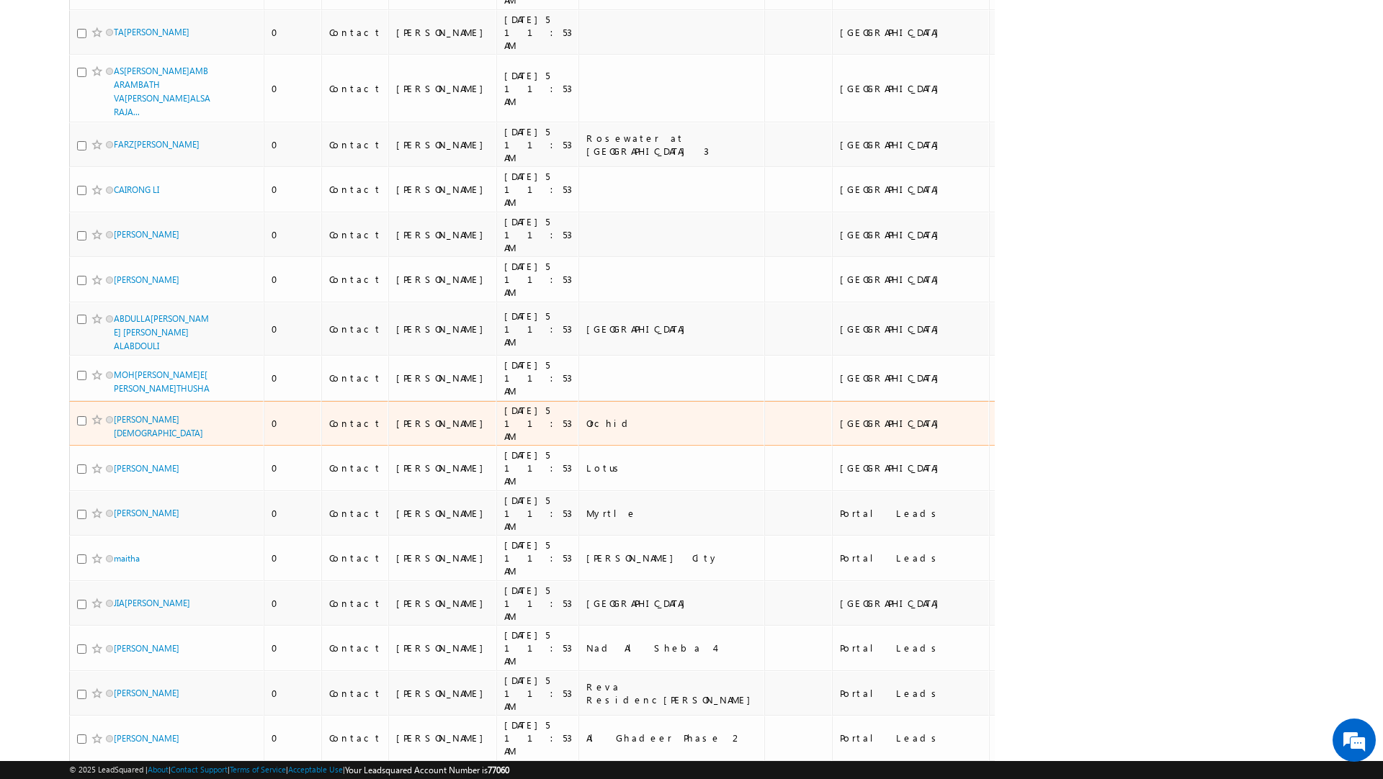
scroll to position [8689, 0]
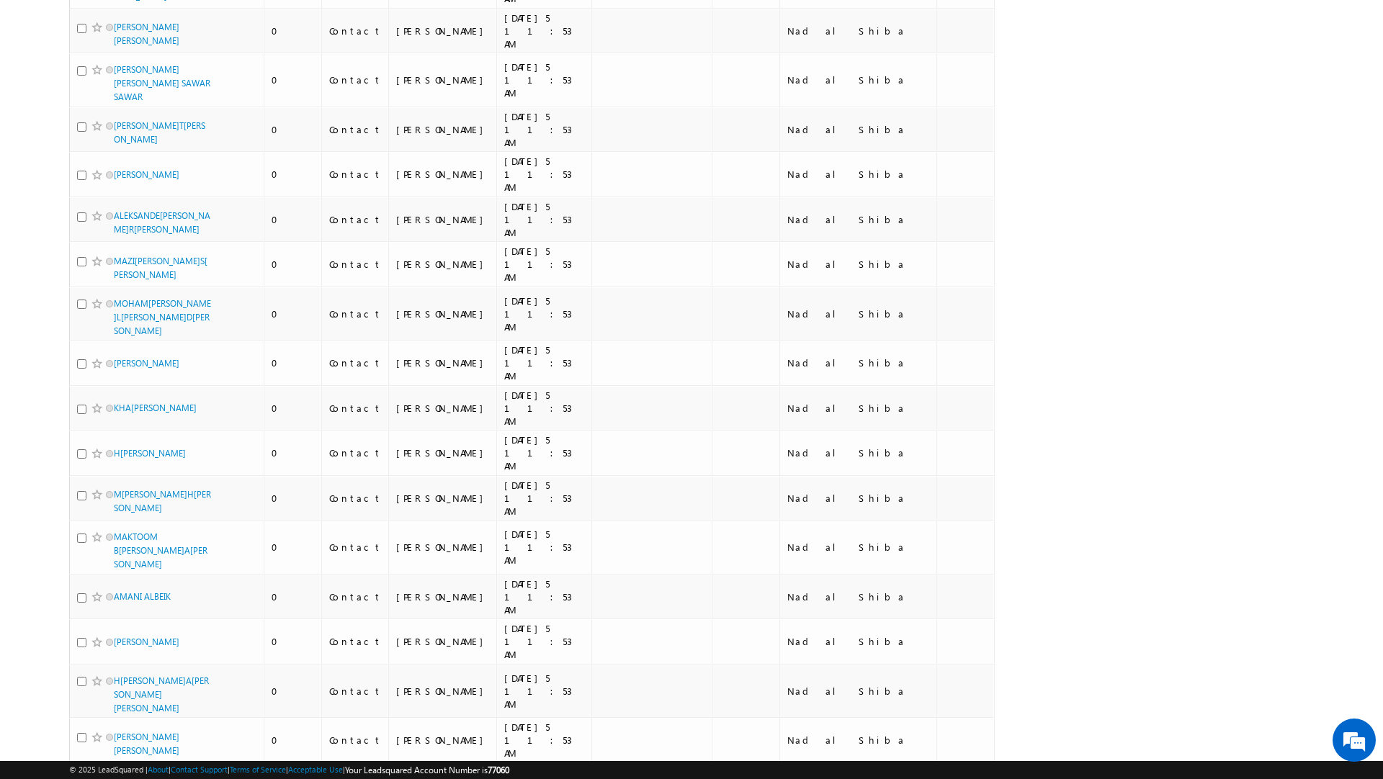
scroll to position [0, 0]
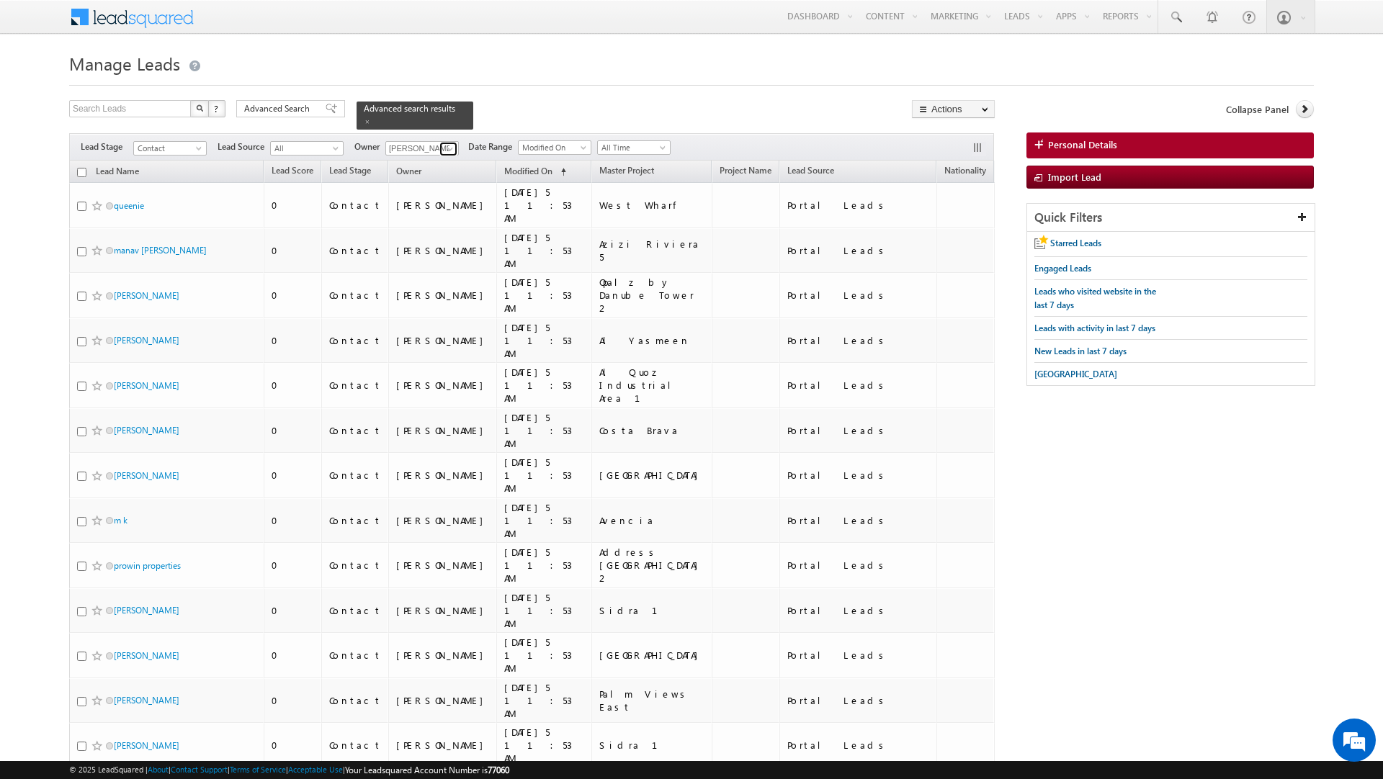
click at [448, 148] on span at bounding box center [450, 149] width 12 height 12
click at [441, 238] on span "[EMAIL_ADDRESS][PERSON_NAME][DOMAIN_NAME]" at bounding box center [456, 241] width 130 height 11
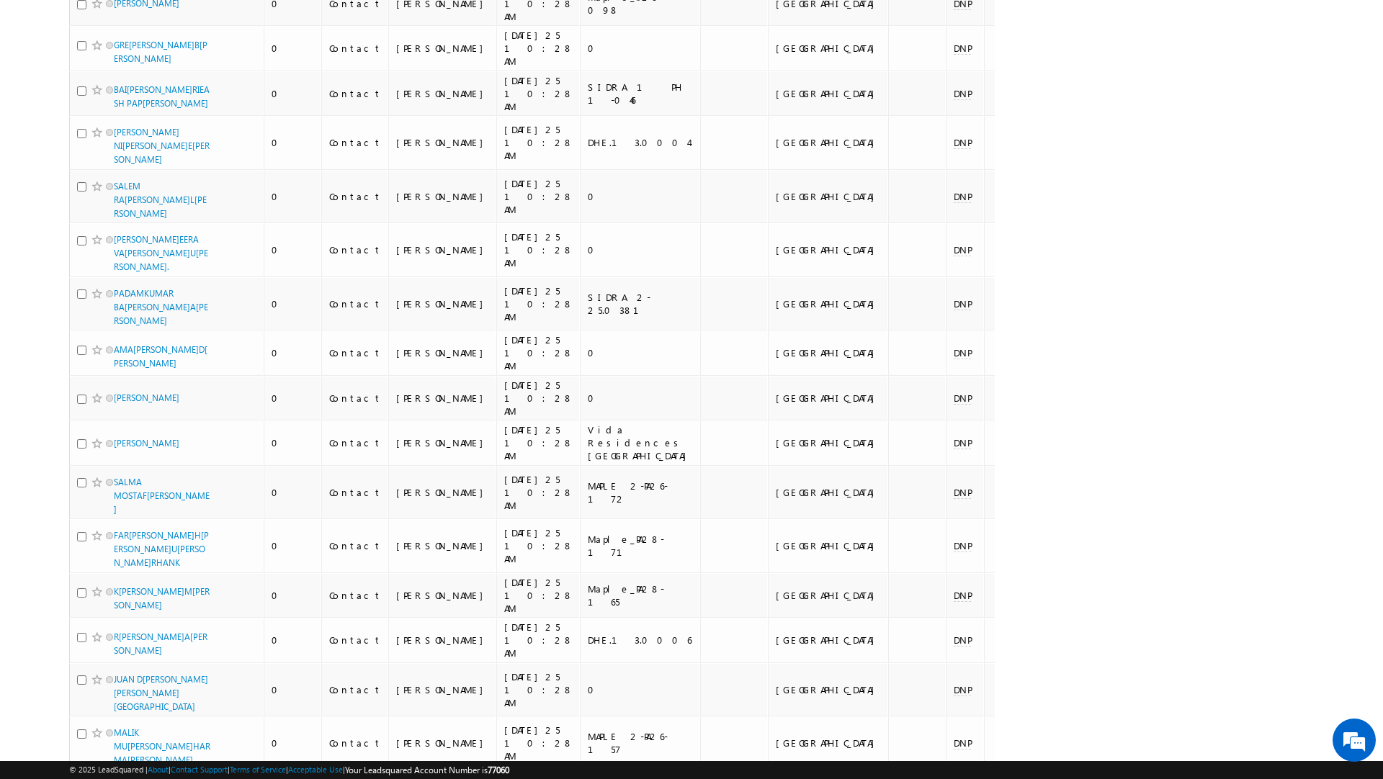
scroll to position [7336, 0]
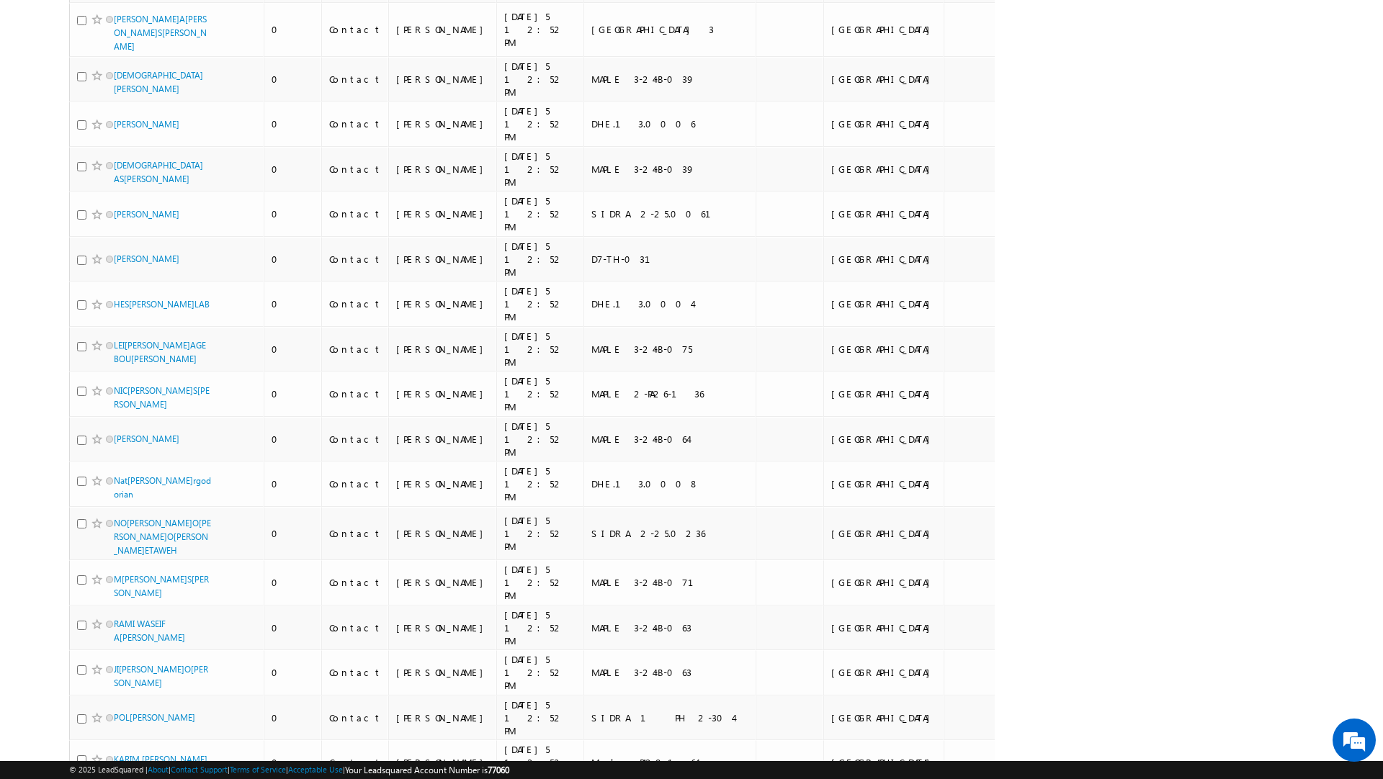
scroll to position [7222, 0]
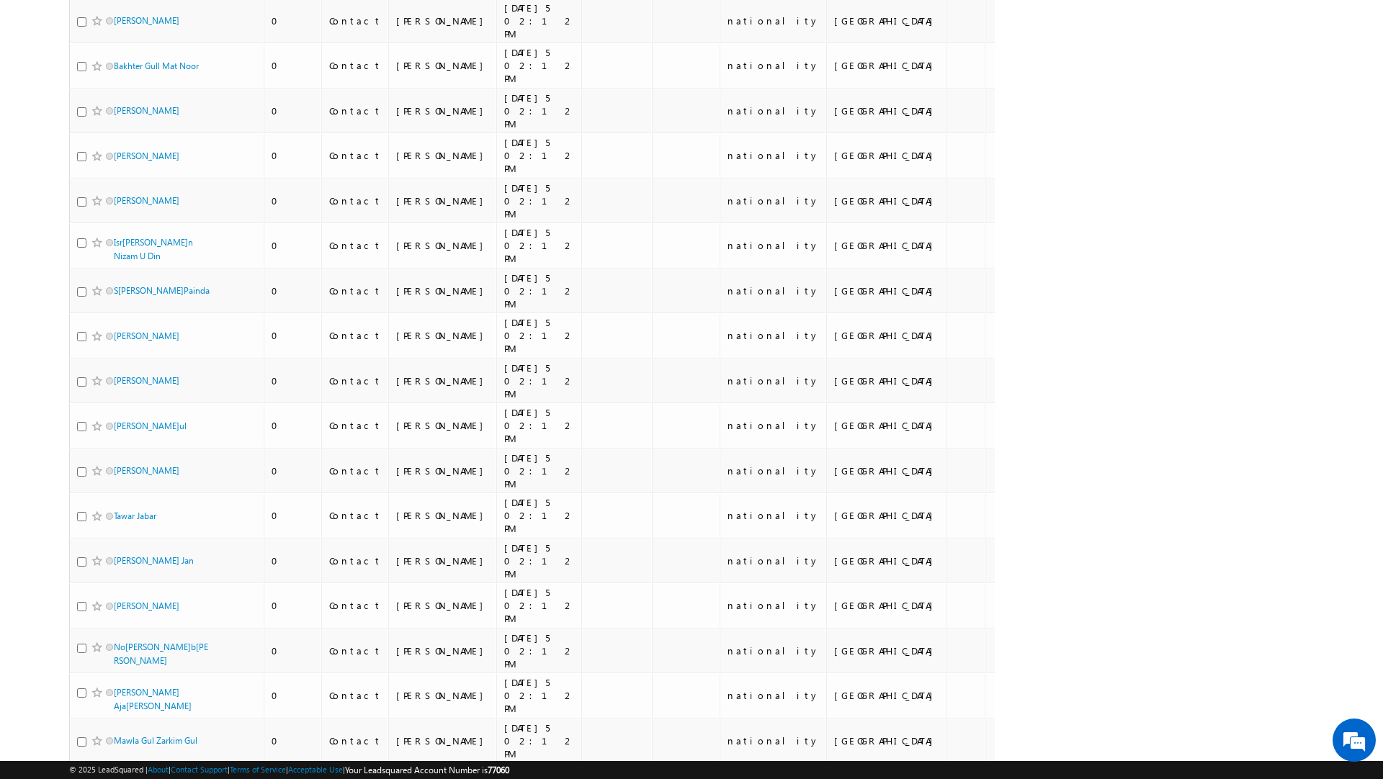
scroll to position [6471, 0]
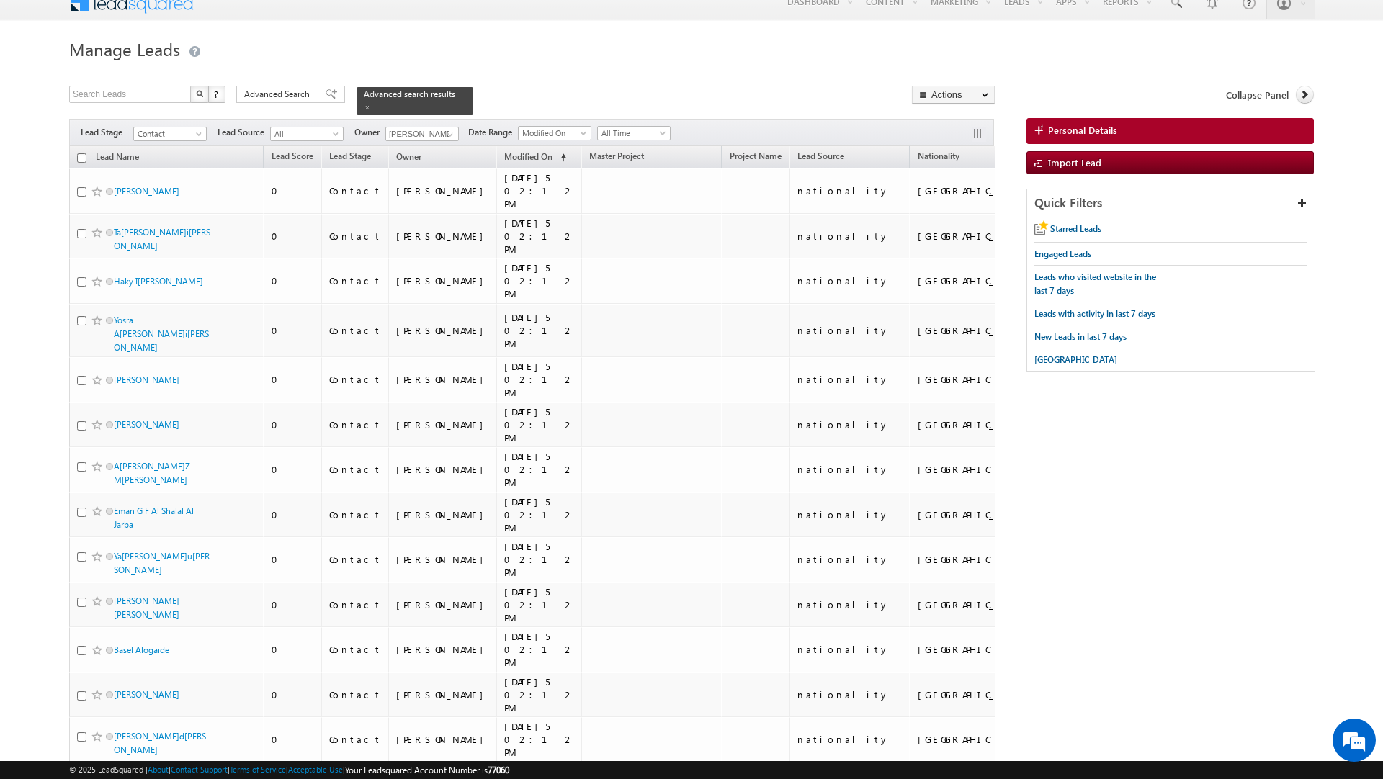
scroll to position [0, 0]
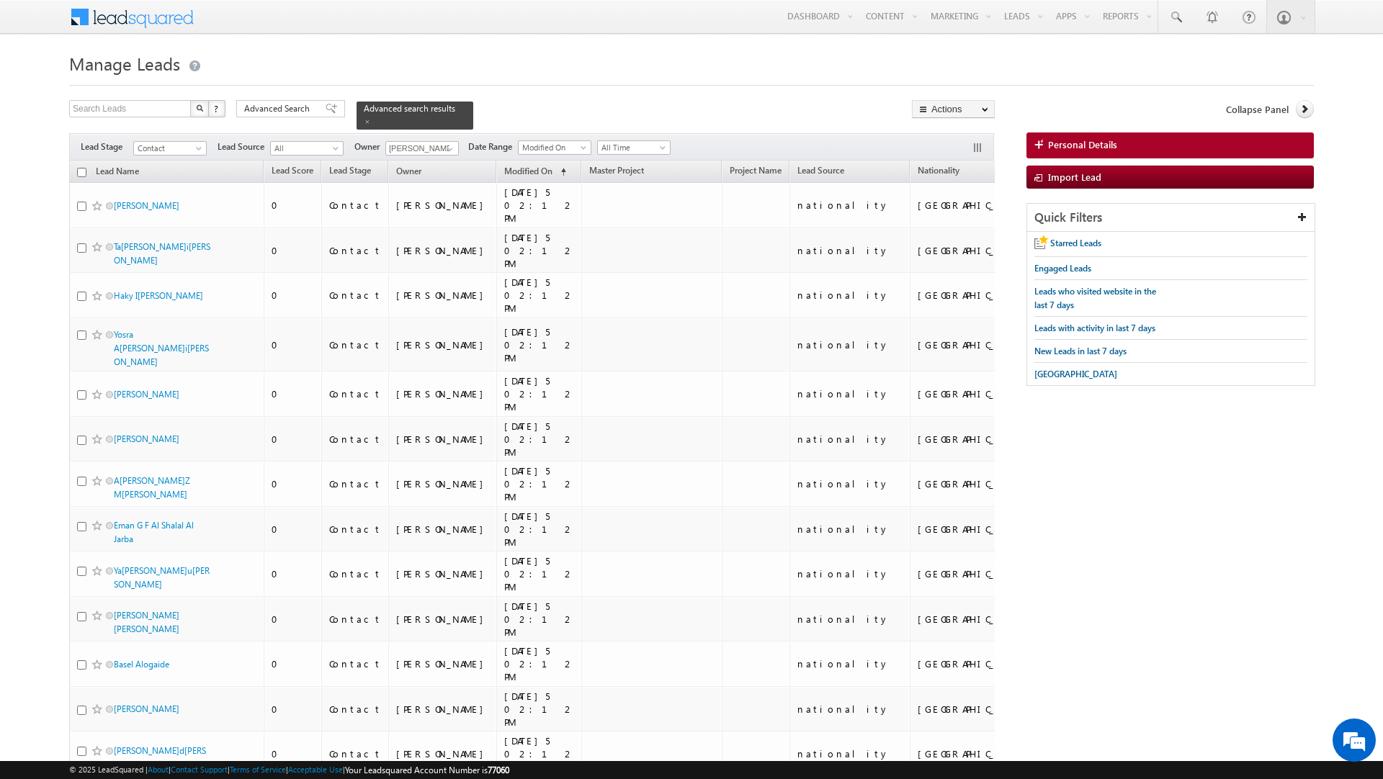
click at [83, 173] on input "checkbox" at bounding box center [81, 172] width 9 height 9
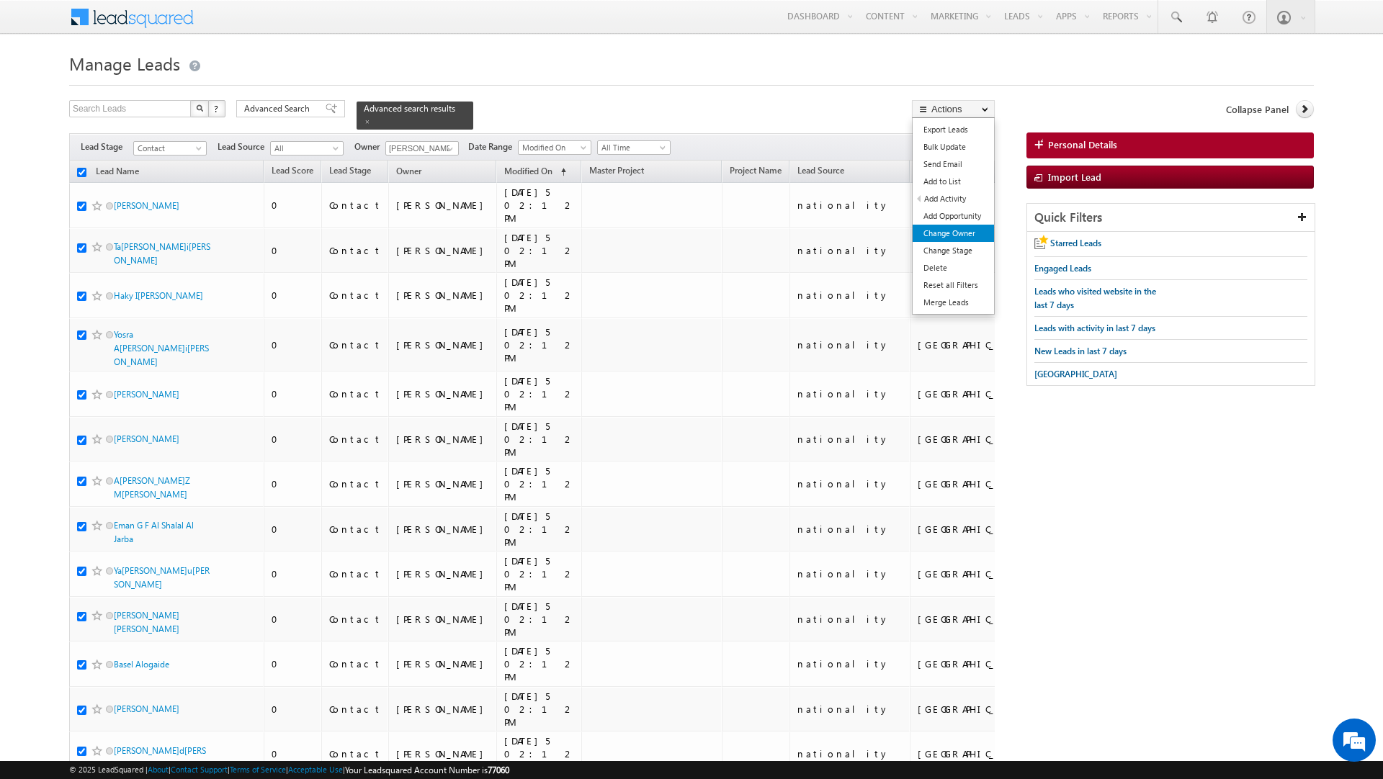
click at [979, 234] on link "Change Owner" at bounding box center [953, 233] width 81 height 17
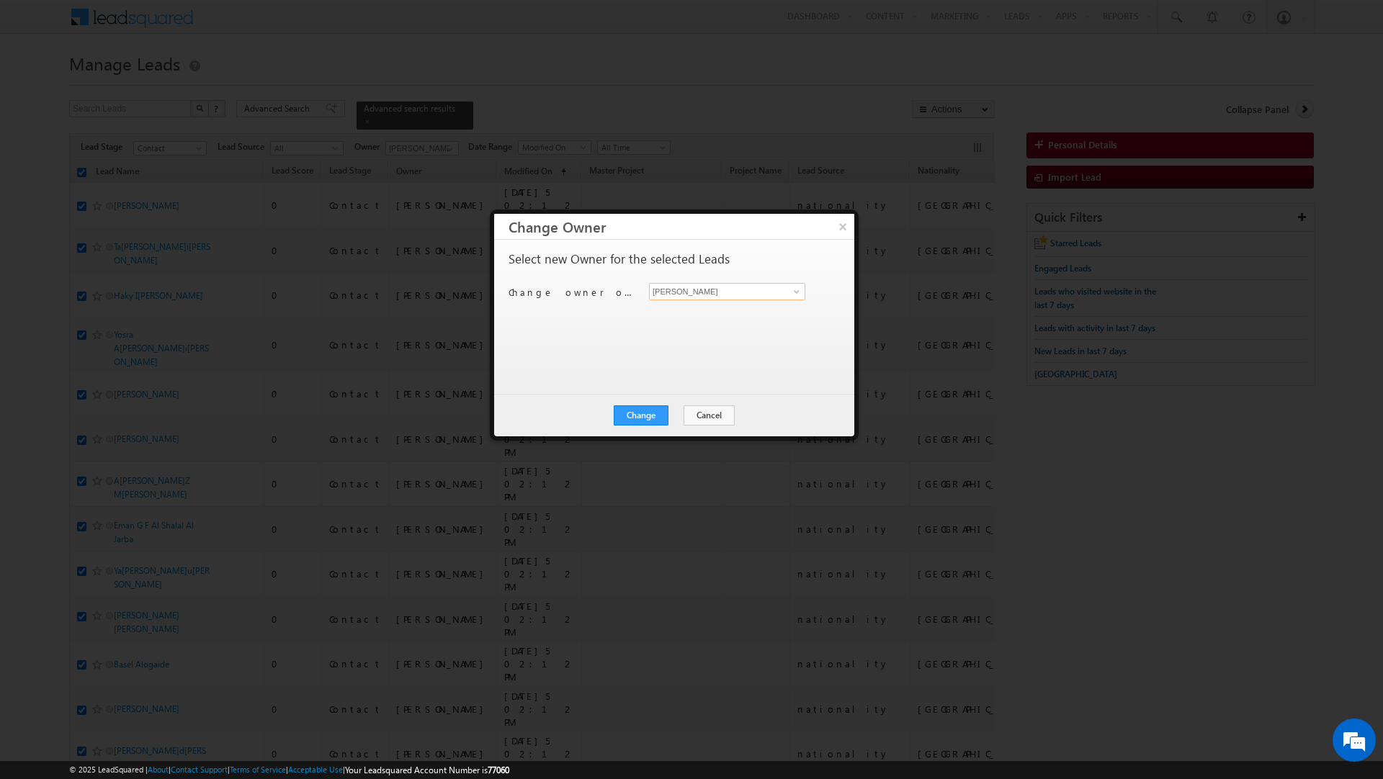
click at [724, 290] on input "[PERSON_NAME]" at bounding box center [727, 291] width 156 height 17
click at [682, 313] on link "[PERSON_NAME][EMAIL_ADDRESS][PERSON_NAME][DOMAIN_NAME]" at bounding box center [727, 314] width 156 height 27
click at [641, 420] on button "Change" at bounding box center [641, 415] width 55 height 20
click at [678, 411] on button "Close" at bounding box center [676, 415] width 46 height 20
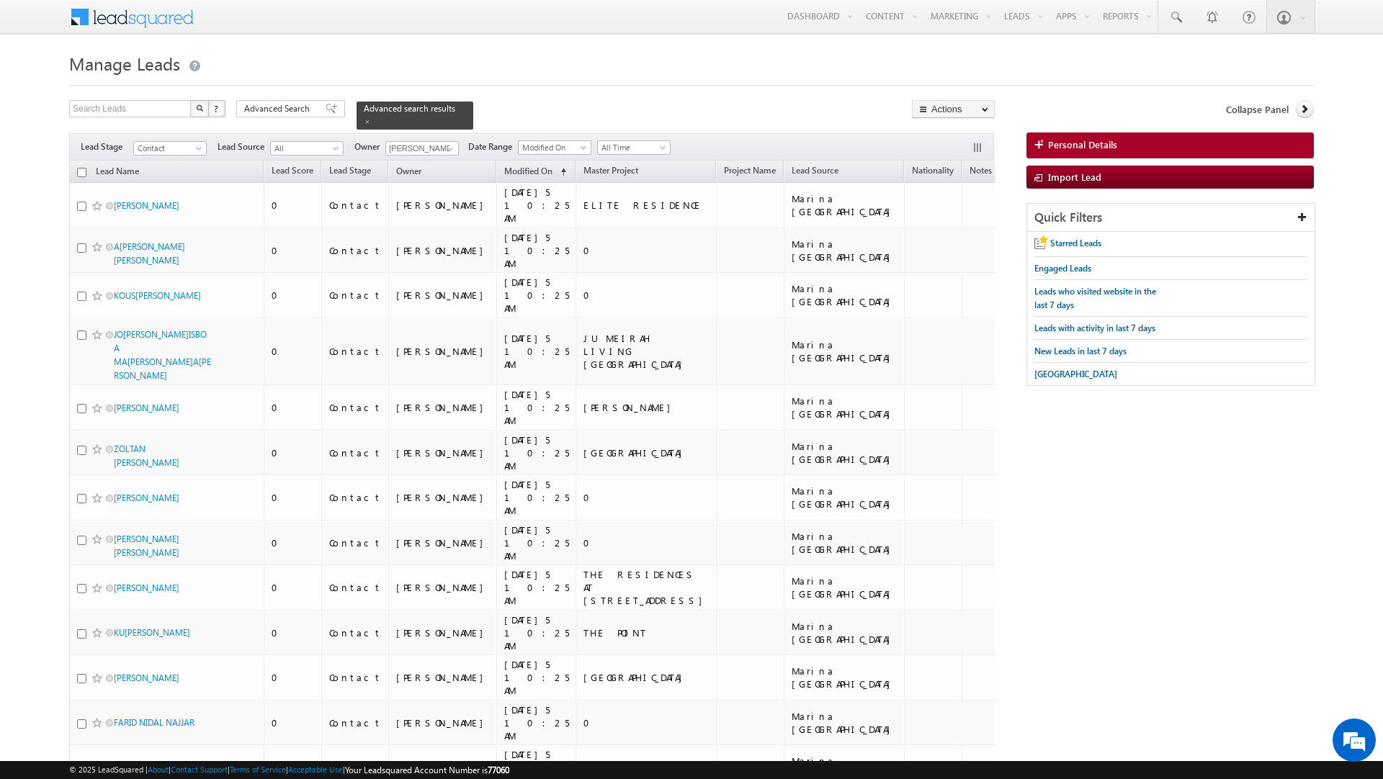
click at [81, 176] on input "checkbox" at bounding box center [81, 172] width 9 height 9
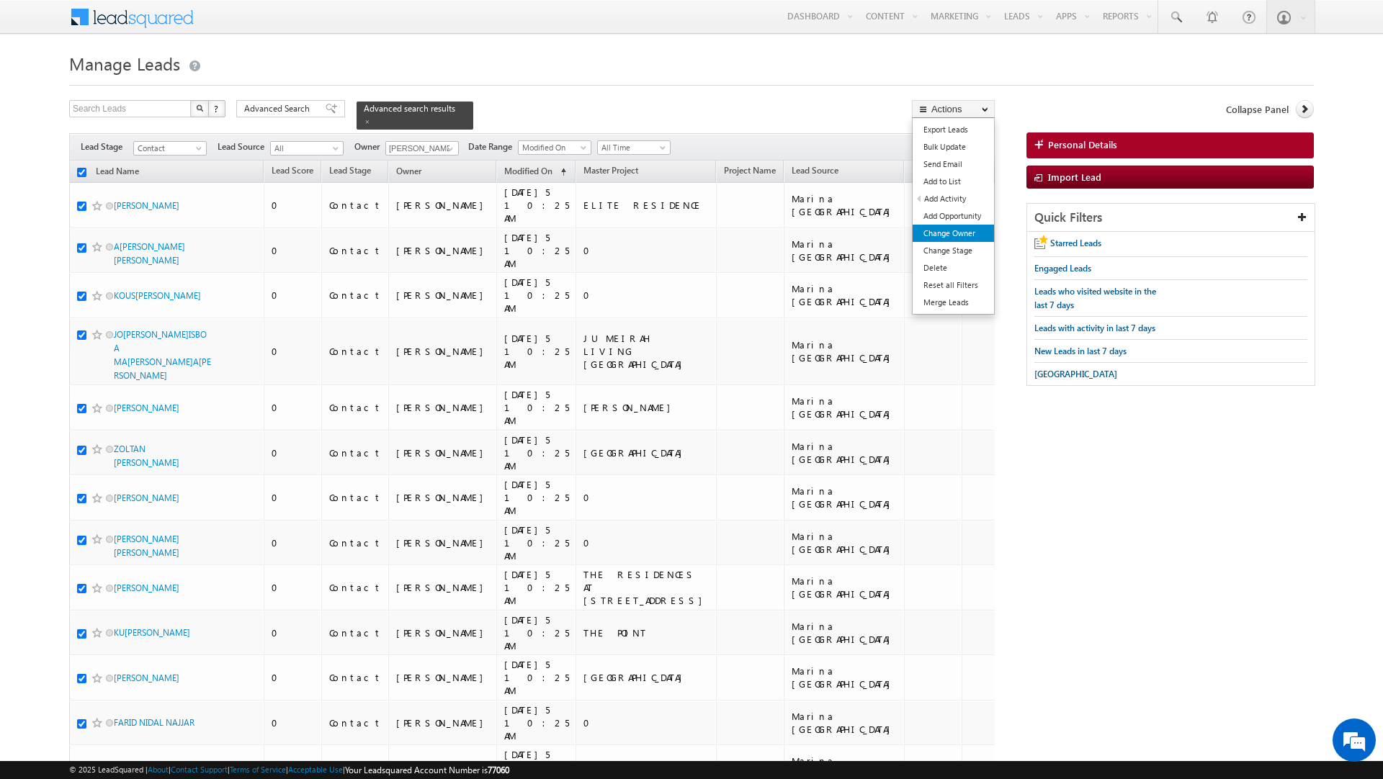
click at [946, 233] on link "Change Owner" at bounding box center [953, 233] width 81 height 17
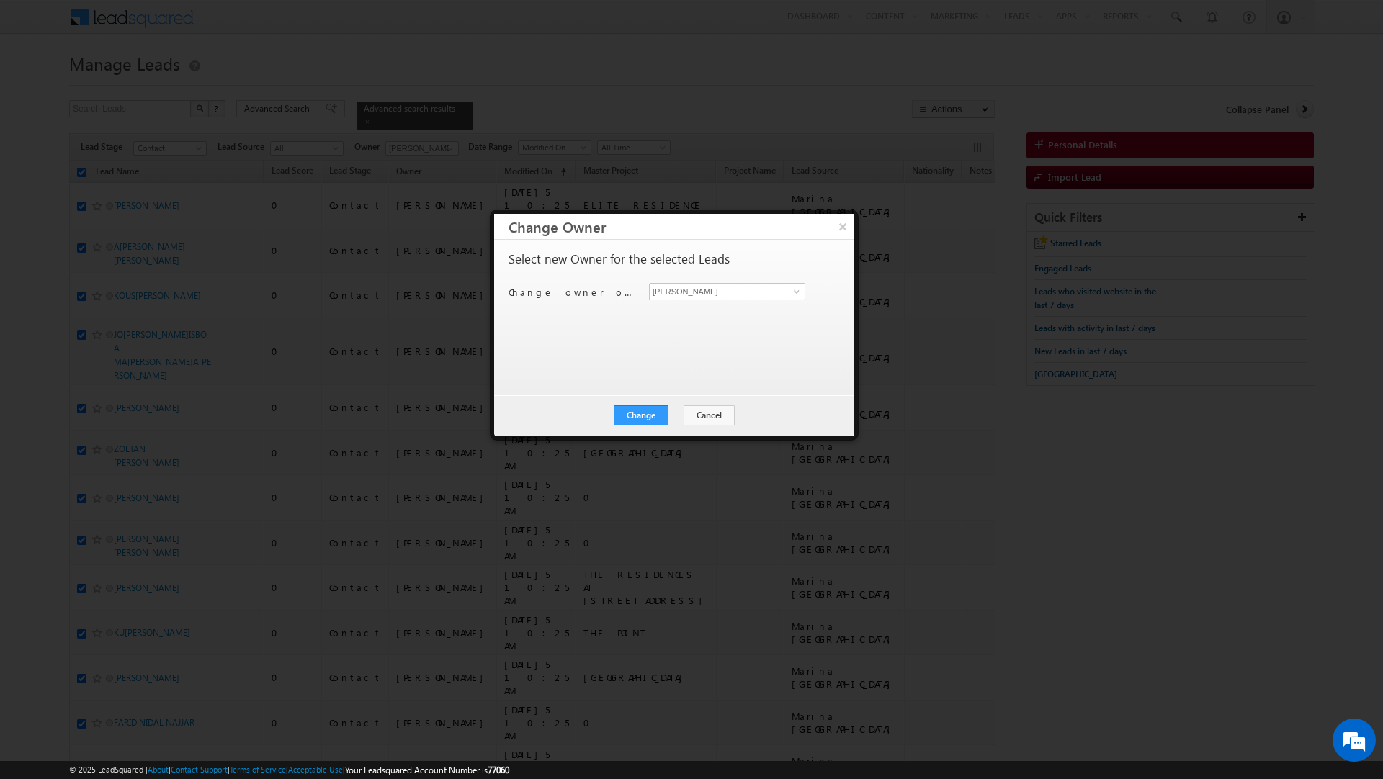
click at [669, 291] on input "[PERSON_NAME]" at bounding box center [727, 291] width 156 height 17
click at [674, 325] on span "[EMAIL_ADDRESS][PERSON_NAME][DOMAIN_NAME]" at bounding box center [720, 320] width 130 height 11
click at [642, 416] on button "Change" at bounding box center [641, 415] width 55 height 20
click at [679, 416] on button "Close" at bounding box center [676, 415] width 46 height 20
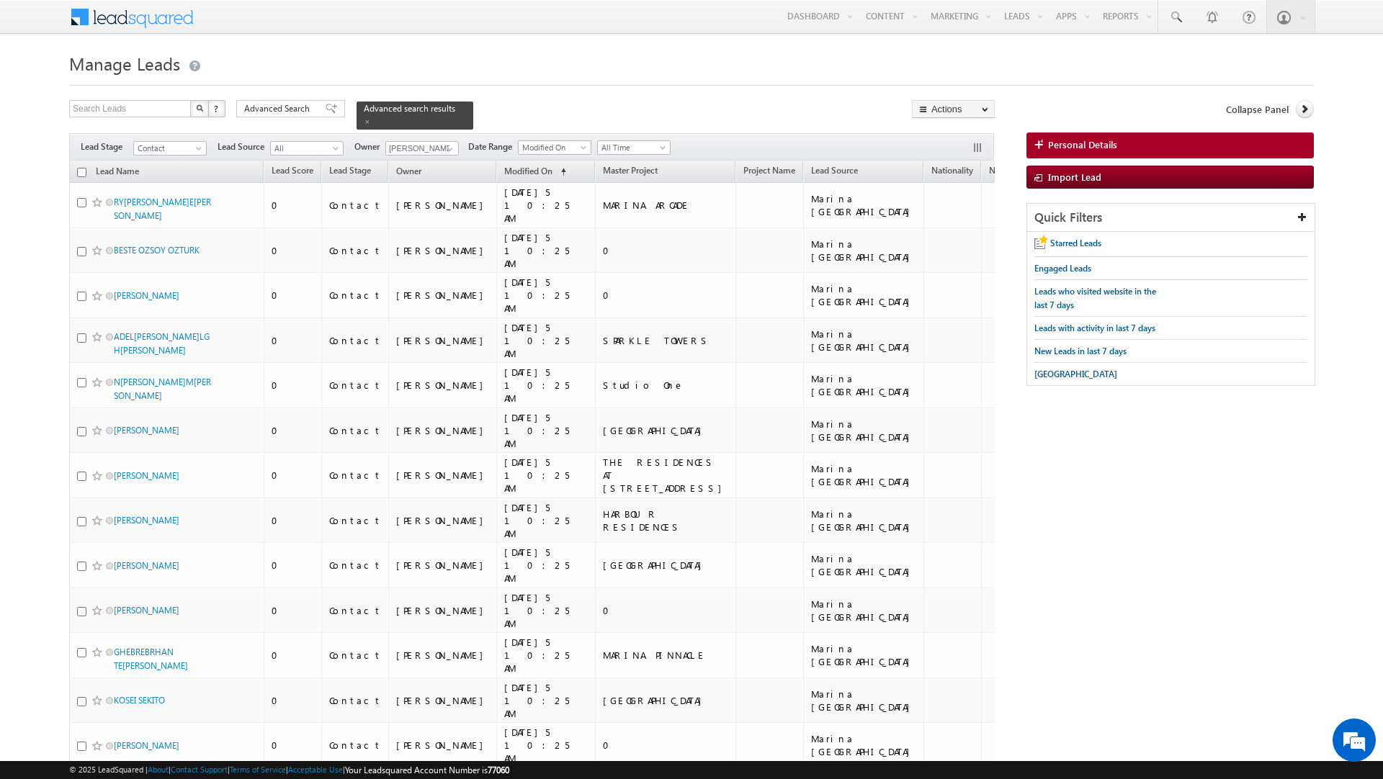
click at [80, 174] on input "checkbox" at bounding box center [81, 172] width 9 height 9
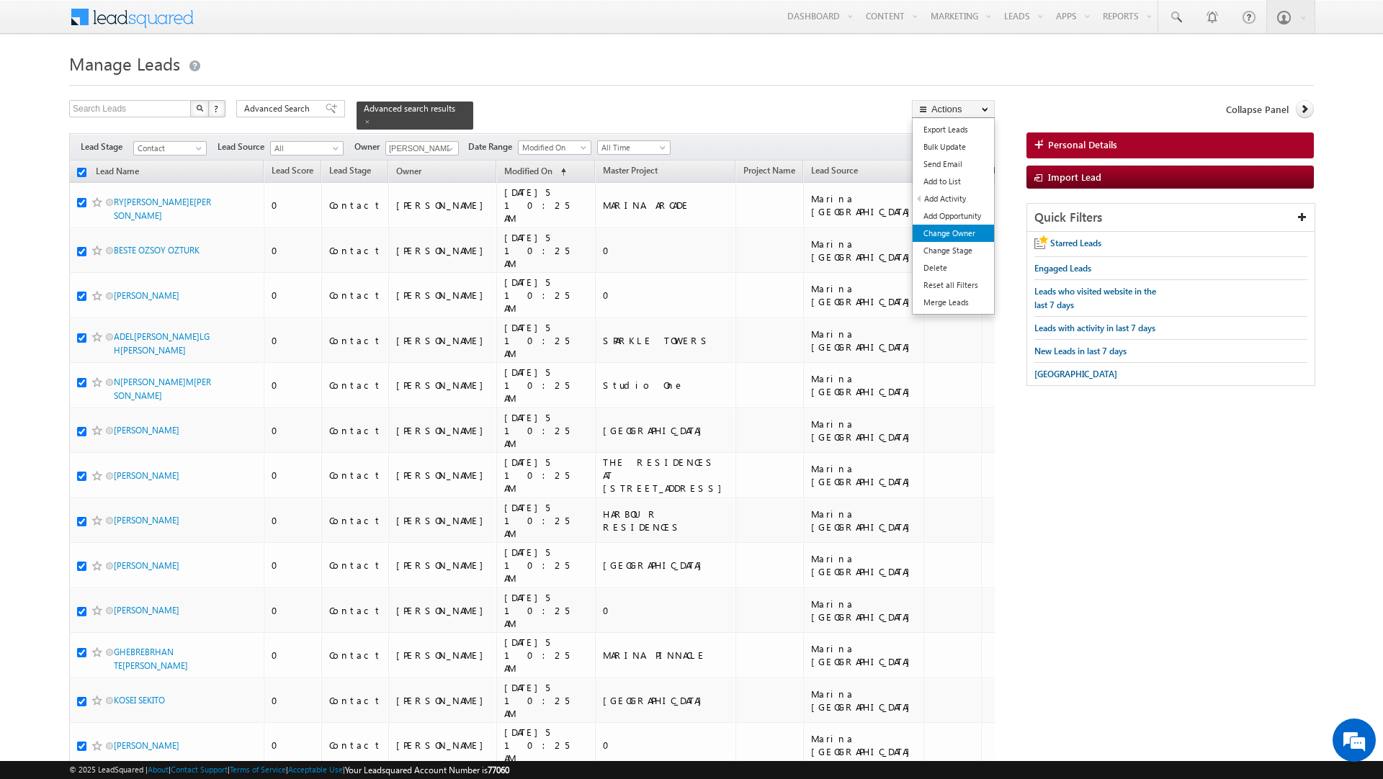
click at [949, 238] on link "Change Owner" at bounding box center [953, 233] width 81 height 17
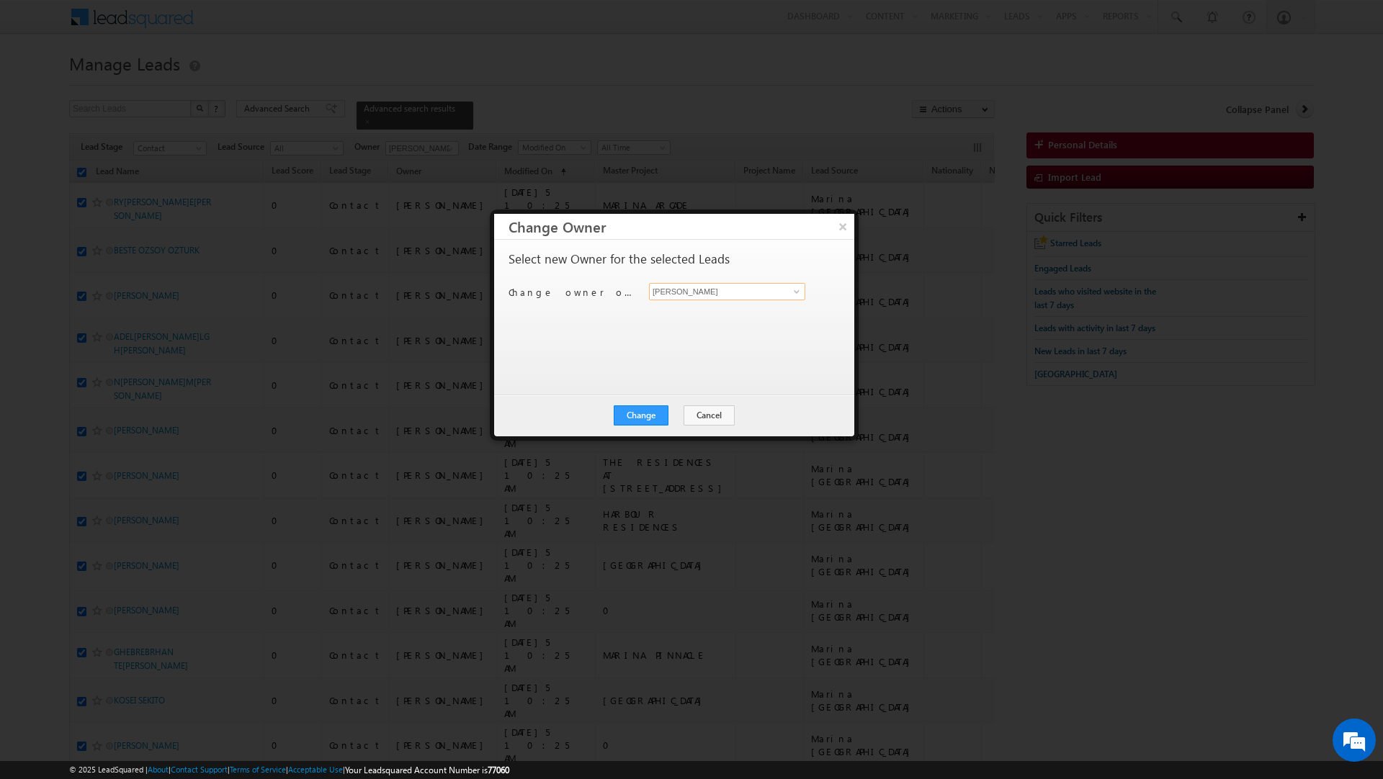
click at [701, 294] on input "[PERSON_NAME]" at bounding box center [727, 291] width 156 height 17
click at [678, 317] on span "[PERSON_NAME][EMAIL_ADDRESS][DOMAIN_NAME]" at bounding box center [720, 320] width 130 height 11
click at [641, 413] on button "Change" at bounding box center [641, 415] width 55 height 20
click at [686, 417] on button "Close" at bounding box center [676, 415] width 46 height 20
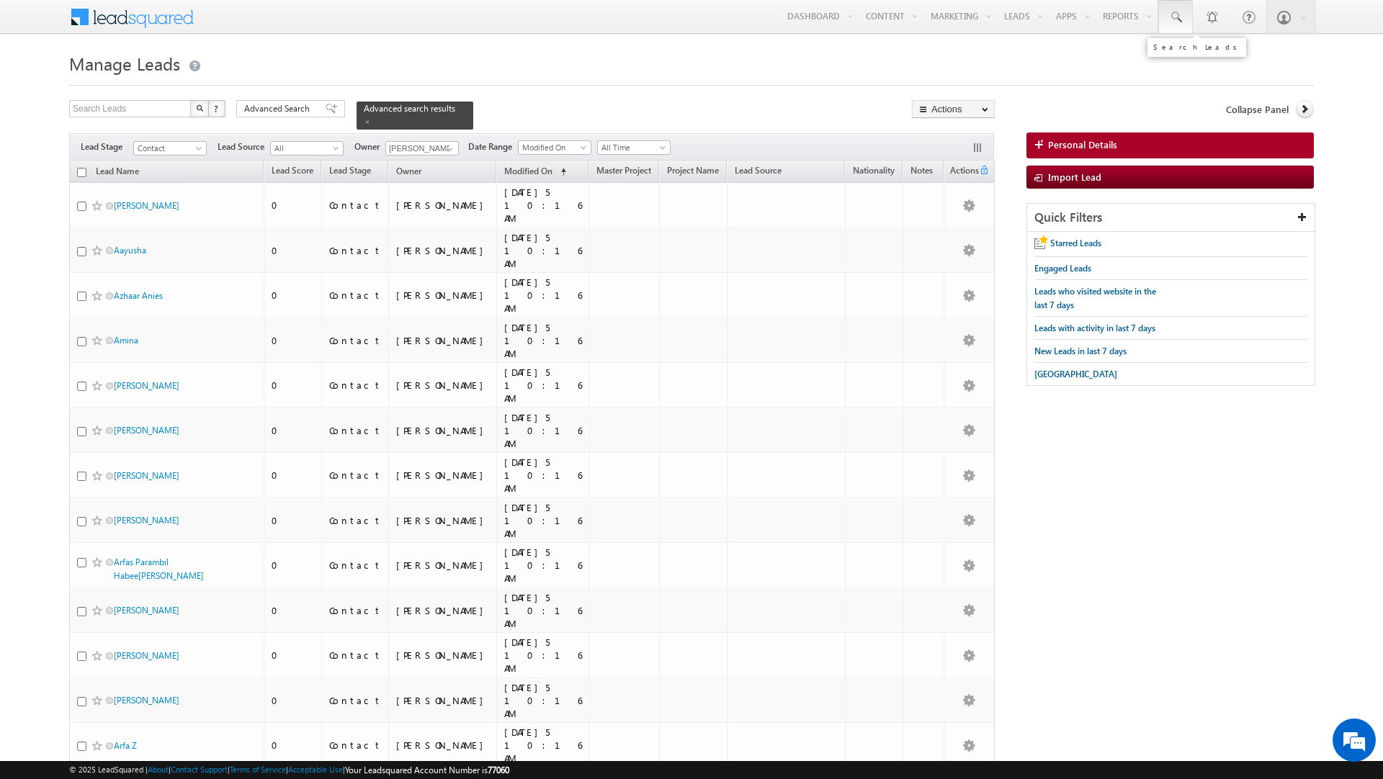
click at [1175, 17] on span at bounding box center [1175, 17] width 14 height 14
paste input "[PHONE_NUMBER]"
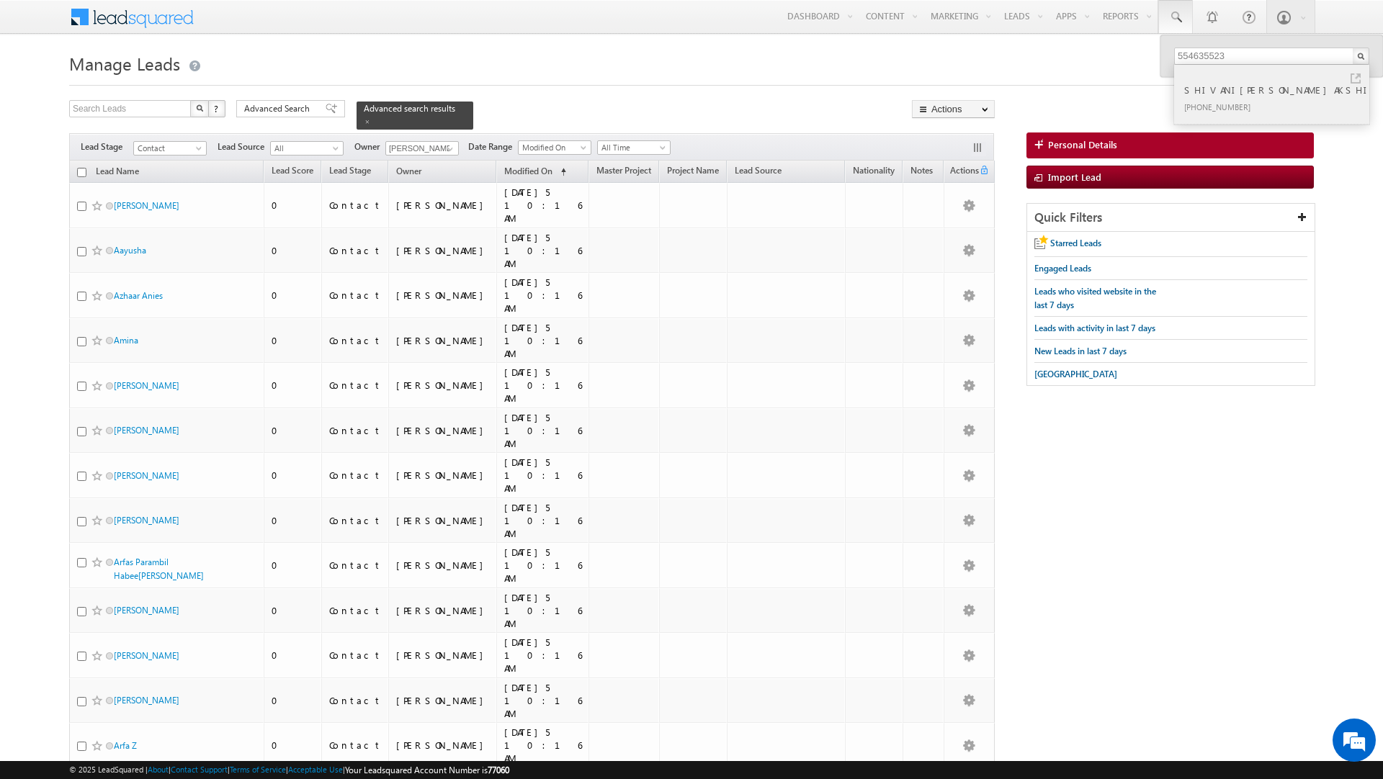
click at [1358, 76] on link at bounding box center [1355, 78] width 10 height 10
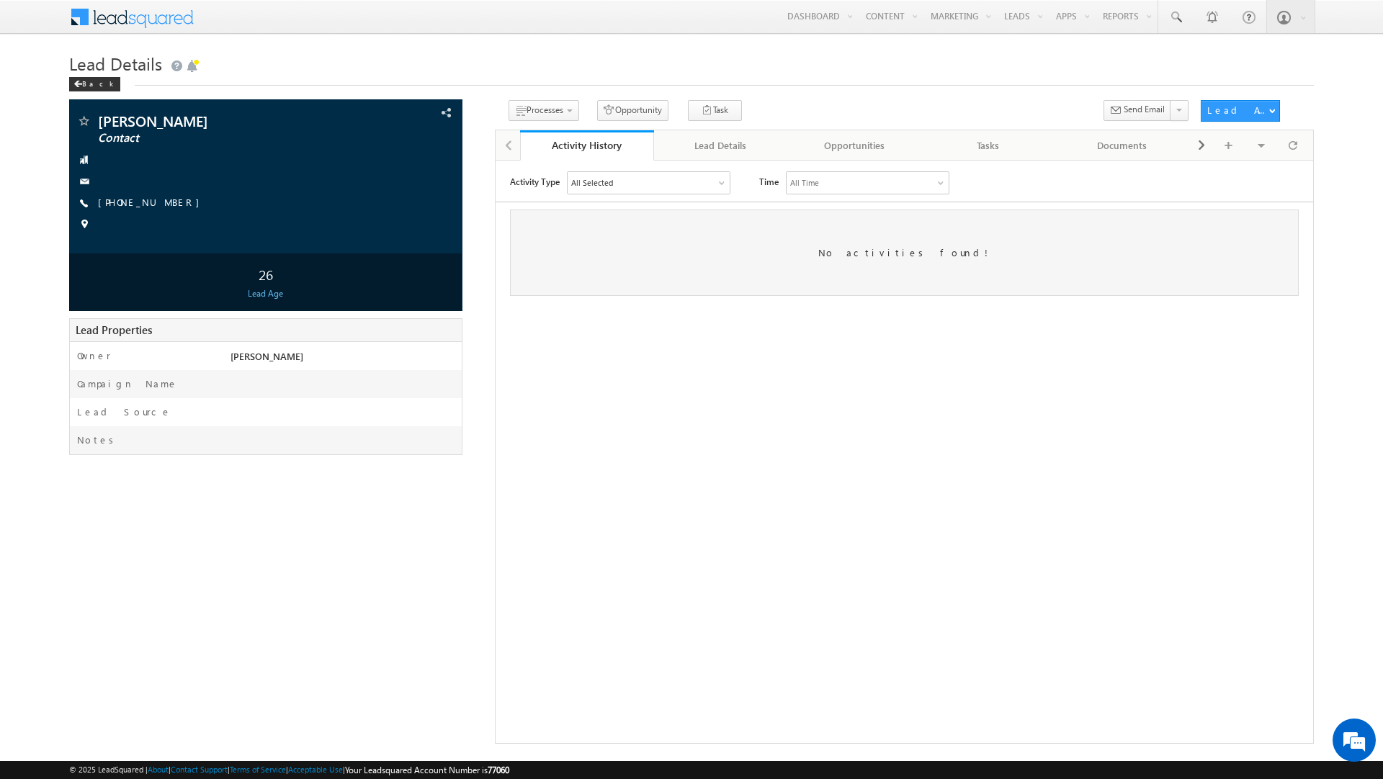
click at [635, 180] on div "All Selected" at bounding box center [648, 182] width 162 height 22
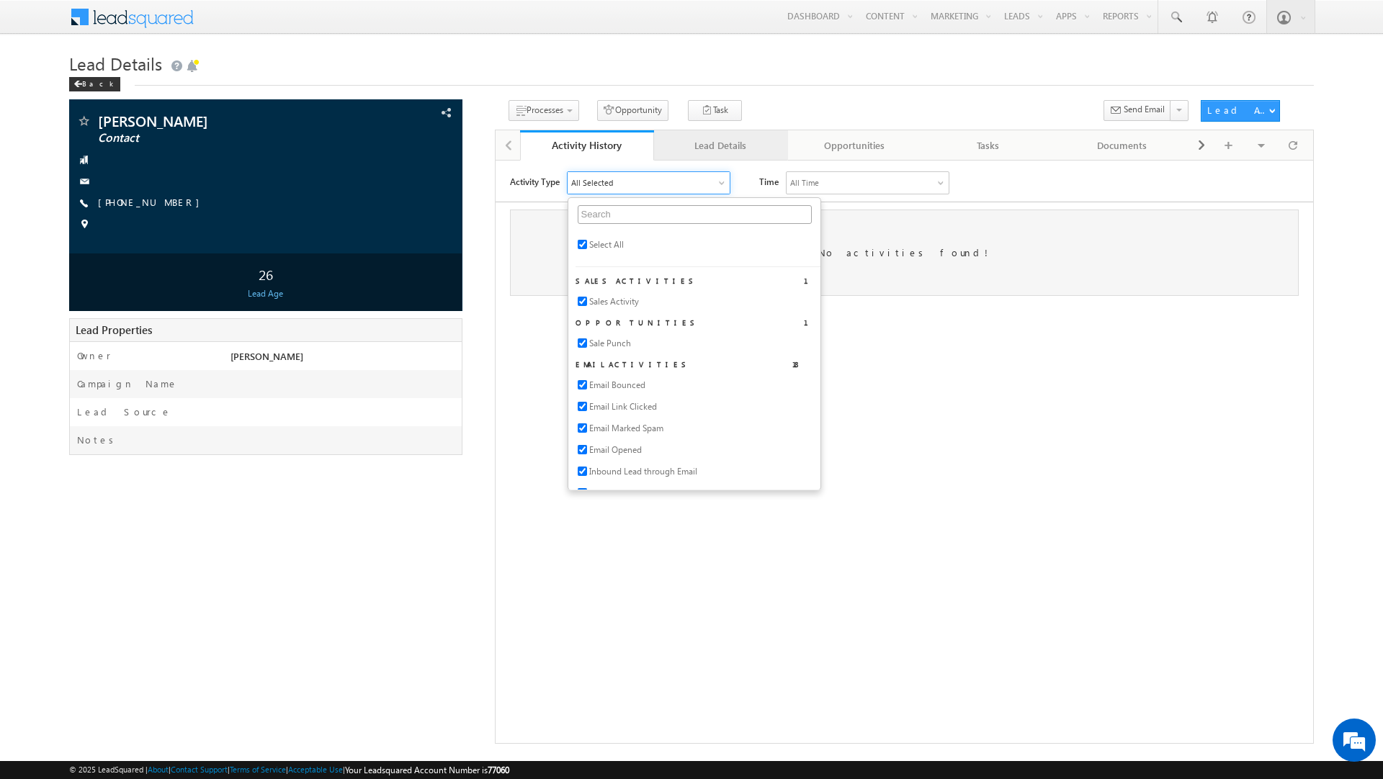
click at [707, 148] on div "Lead Details" at bounding box center [719, 145] width 109 height 17
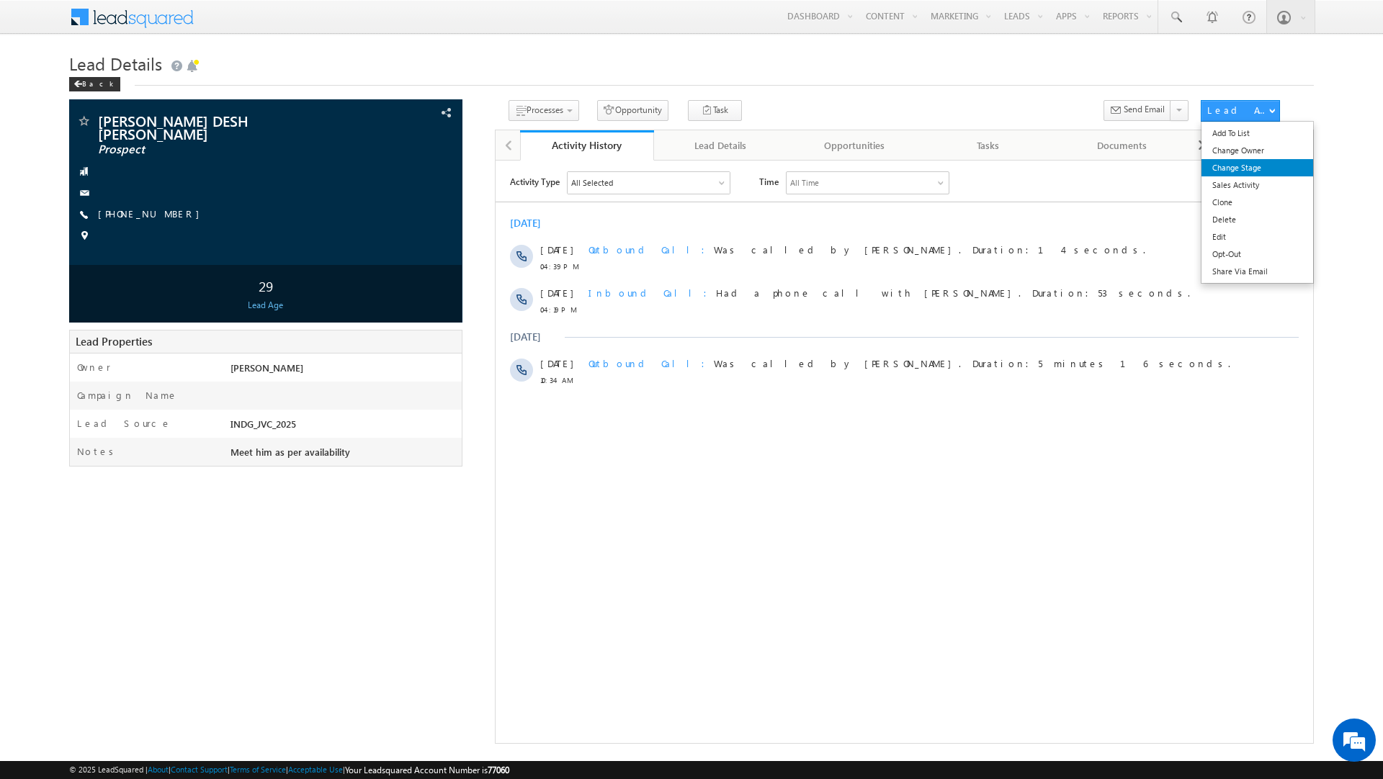
click at [1264, 170] on link "Change Stage" at bounding box center [1257, 167] width 112 height 17
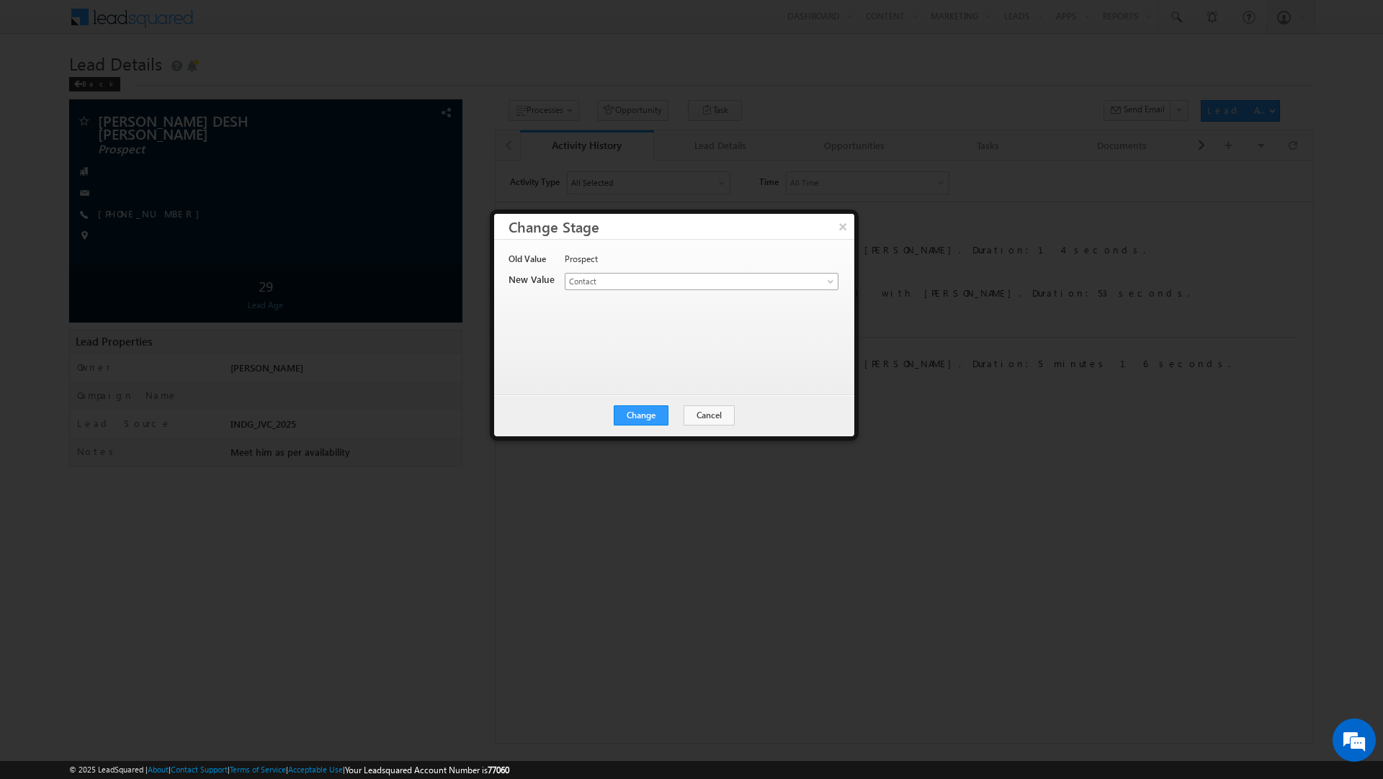
click at [812, 280] on link "Contact" at bounding box center [702, 281] width 274 height 17
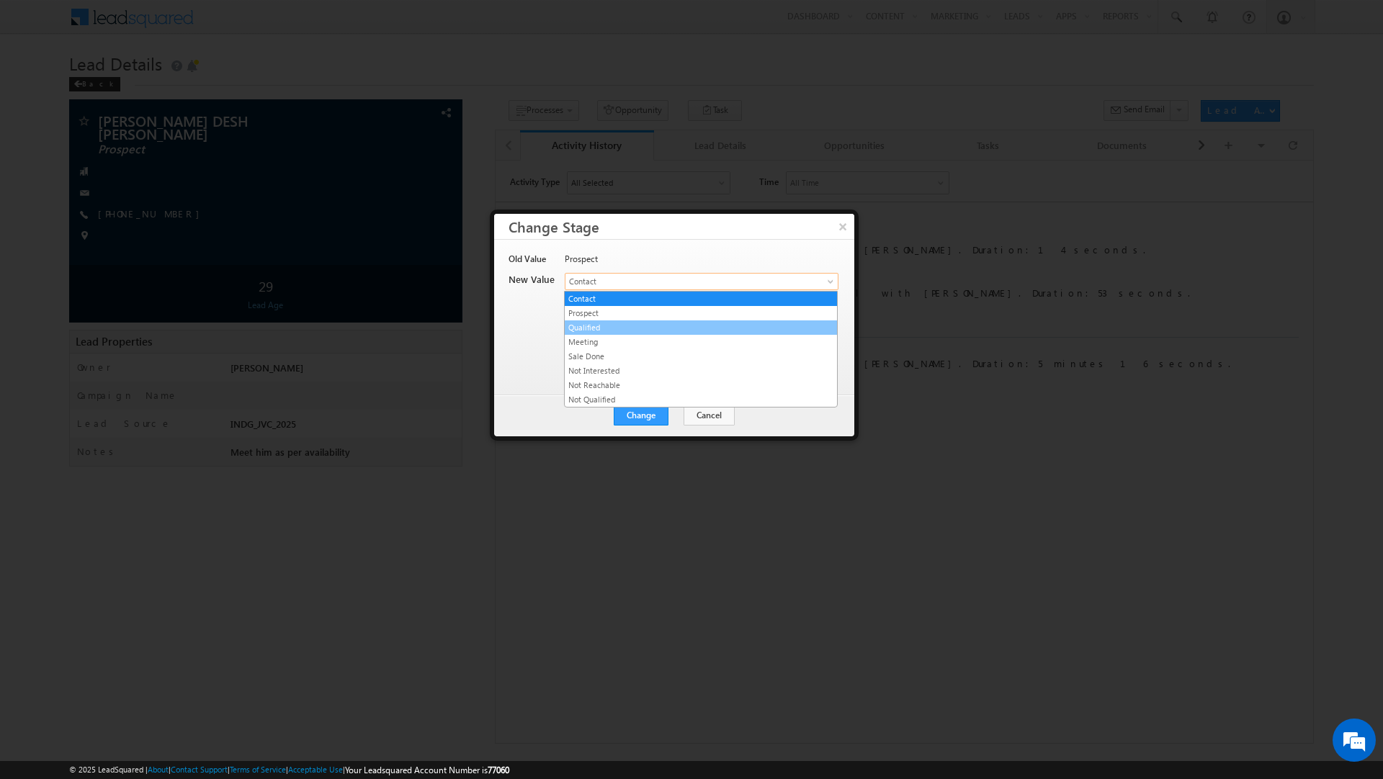
click at [783, 327] on link "Qualified" at bounding box center [701, 327] width 272 height 13
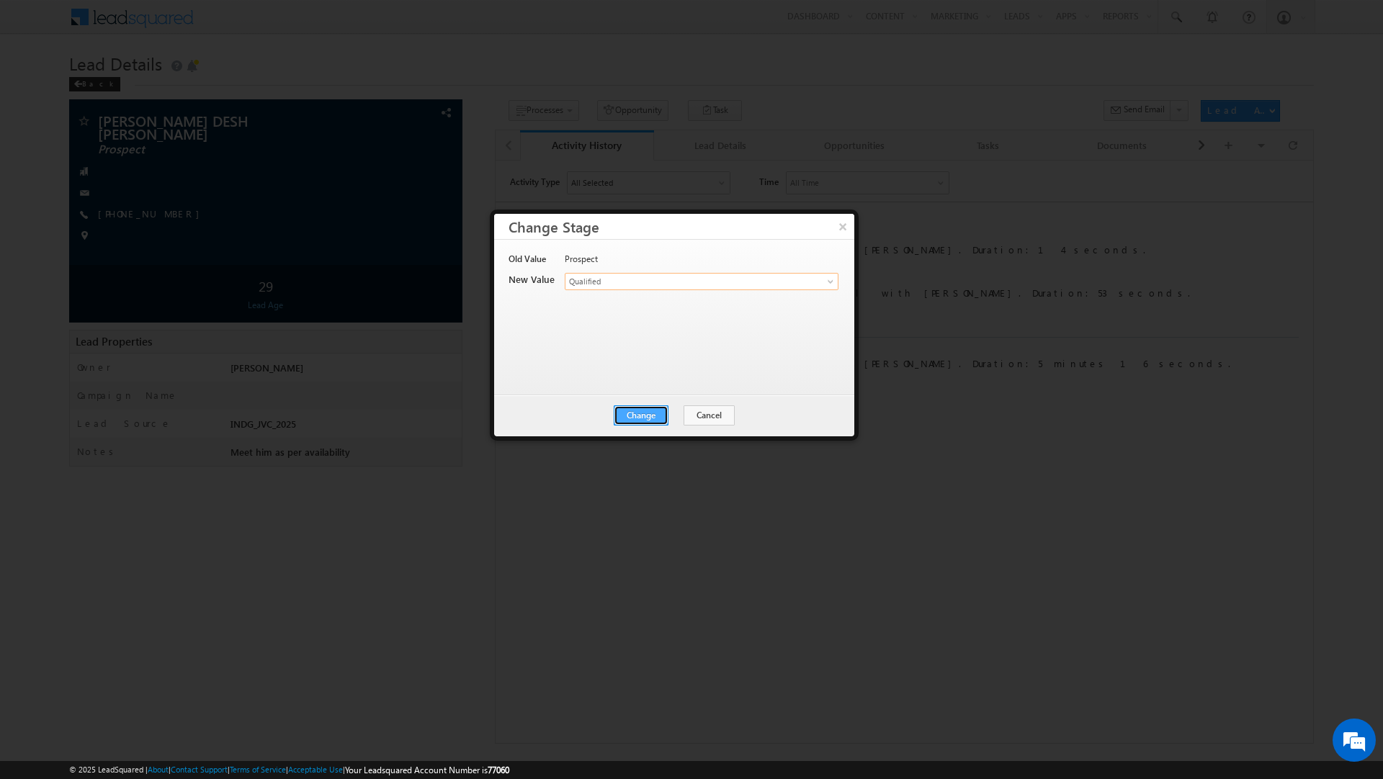
click at [655, 407] on button "Change" at bounding box center [641, 415] width 55 height 20
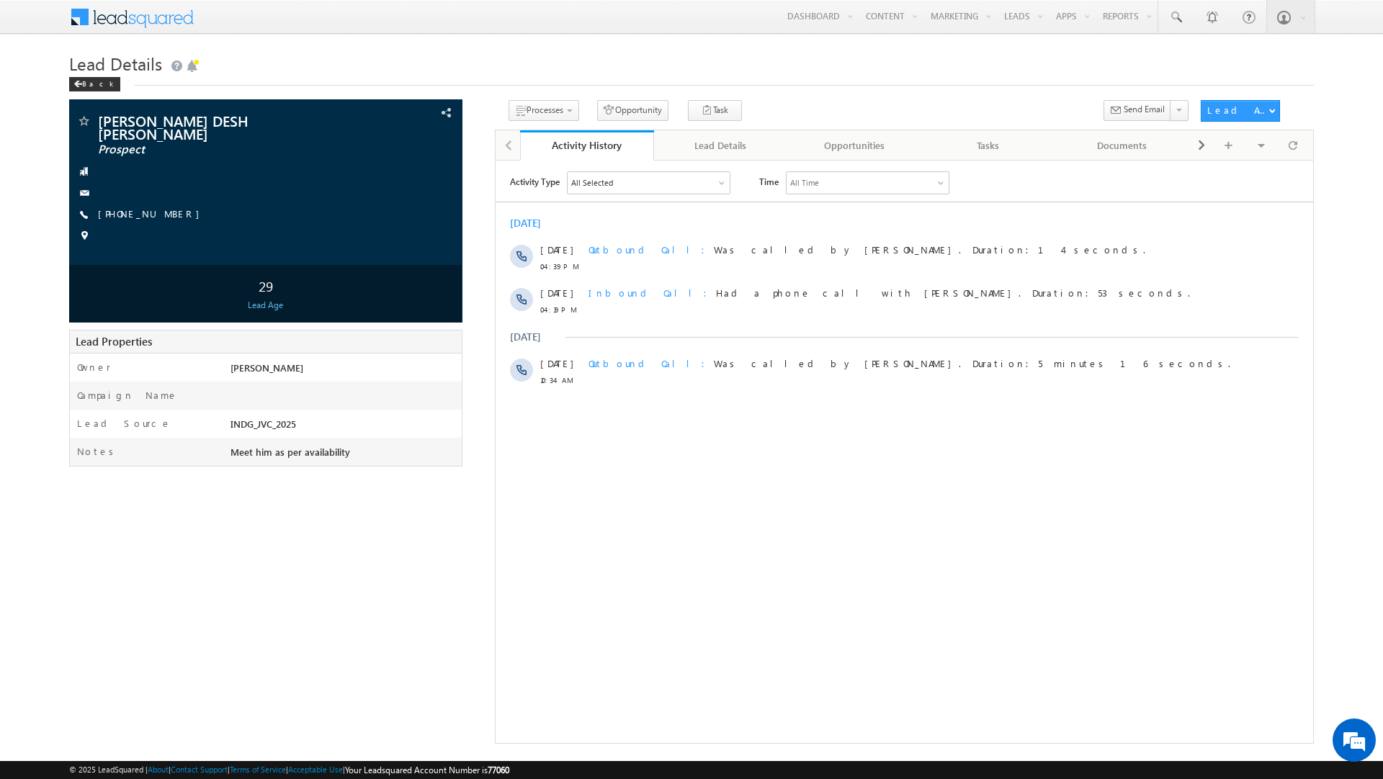
click at [841, 230] on div "Aug 2025 01 Aug 04:39 PM Outbound Call Was called by Rahul Rajpurohit. Duration…" at bounding box center [903, 301] width 817 height 184
